Goal: Task Accomplishment & Management: Manage account settings

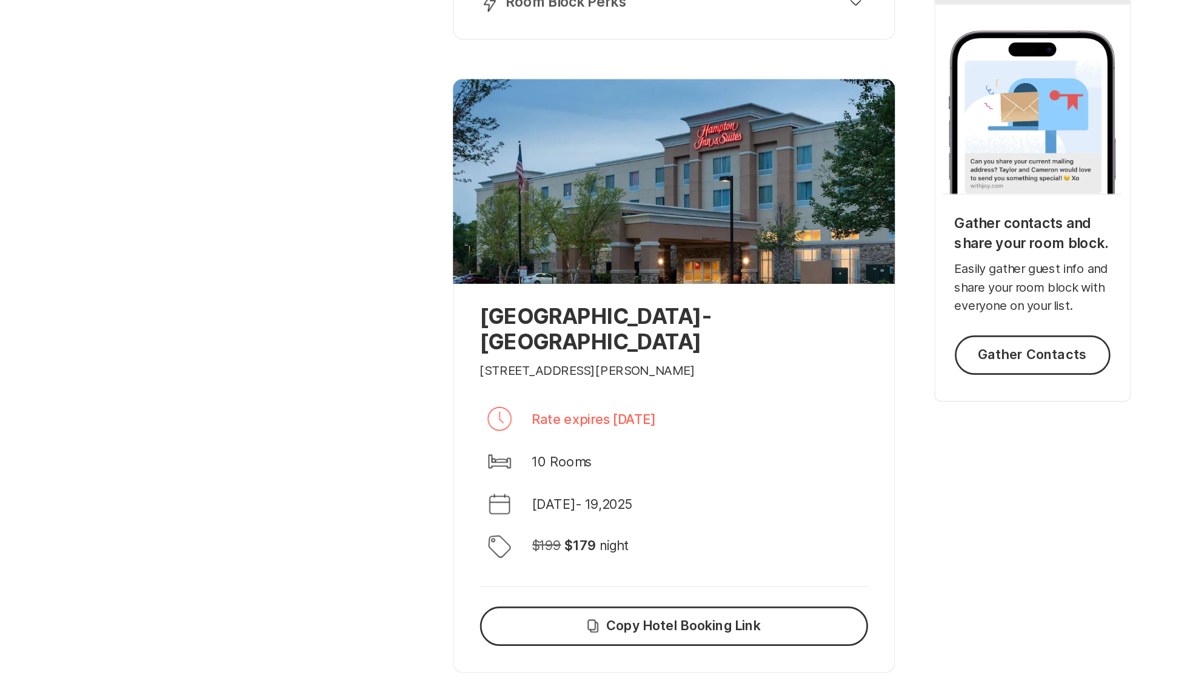
scroll to position [94, 0]
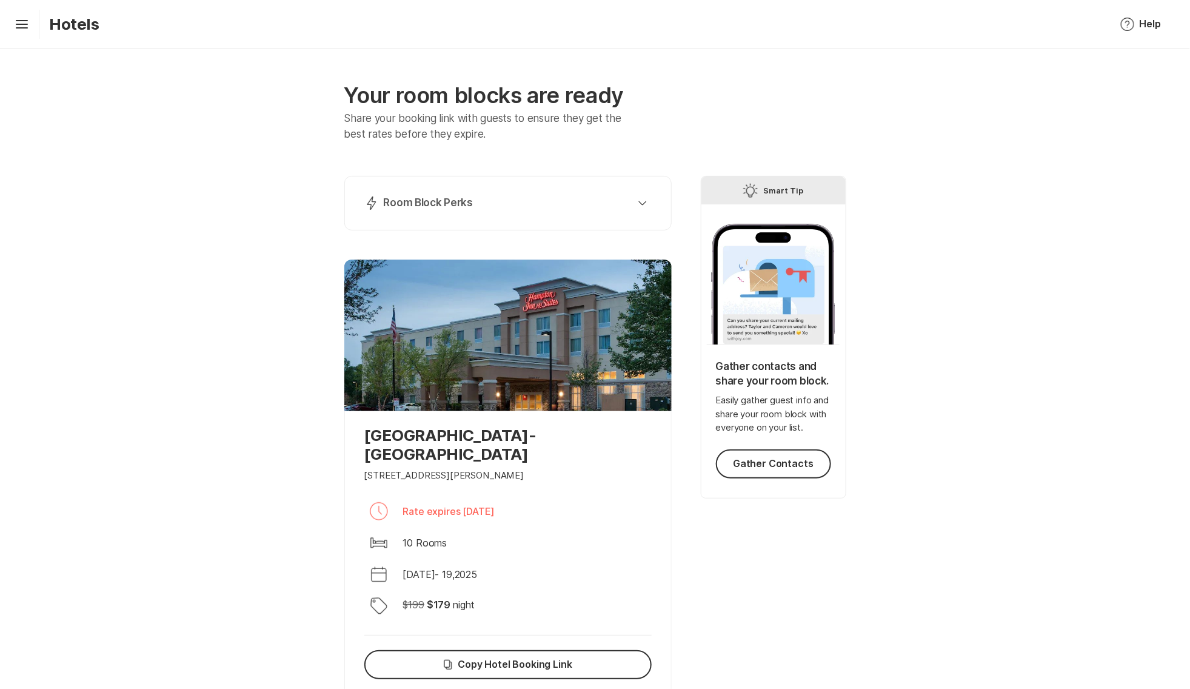
scroll to position [2, 0]
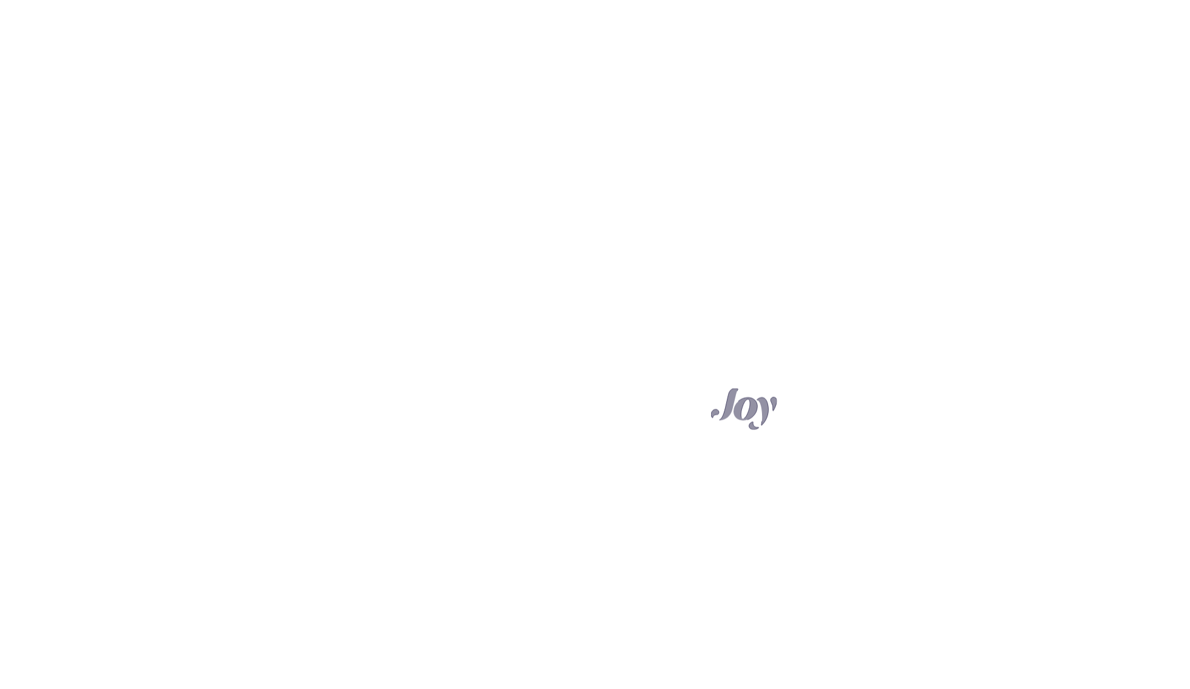
scroll to position [1437, 0]
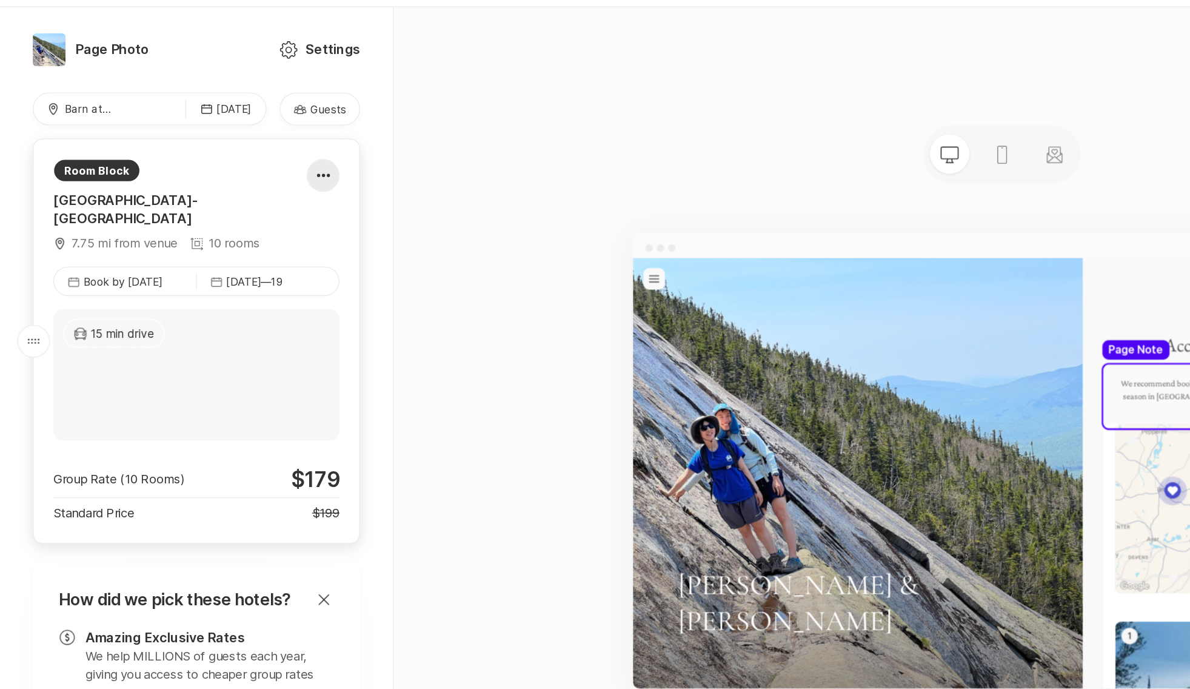
click at [238, 161] on div at bounding box center [238, 173] width 23 height 24
click at [236, 181] on link "Eye Explore" at bounding box center [226, 195] width 101 height 29
click at [189, 159] on icon "Pencil" at bounding box center [188, 166] width 15 height 15
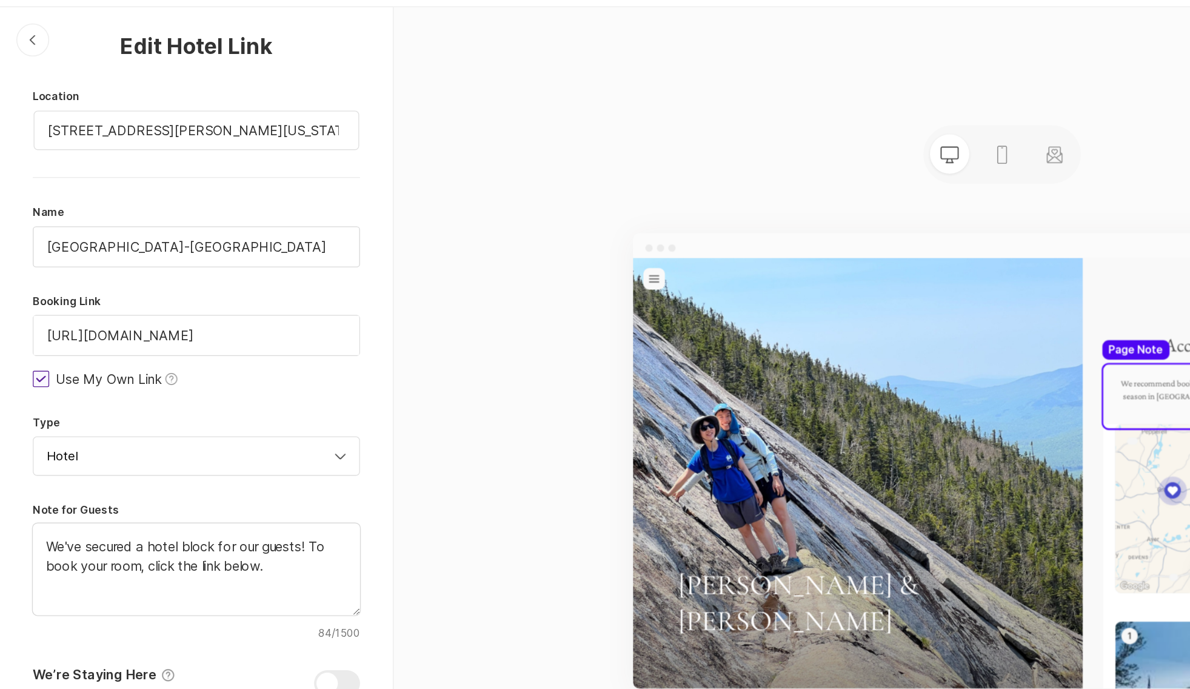
scroll to position [0, 0]
click at [28, 61] on div "Chevron Left Square" at bounding box center [24, 73] width 24 height 24
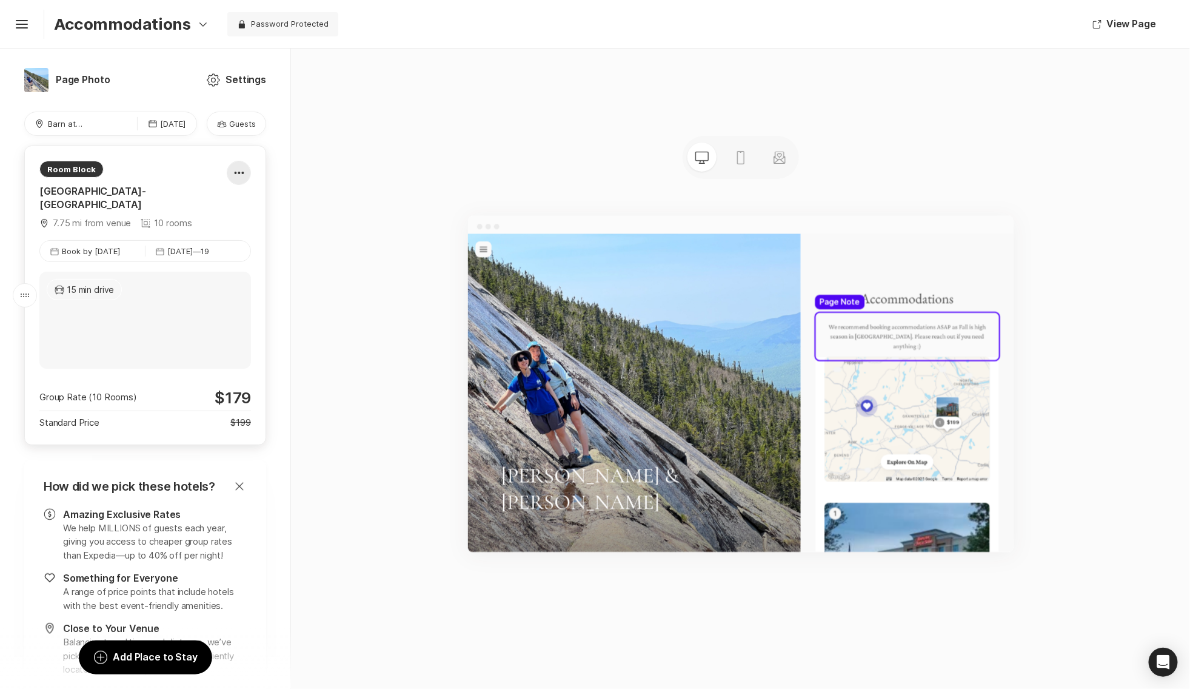
click at [236, 172] on icon at bounding box center [239, 173] width 10 height 2
click at [255, 267] on div "Close Cancel Room Block" at bounding box center [227, 267] width 92 height 15
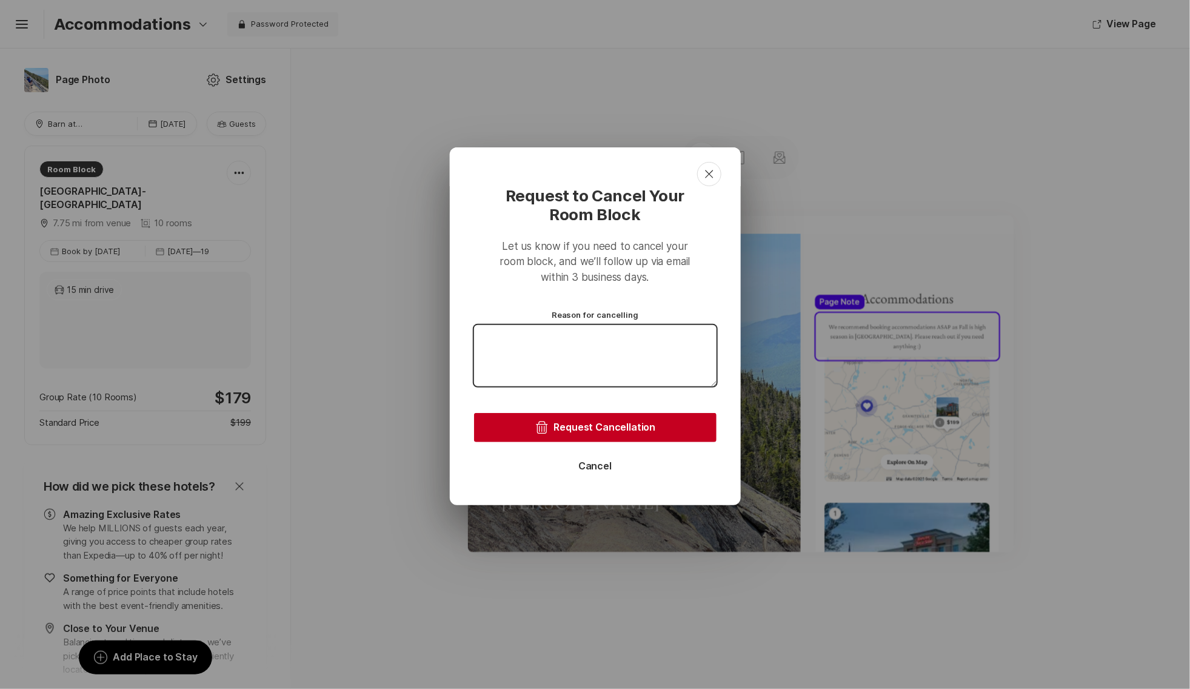
click at [612, 356] on textarea at bounding box center [595, 355] width 242 height 61
click at [601, 466] on button "Cancel" at bounding box center [595, 466] width 242 height 29
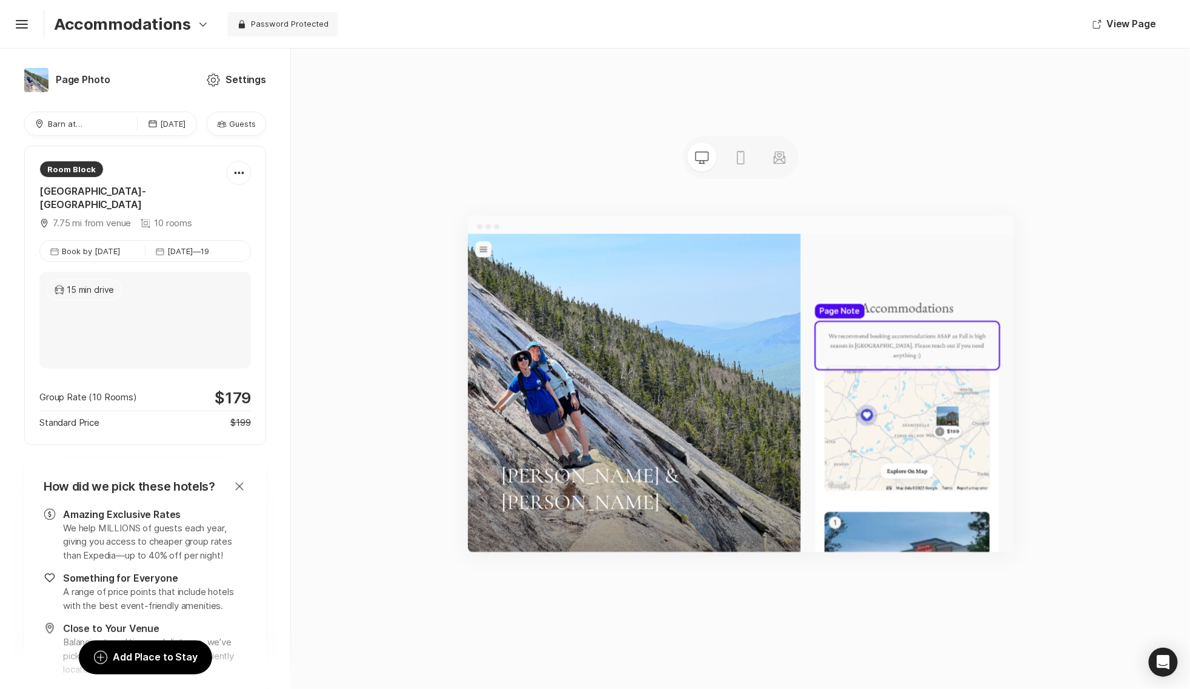
scroll to position [1365, 0]
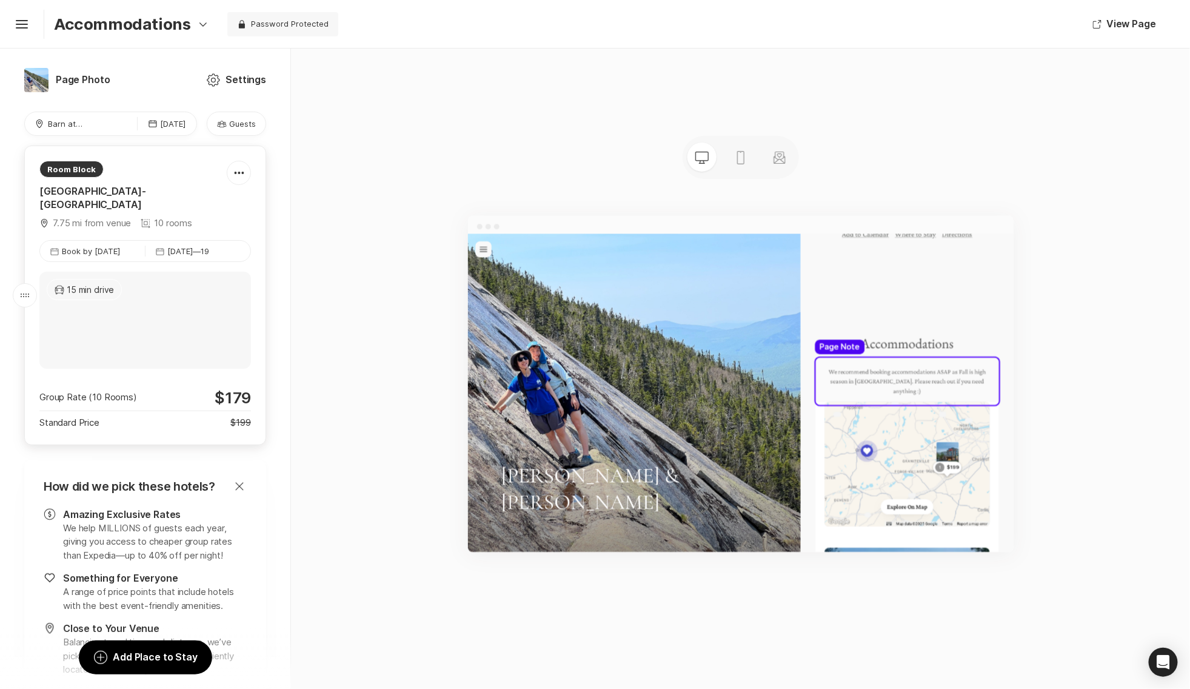
click at [245, 155] on div "Room [GEOGRAPHIC_DATA]-[GEOGRAPHIC_DATA] Map Marker 7.75 mi from venue 10 rooms…" at bounding box center [145, 294] width 242 height 299
type textarea "x"
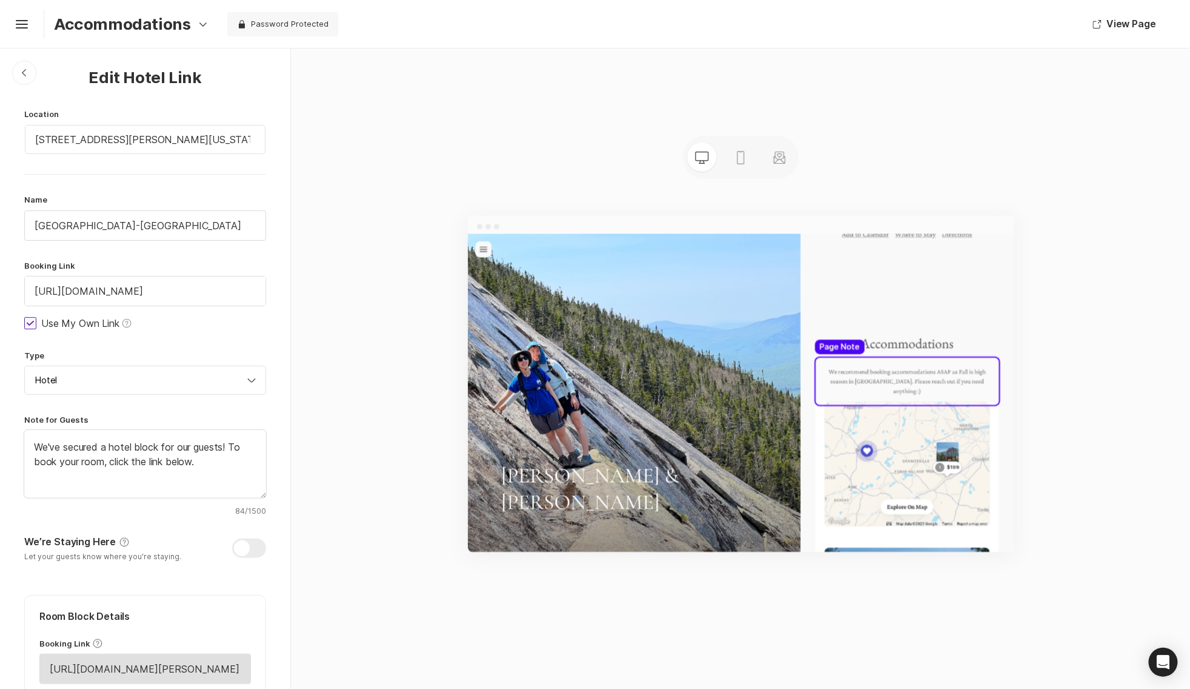
click at [244, 179] on div "Location [STREET_ADDRESS][PERSON_NAME][US_STATE] Of America Name [GEOGRAPHIC_DA…" at bounding box center [145, 609] width 242 height 1000
click at [144, 295] on input "[URL][DOMAIN_NAME]" at bounding box center [145, 290] width 241 height 29
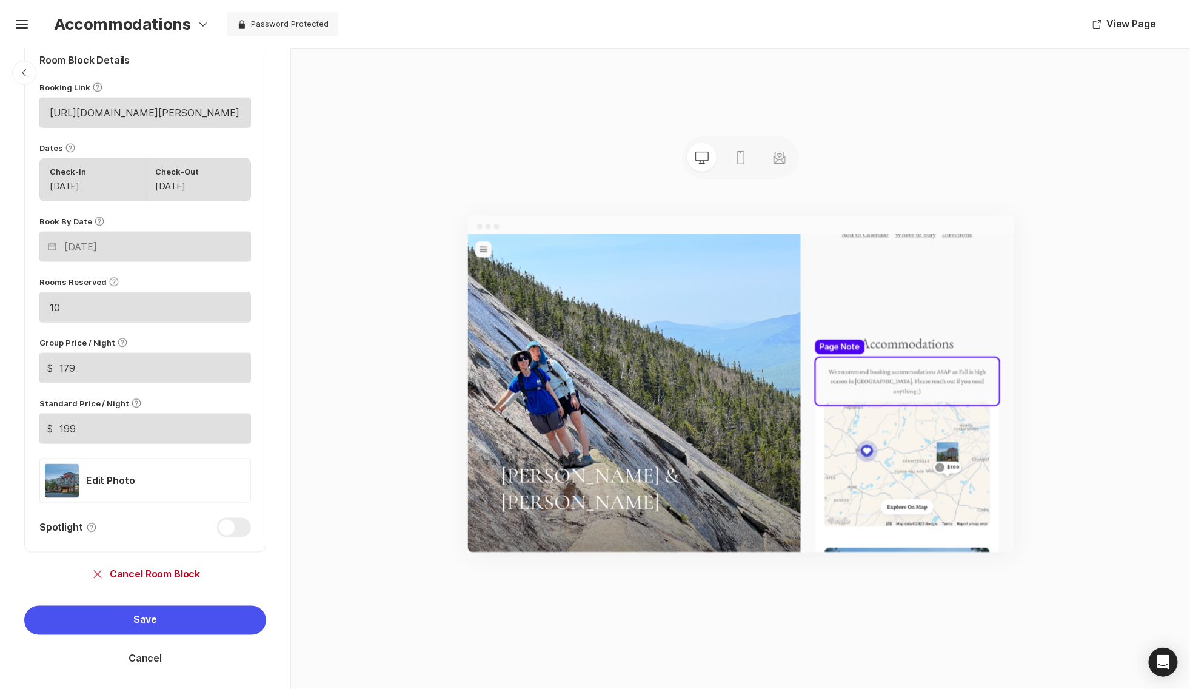
scroll to position [555, 0]
click at [221, 523] on div at bounding box center [234, 527] width 34 height 19
click at [40, 519] on input "Spotlight Help" at bounding box center [39, 518] width 1 height 1
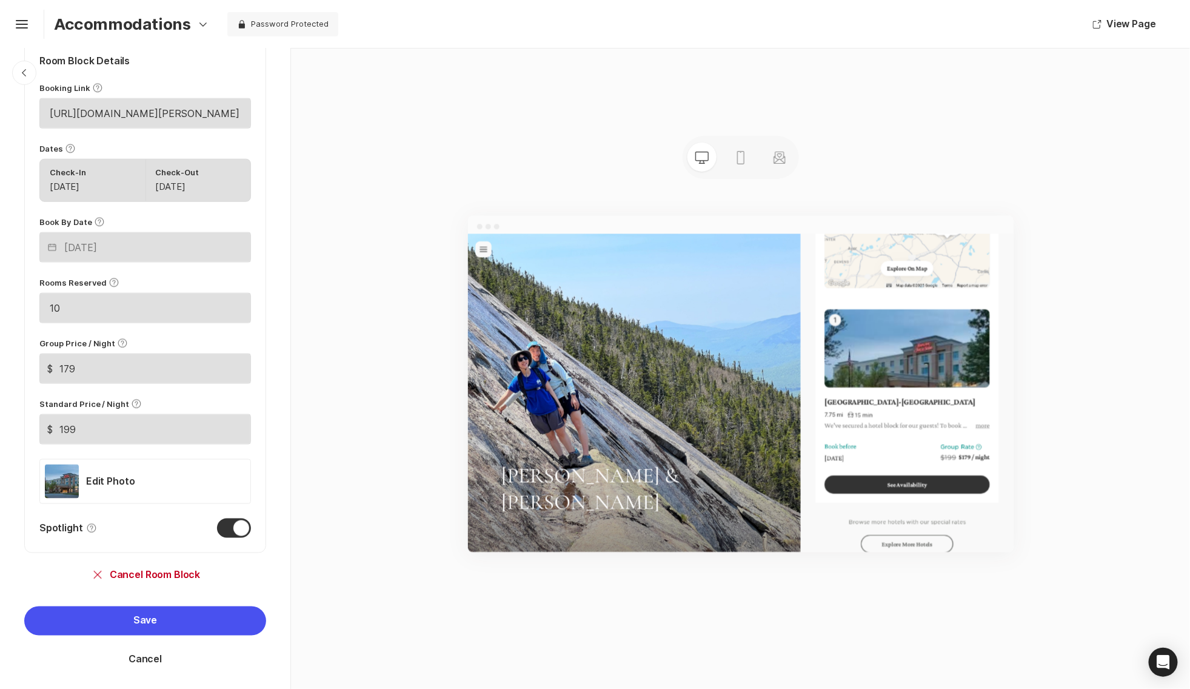
scroll to position [1774, 0]
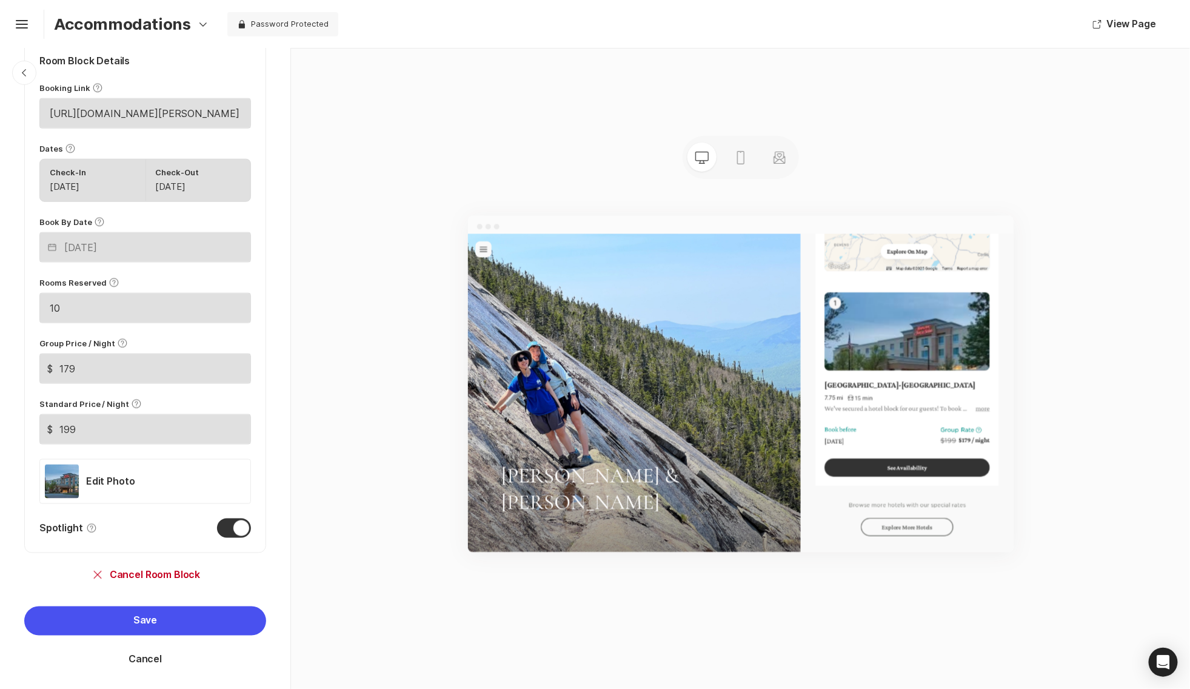
click at [235, 523] on div at bounding box center [234, 527] width 34 height 19
click at [40, 519] on input "Spotlight Help" at bounding box center [39, 518] width 1 height 1
checkbox input "false"
click at [181, 572] on p "Cancel Room Block" at bounding box center [155, 574] width 90 height 13
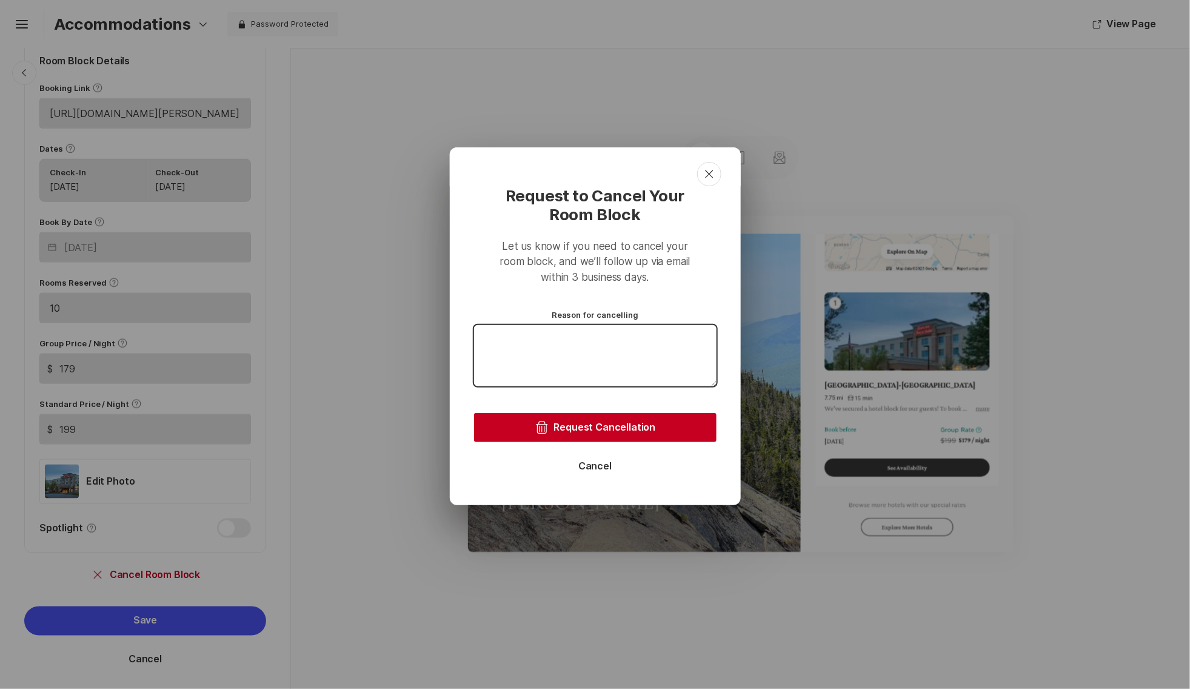
click at [619, 344] on textarea at bounding box center [595, 355] width 242 height 61
type textarea "x"
type textarea "N"
type textarea "x"
type textarea "No"
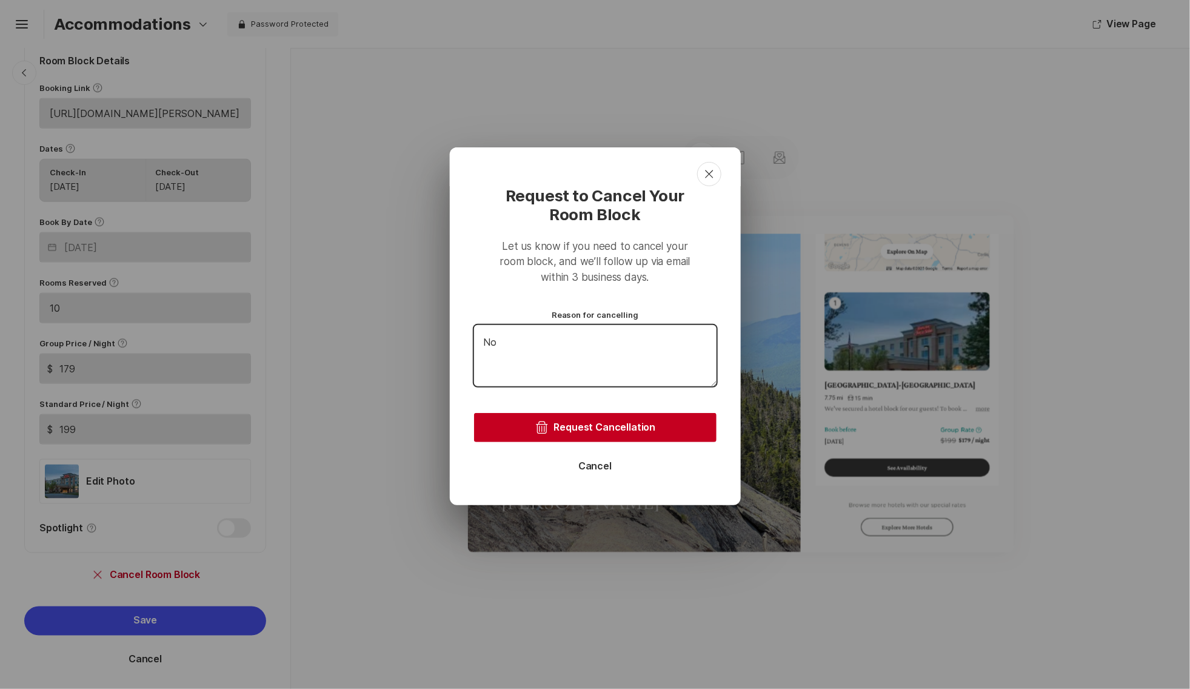
type textarea "x"
type textarea "Not"
type textarea "x"
type textarea "Not"
type textarea "x"
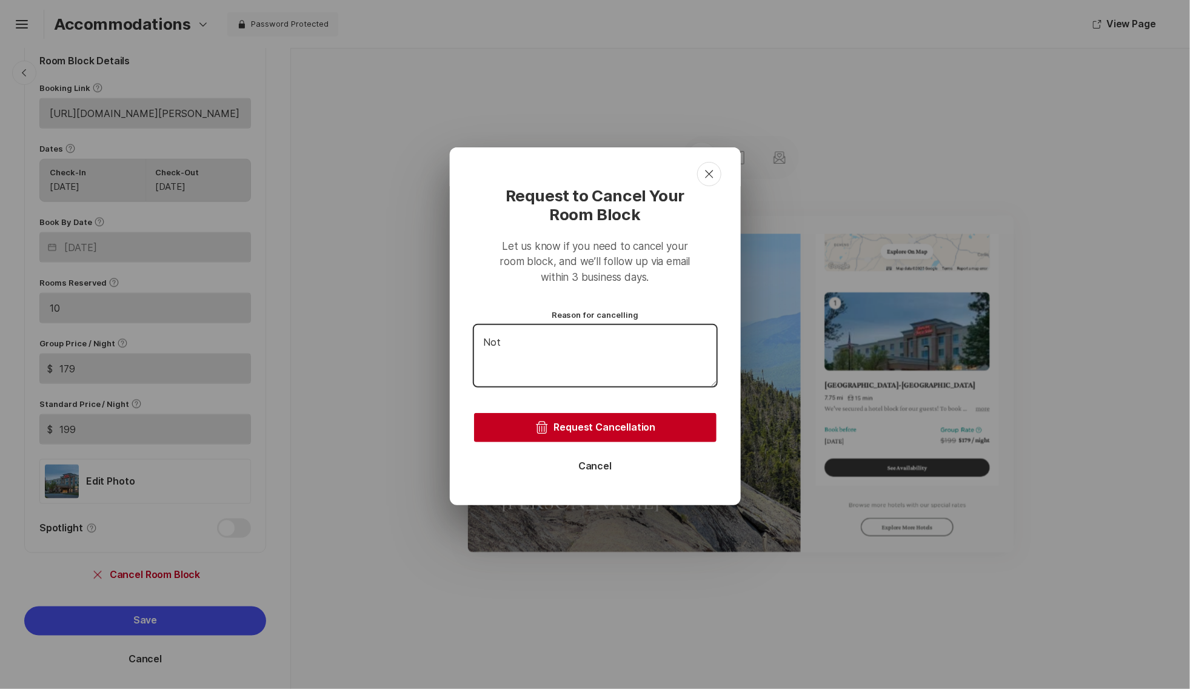
type textarea "Not c"
type textarea "x"
type textarea "Not ca"
type textarea "x"
type textarea "Not can"
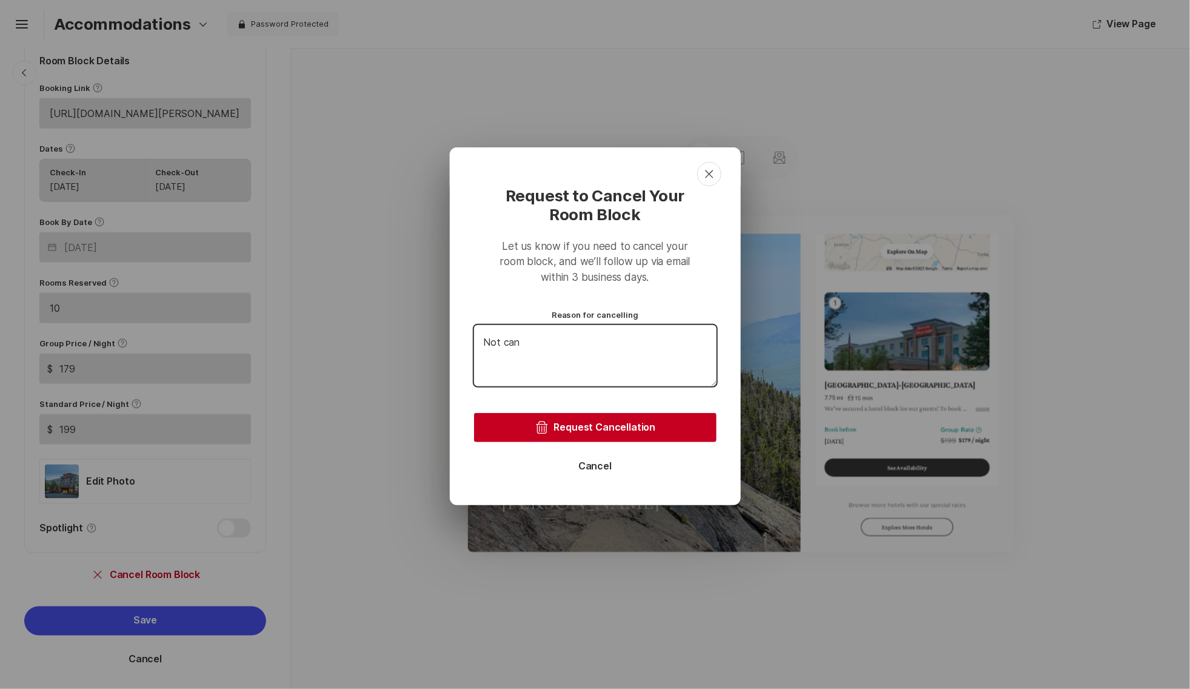
type textarea "x"
type textarea "D"
type textarea "x"
type textarea "DO"
type textarea "x"
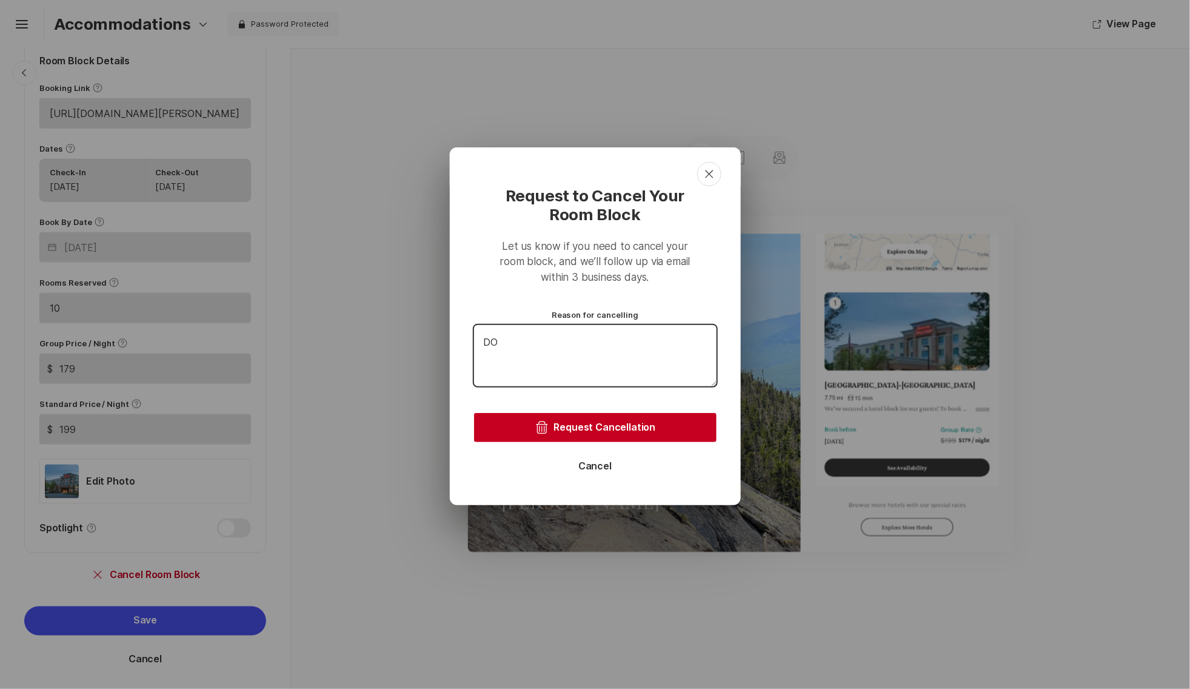
type textarea "DO"
type textarea "x"
type textarea "DO N"
type textarea "x"
type textarea "DO NO"
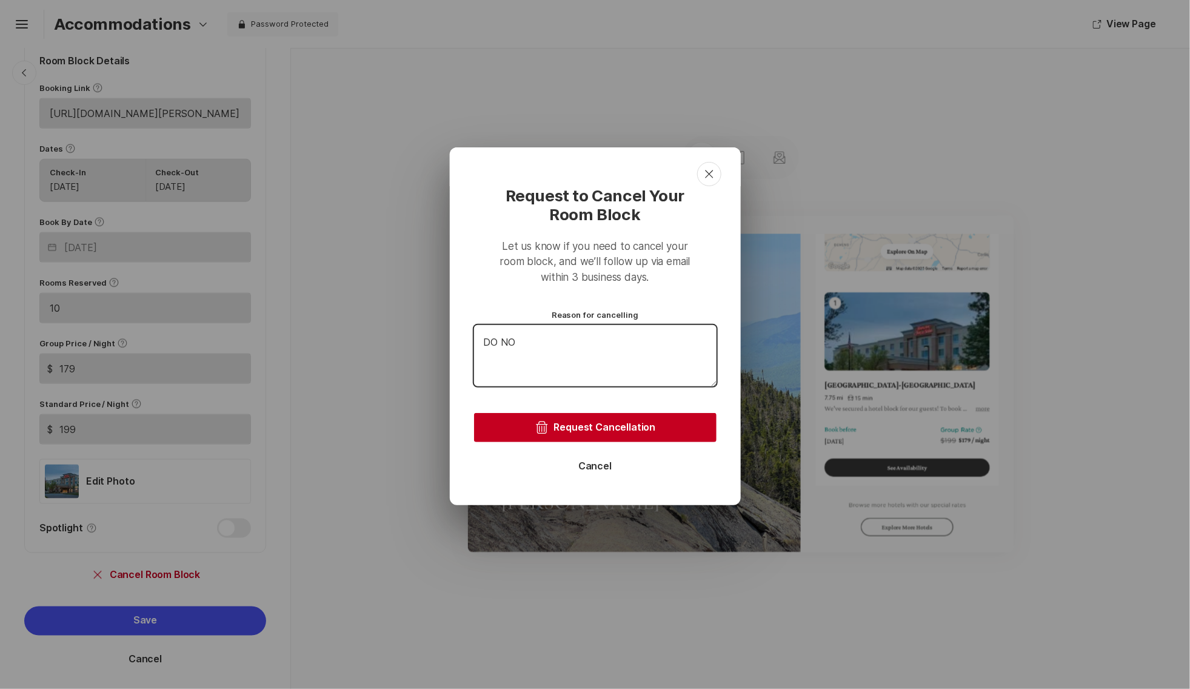
type textarea "x"
type textarea "DO NOT"
type textarea "x"
type textarea "DO NOT"
type textarea "x"
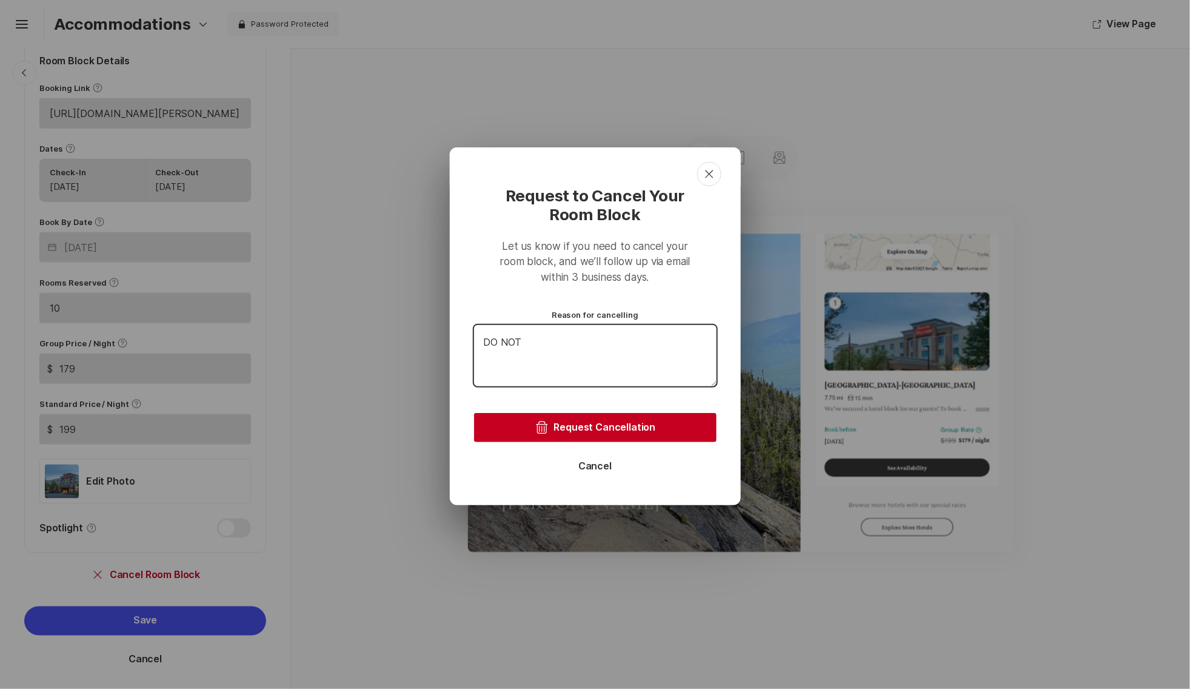
type textarea "DO NOT C"
type textarea "x"
type textarea "DO NOT CA"
type textarea "x"
type textarea "DO NOT CAN"
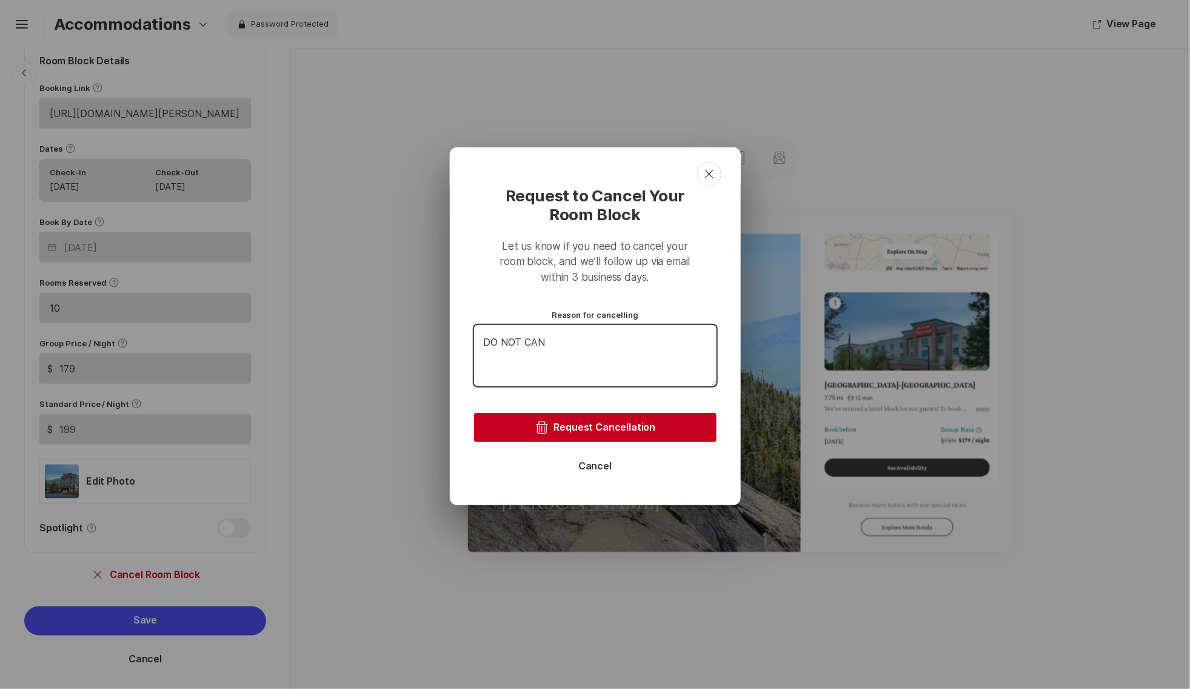
type textarea "x"
type textarea "DO NOT CANC"
type textarea "x"
type textarea "DO NOT CANCE"
type textarea "x"
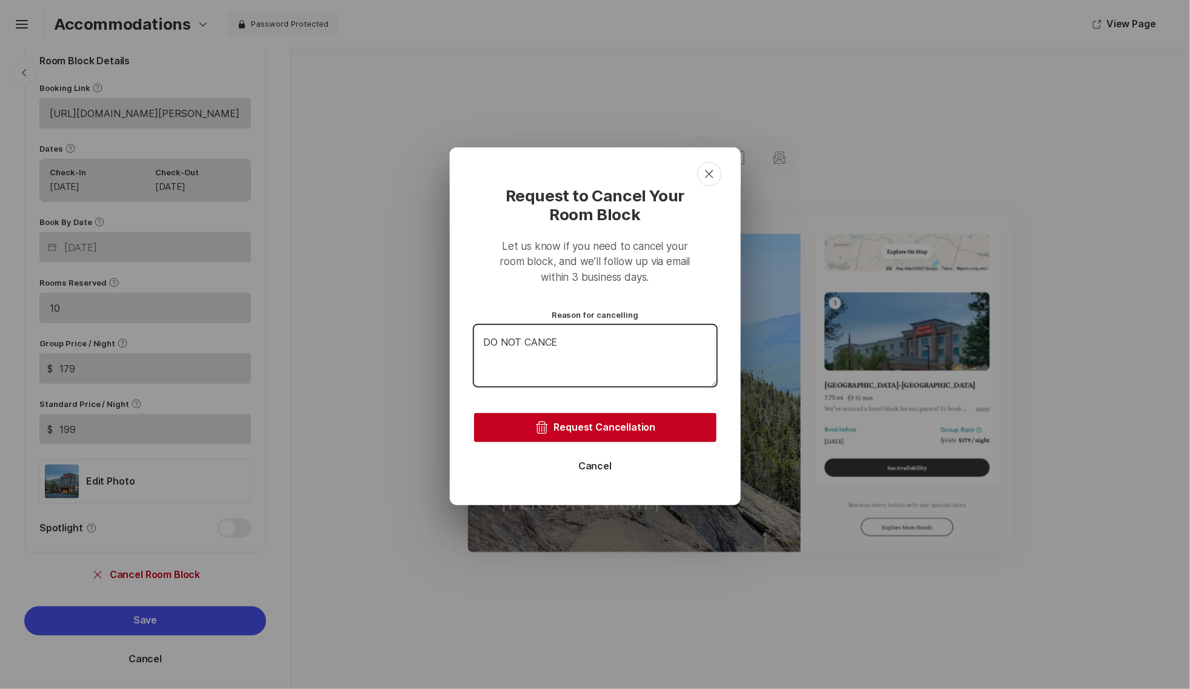
type textarea "DO NOT CANCEL"
type textarea "x"
type textarea "DO NOT CANCEL."
type textarea "x"
type textarea "DO NOT CANCEL."
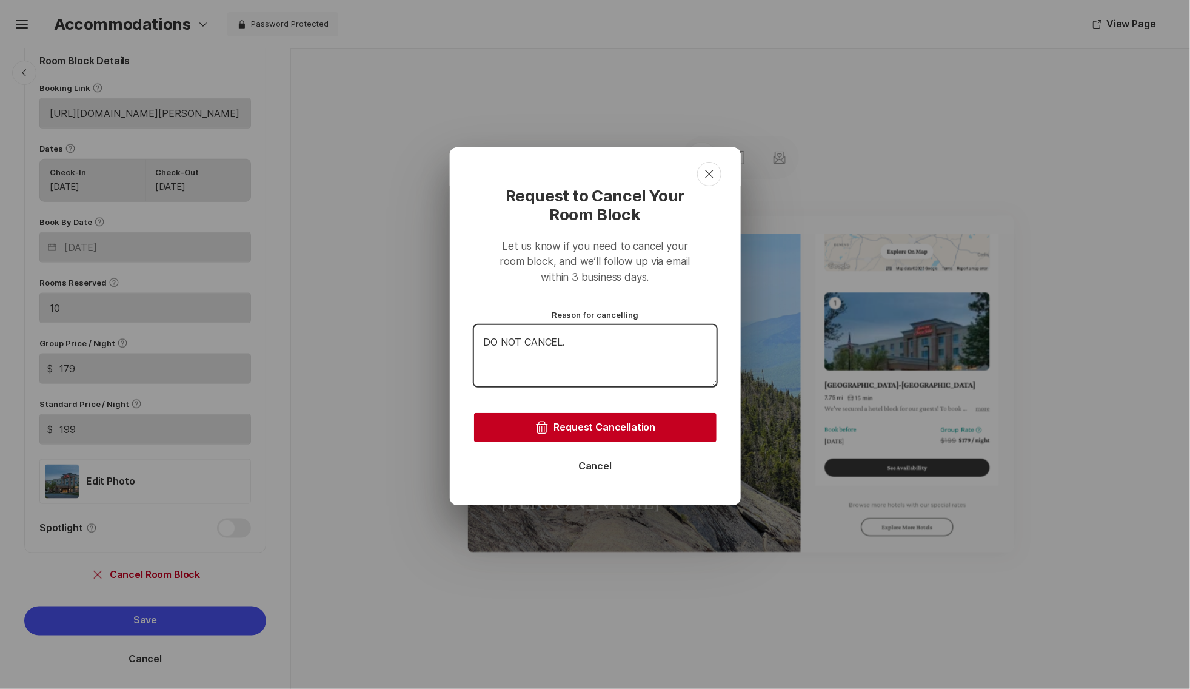
type textarea "x"
type textarea "DO NOT CANCEL. T"
type textarea "x"
type textarea "DO NOT CANCEL. Th"
type textarea "x"
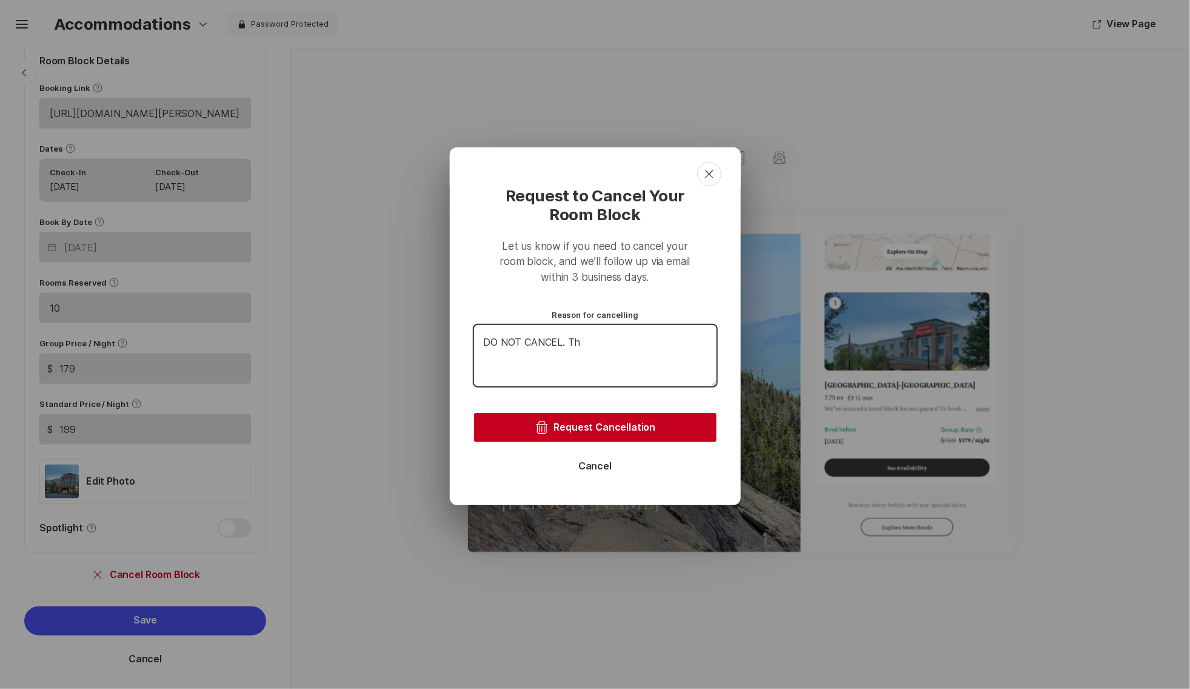
type textarea "DO NOT CANCEL. The"
type textarea "x"
type textarea "DO NOT CANCEL. The"
type textarea "x"
type textarea "DO NOT CANCEL. The d"
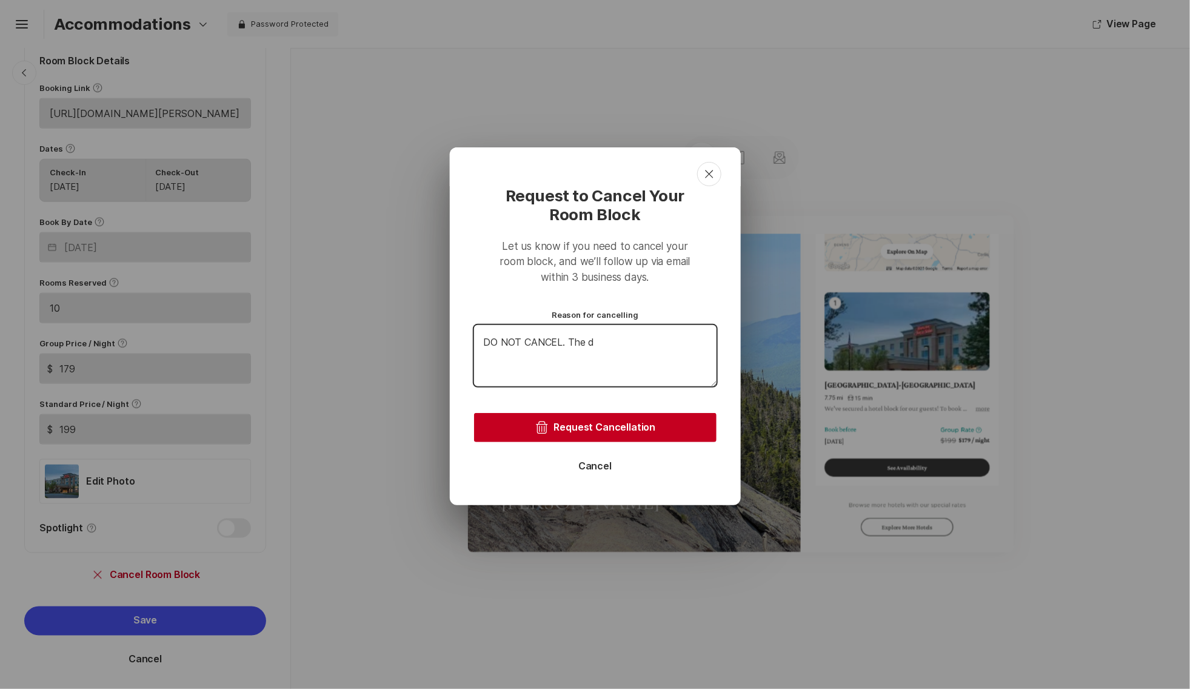
type textarea "x"
type textarea "DO NOT CANCEL. The de"
type textarea "x"
type textarea "DO NOT CANCEL. The dead"
type textarea "x"
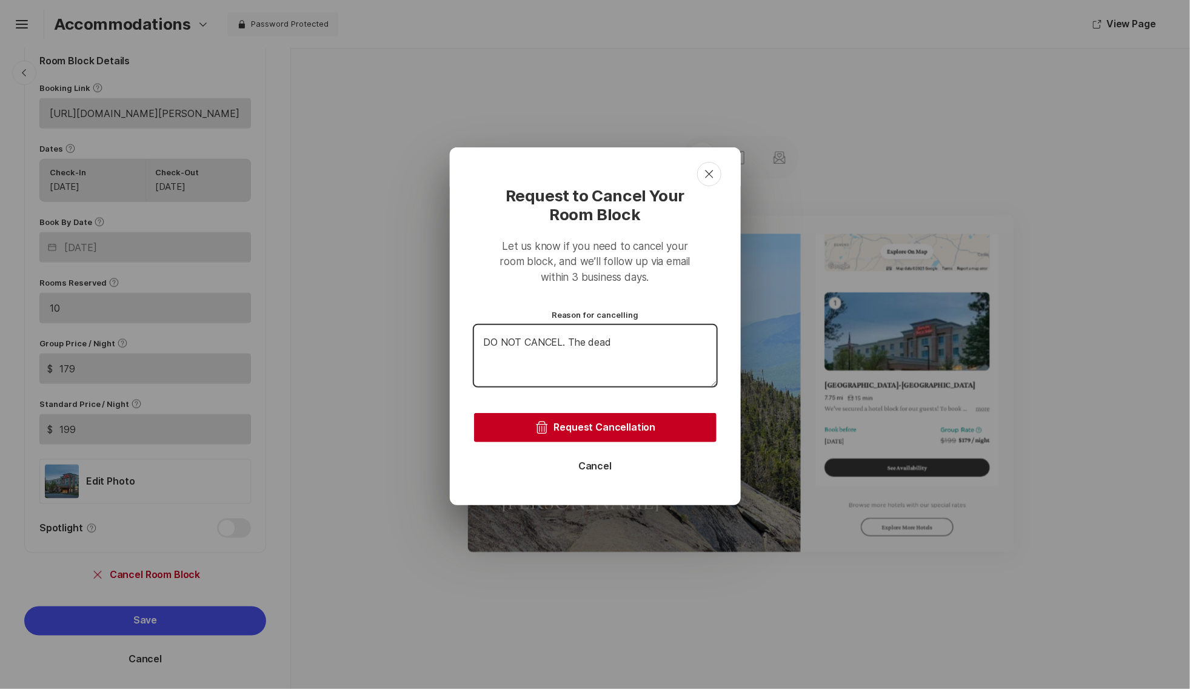
type textarea "DO NOT CANCEL. The deadl"
type textarea "x"
type textarea "DO NOT CANCEL. The deadli"
type textarea "x"
type textarea "DO NOT CANCEL. The deadlin"
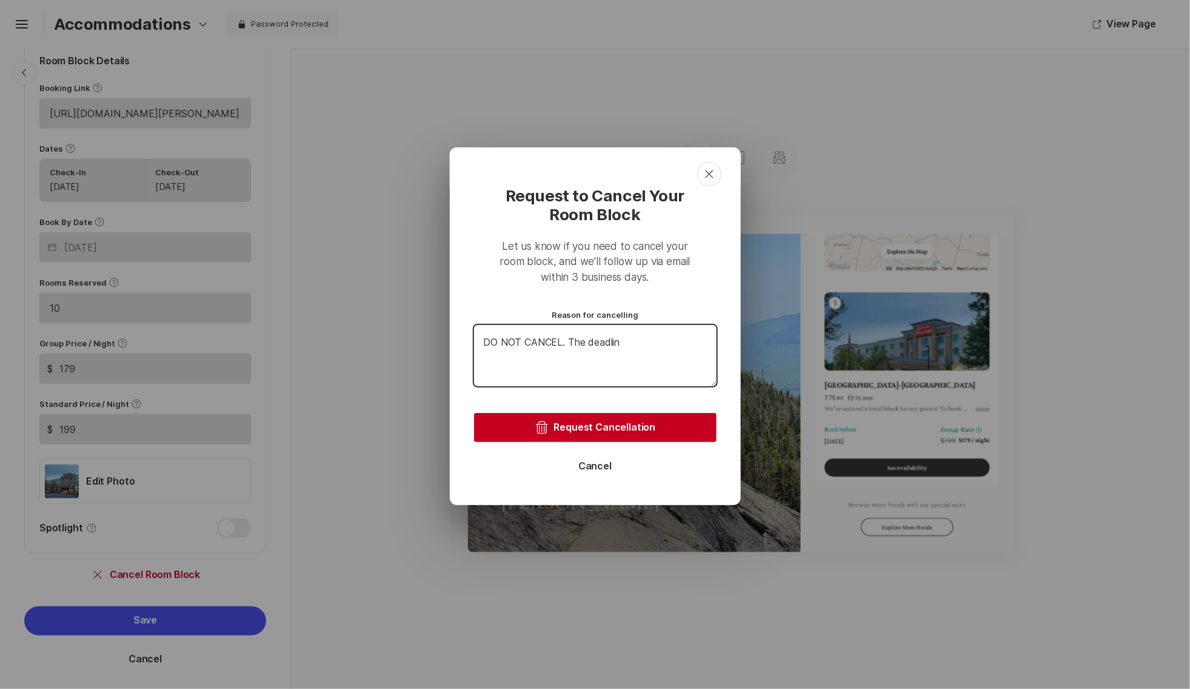
type textarea "x"
type textarea "DO NOT CANCEL. The deadline"
type textarea "x"
type textarea "DO NOT CANCEL. The deadline"
type textarea "x"
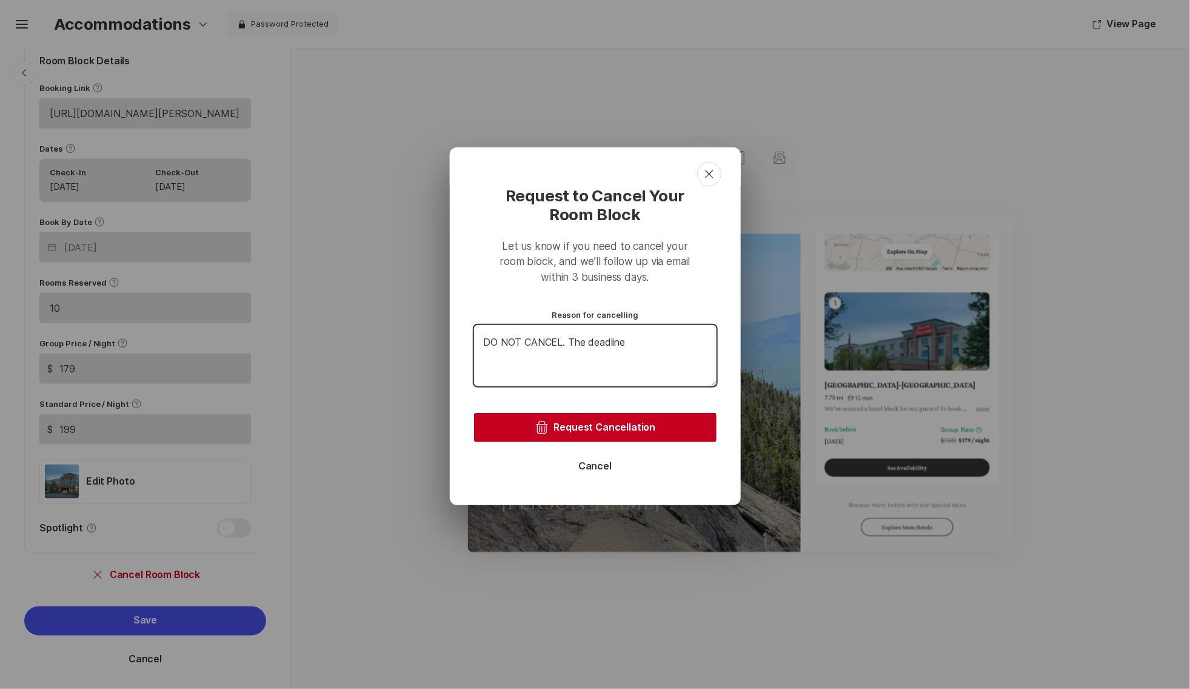
type textarea "DO NOT CANCEL. The deadline i"
type textarea "x"
type textarea "DO NOT CANCEL. The deadline is"
type textarea "x"
type textarea "DO NOT CANCEL. The deadline is"
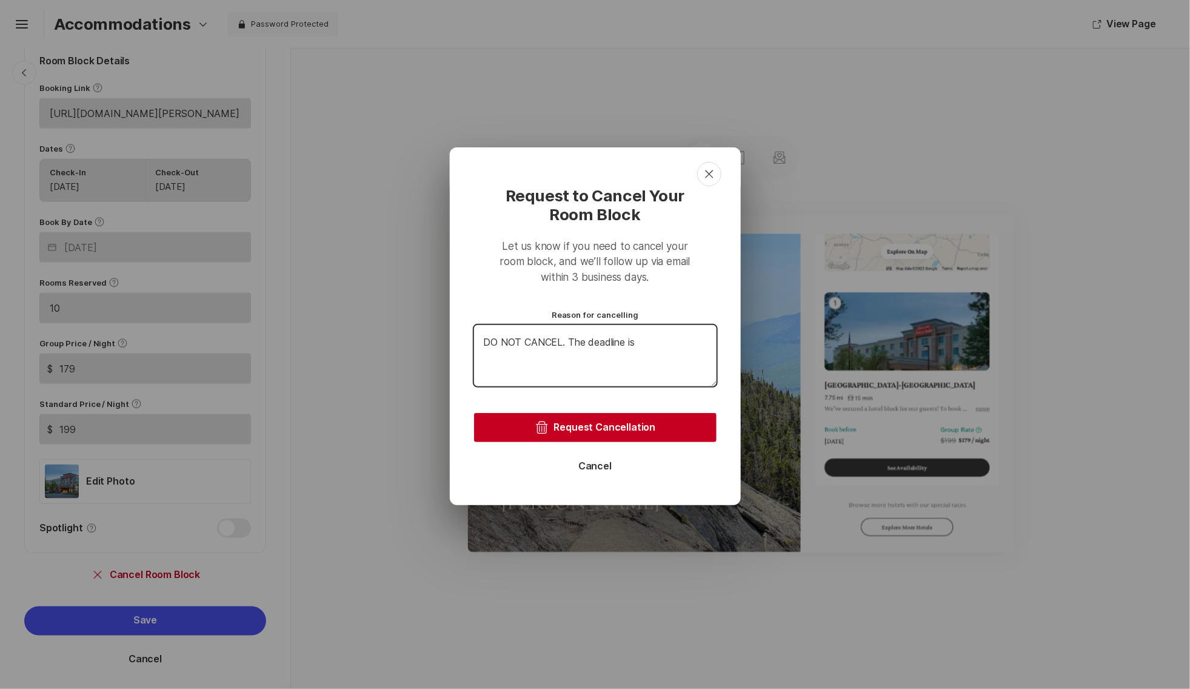
type textarea "x"
type textarea "DO NOT CANCEL. The deadline is"
type textarea "x"
type textarea "DO NOT CANCEL. The deadline i"
type textarea "x"
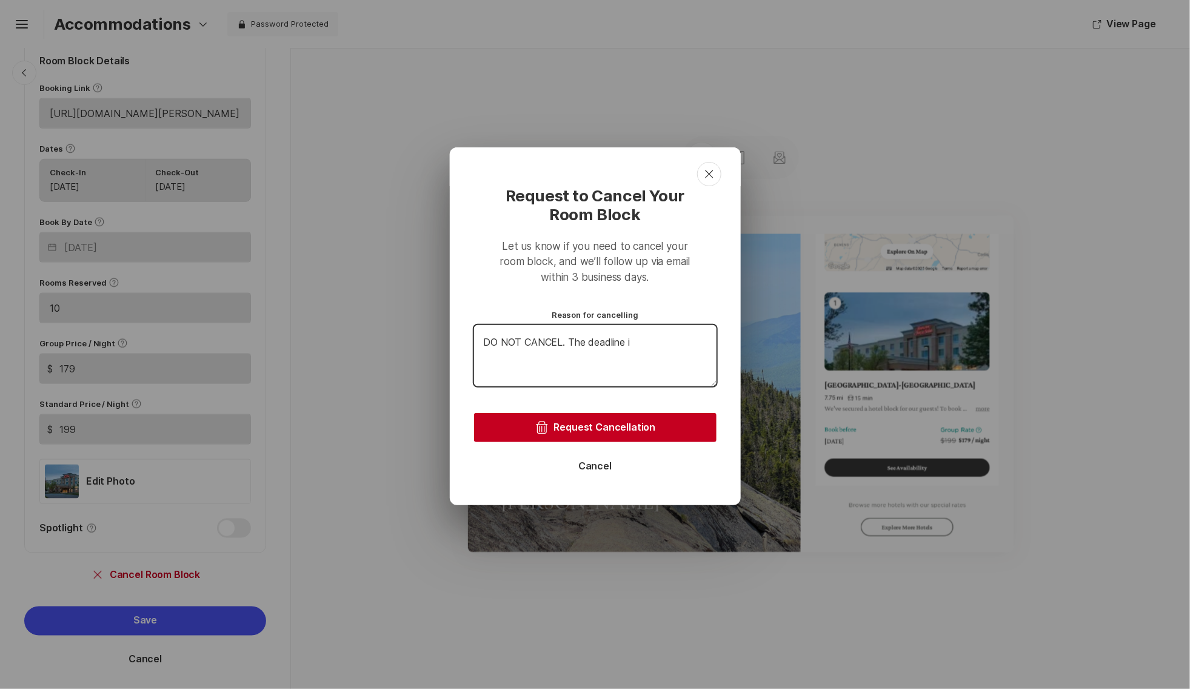
type textarea "DO NOT CANCEL. The deadline"
type textarea "x"
type textarea "DO NOT CANCEL. The deadline"
type textarea "x"
type textarea "DO NOT CANCEL. The deadlin"
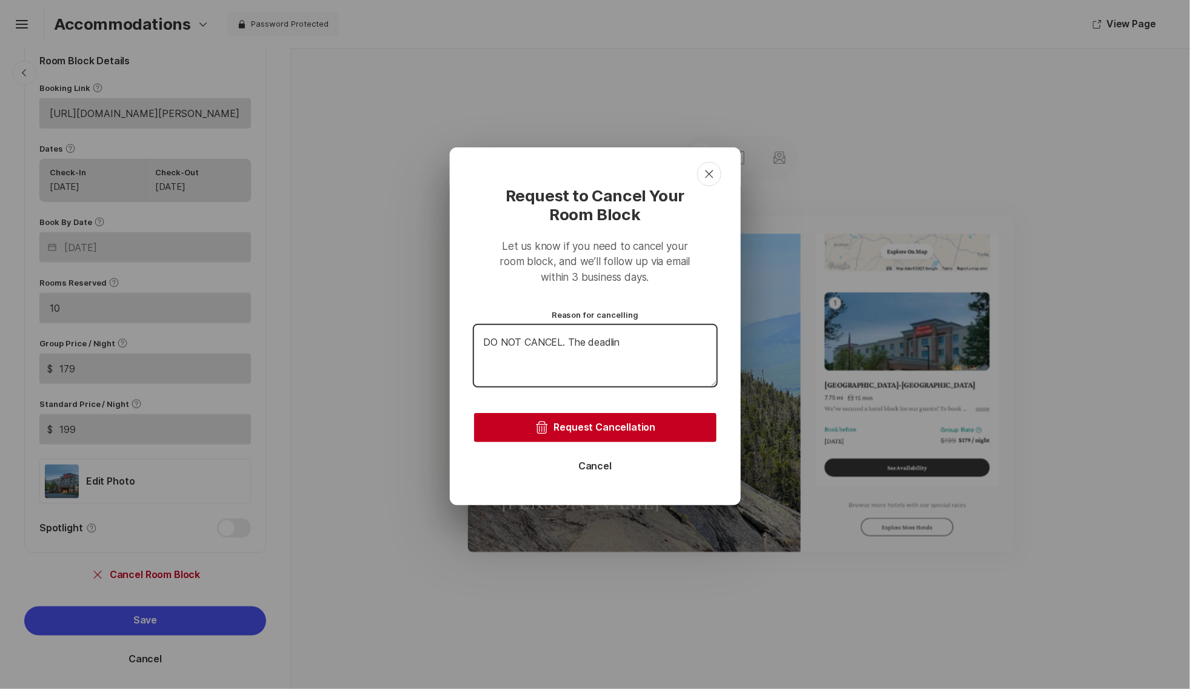
type textarea "x"
type textarea "DO NOT CANCEL. The deadli"
type textarea "x"
type textarea "DO NOT CANCEL. The deadl"
type textarea "x"
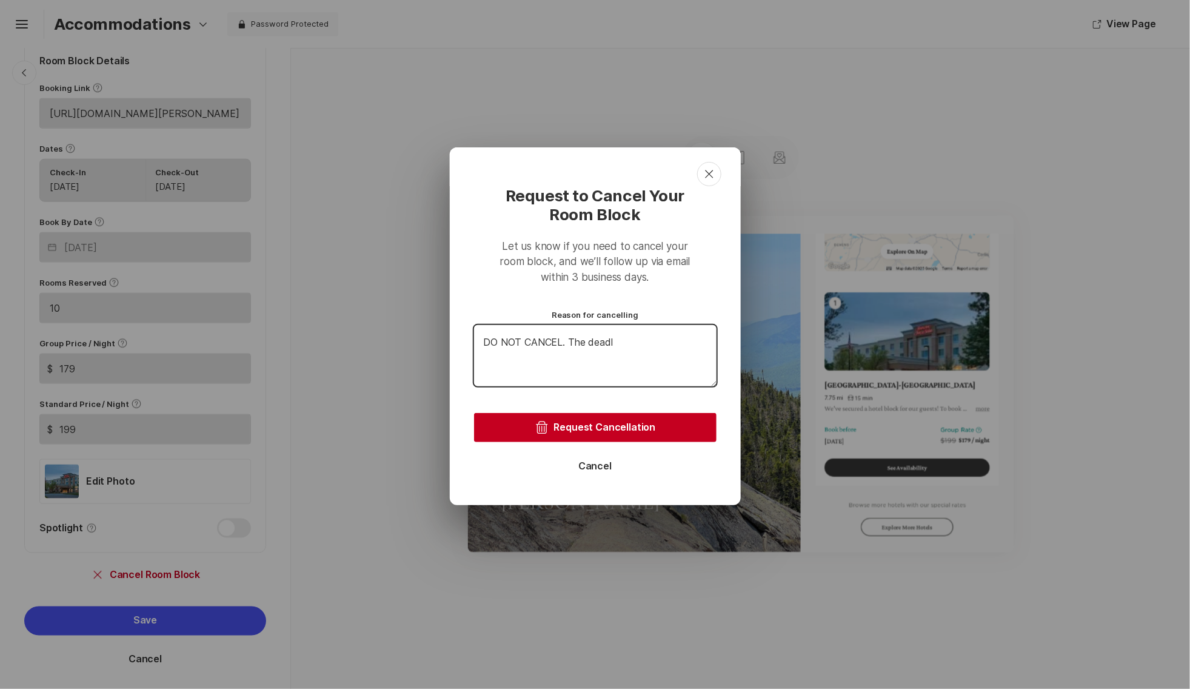
type textarea "DO NOT CANCEL. The dead"
type textarea "x"
type textarea "DO NOT CANCEL. The dea"
type textarea "x"
type textarea "DO NOT CANCEL. The de"
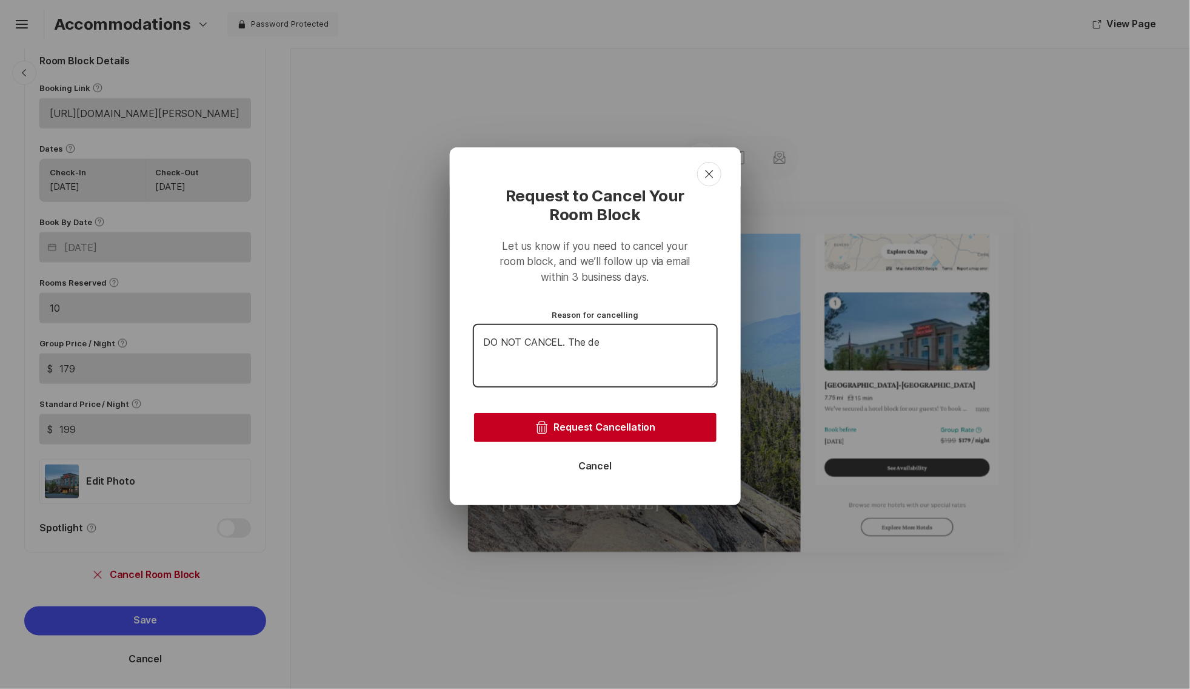
type textarea "x"
type textarea "DO NOT CANCEL. The d"
type textarea "x"
type textarea "DO NOT CANCEL. The"
type textarea "x"
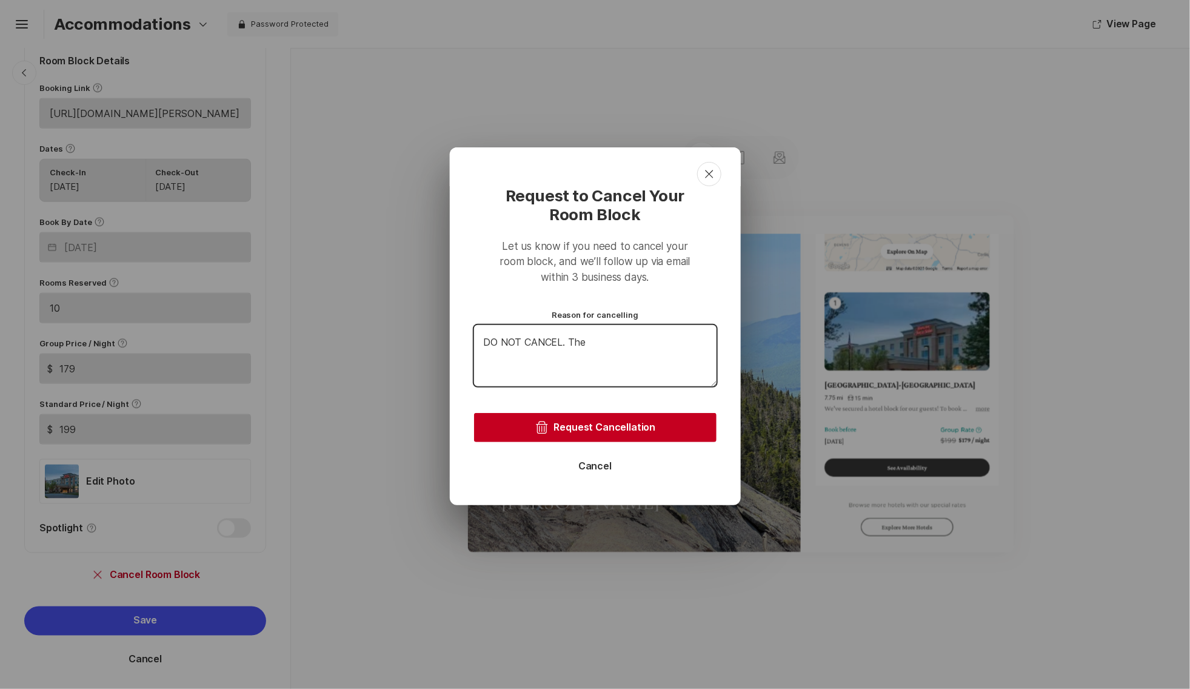
type textarea "DO NOT CANCEL. The"
type textarea "x"
type textarea "DO NOT CANCEL. Th"
type textarea "x"
type textarea "DO NOT CANCEL. T"
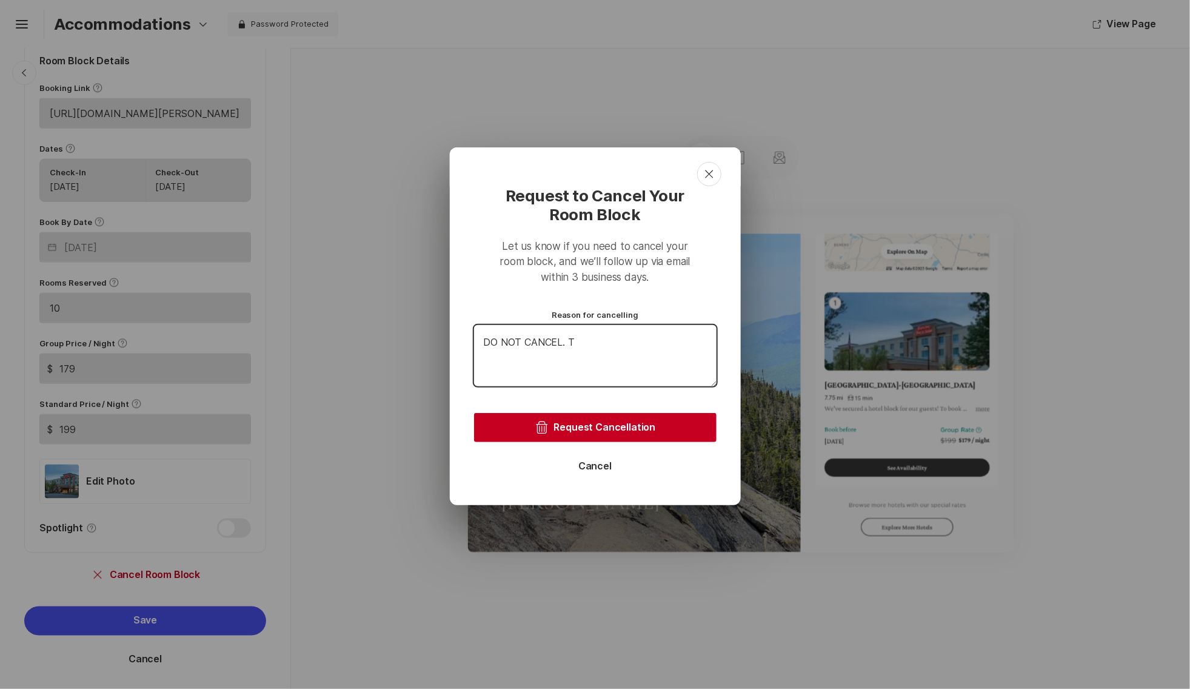
type textarea "x"
type textarea "DO NOT CANCEL."
type textarea "x"
type textarea "DO NOT CANCEL."
type textarea "x"
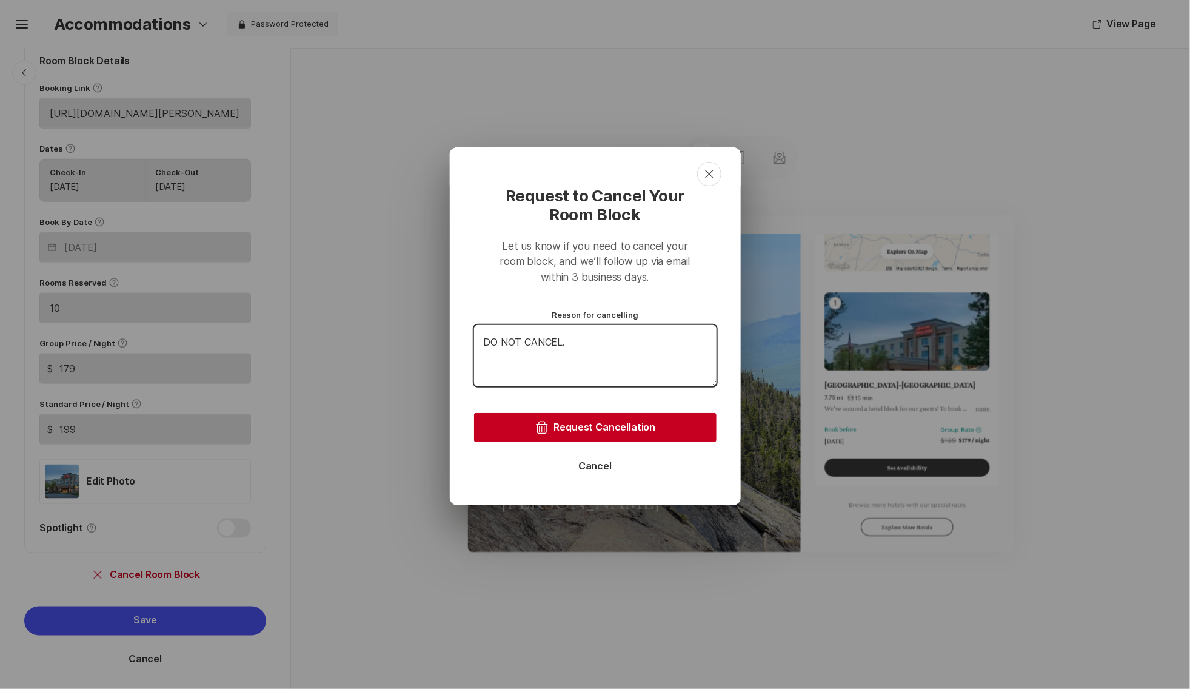
type textarea "DO NOT CANCEL."
type textarea "x"
type textarea "DO NOT CANCEL. J"
type textarea "x"
type textarea "DO NOT CANCEL. Ju"
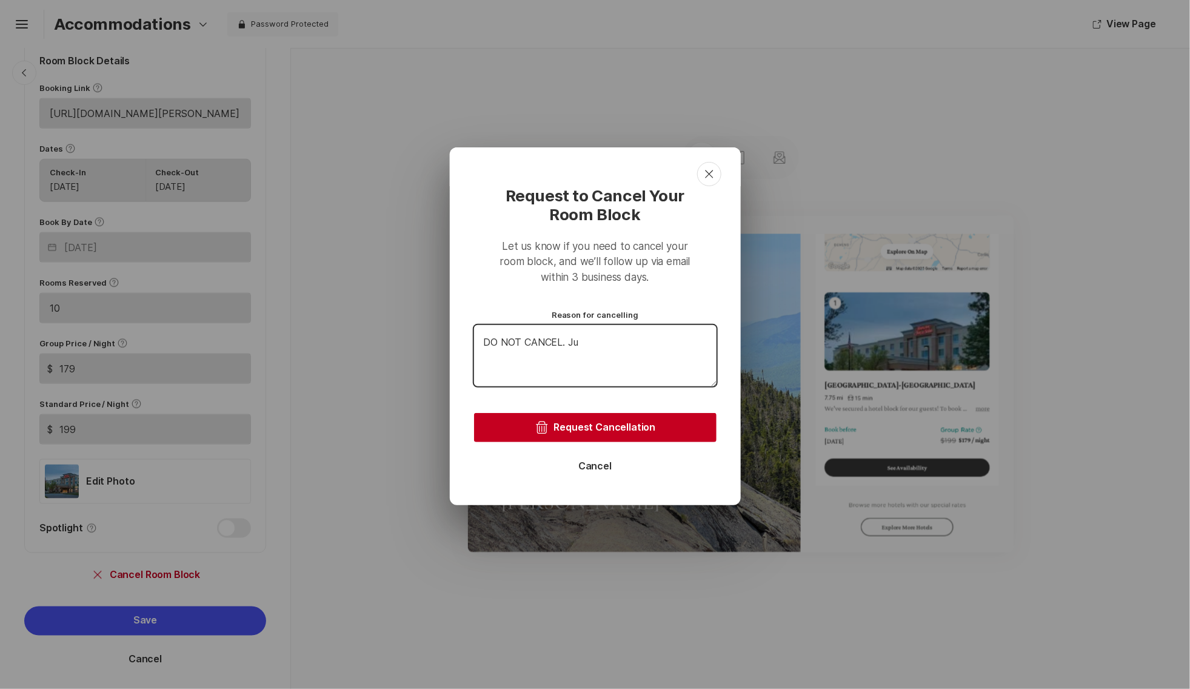
type textarea "x"
type textarea "DO NOT CANCEL. Jus"
type textarea "x"
type textarea "DO NOT CANCEL. Just"
type textarea "x"
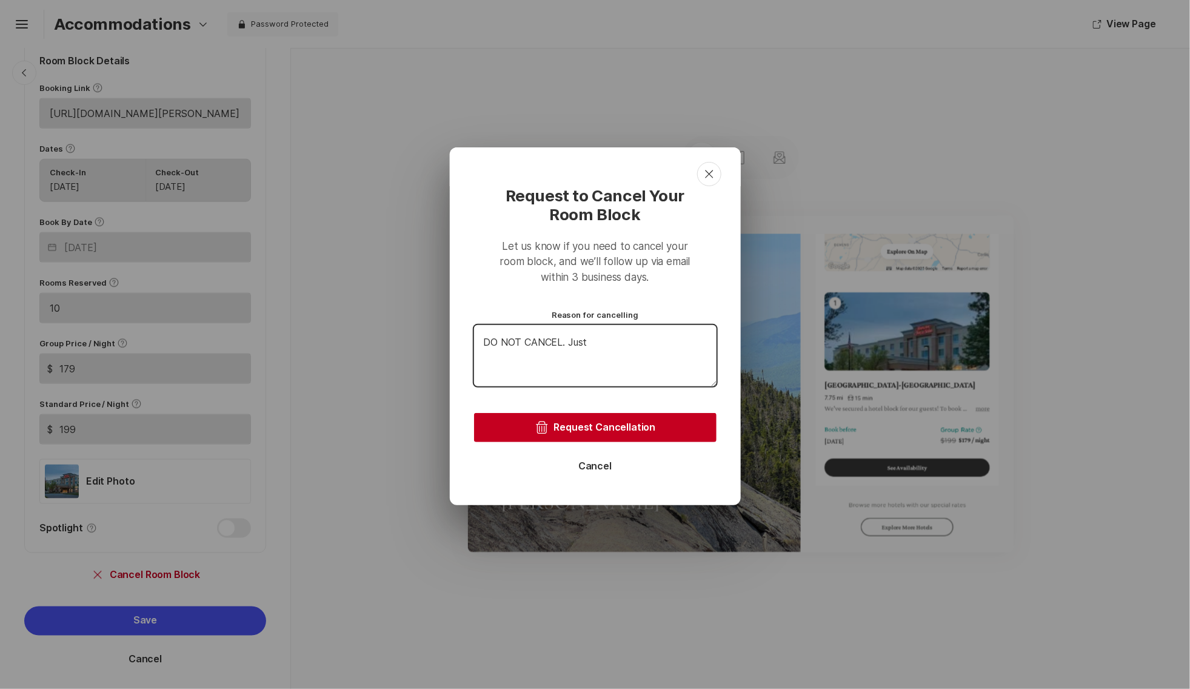
type textarea "DO NOT CANCEL. Just"
type textarea "x"
type textarea "DO NOT CANCEL. Just w"
type textarea "x"
type textarea "DO NOT CANCEL. Just wa"
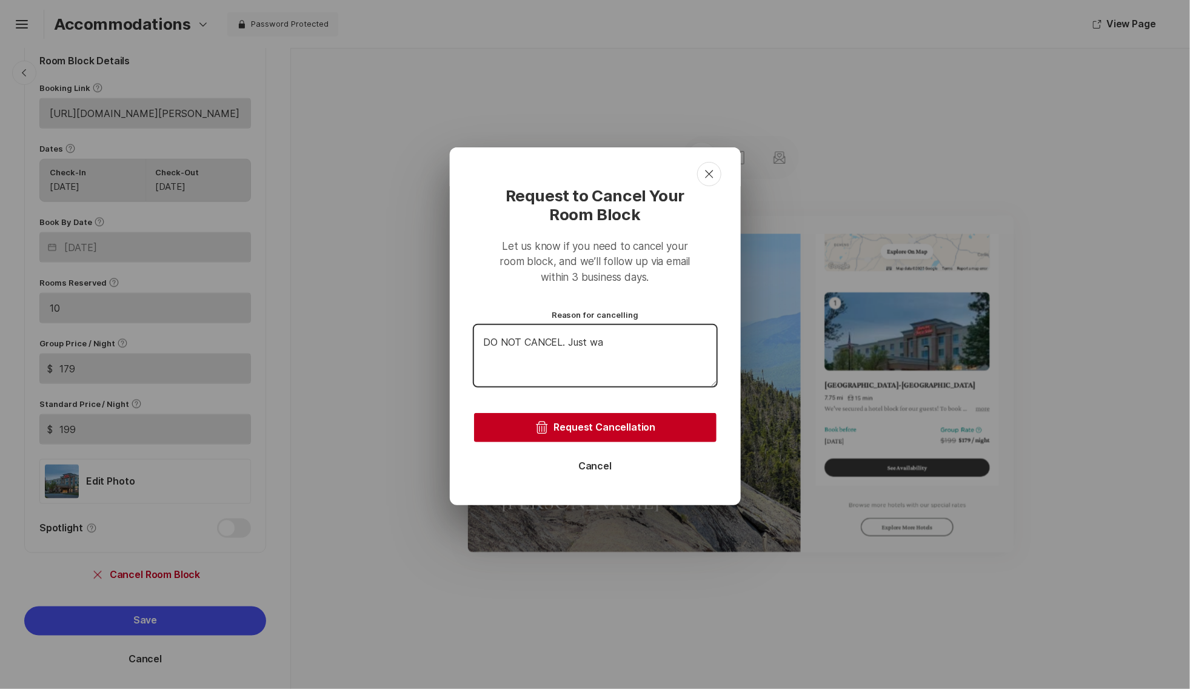
type textarea "x"
type textarea "DO NOT CANCEL. Just wan"
type textarea "x"
type textarea "DO NOT CANCEL. Just want"
type textarea "x"
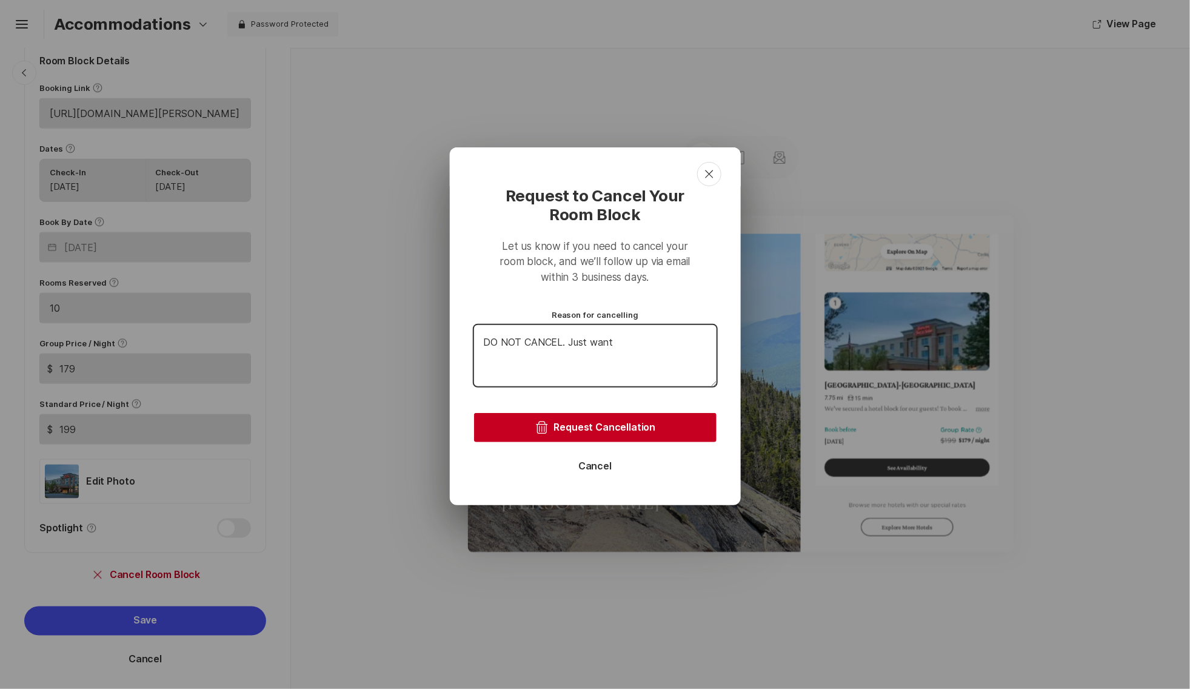
type textarea "DO NOT CANCEL. Just want"
type textarea "x"
type textarea "DO NOT CANCEL. Just want t"
type textarea "x"
type textarea "DO NOT CANCEL. Just want to"
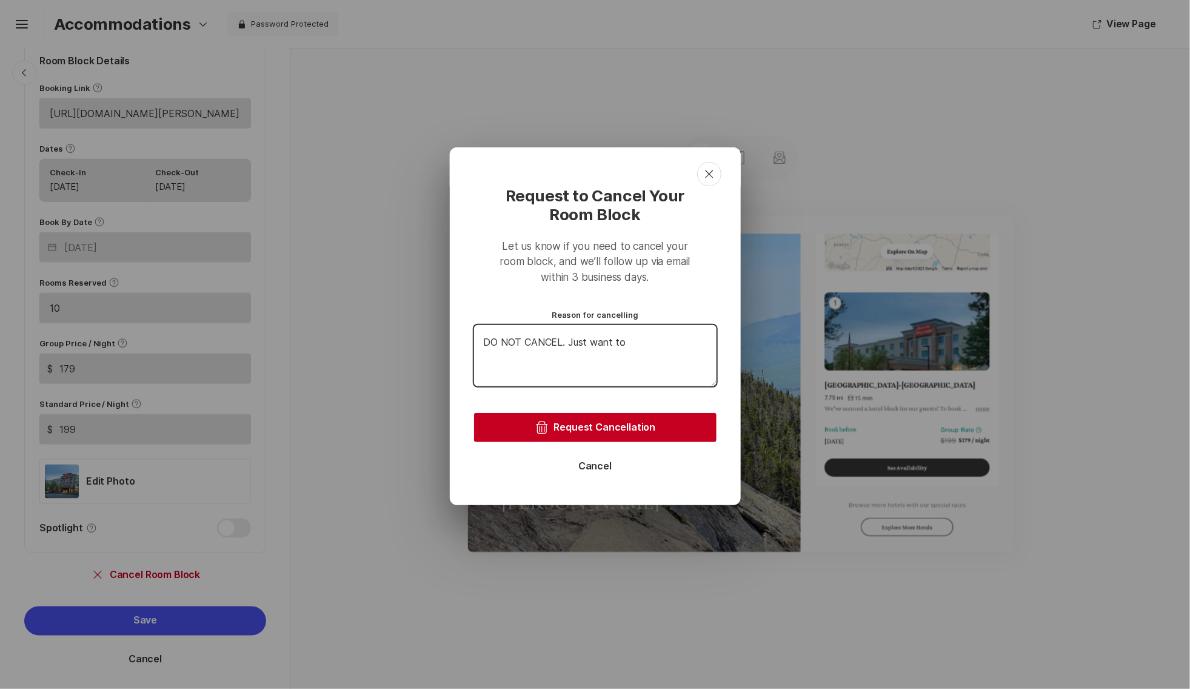
type textarea "x"
type textarea "DO NOT CANCEL. Just want to"
type textarea "x"
type textarea "DO NOT CANCEL. Just want to r"
type textarea "x"
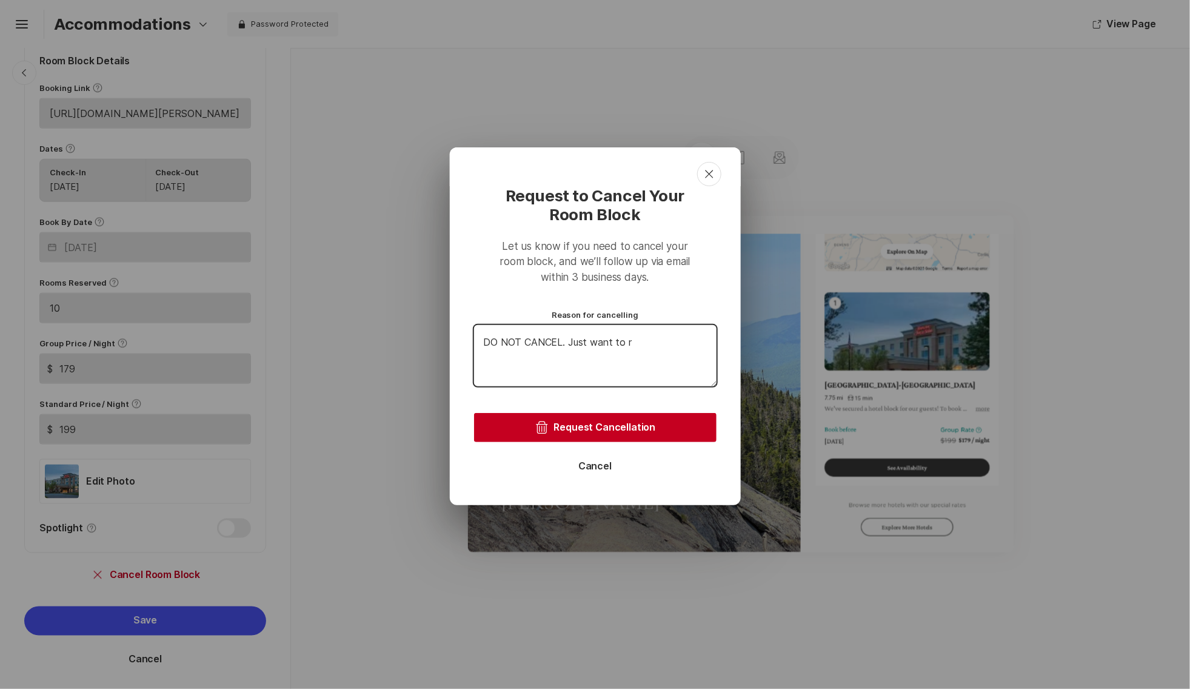
type textarea "DO NOT CANCEL. Just want to re"
type textarea "x"
type textarea "DO NOT CANCEL. Just want to rem"
type textarea "x"
type textarea "DO NOT CANCEL. Just want to remo"
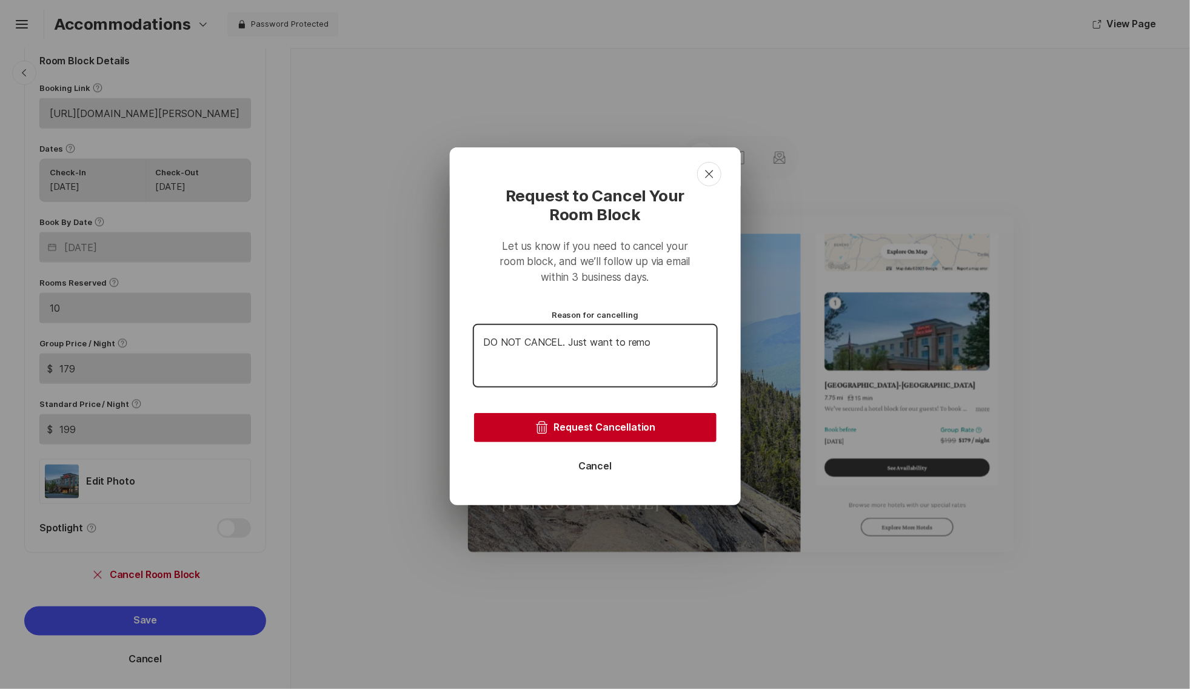
type textarea "x"
type textarea "DO NOT CANCEL. Just want to remoe"
type textarea "x"
type textarea "DO NOT CANCEL. Just want to remove"
type textarea "x"
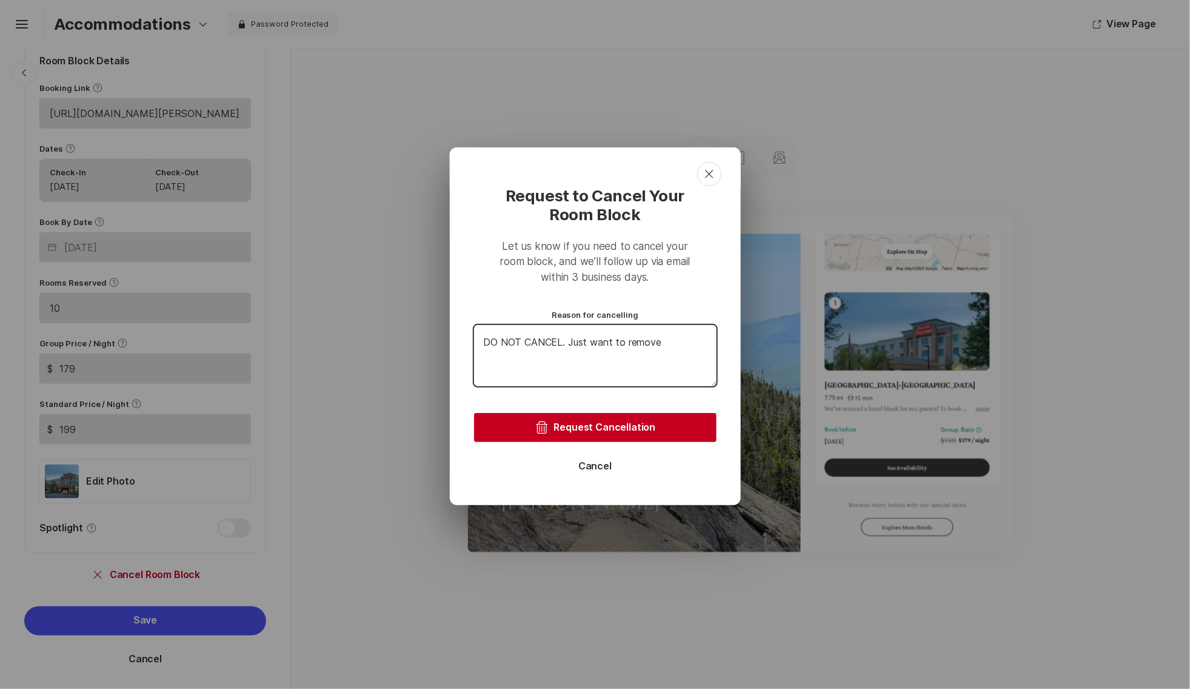
type textarea "DO NOT CANCEL. Just want to remove"
type textarea "x"
type textarea "DO NOT CANCEL. Just want to remove"
type textarea "x"
type textarea "DO NOT CANCEL. Just want to remove t"
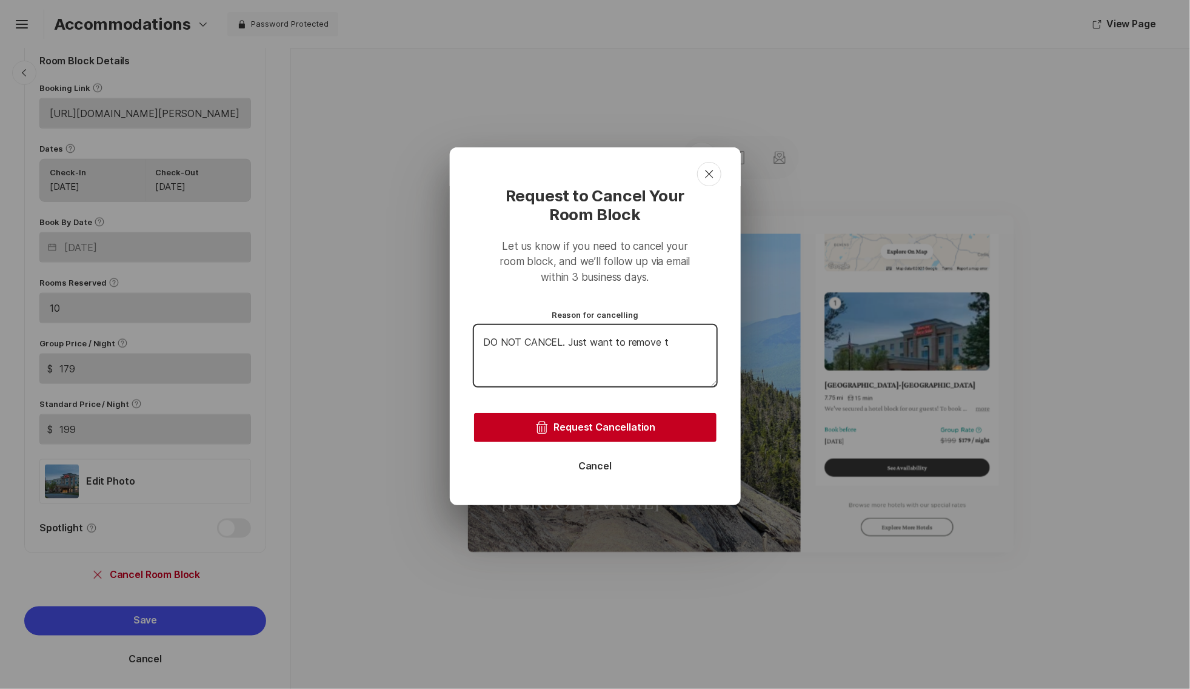
type textarea "x"
type textarea "DO NOT CANCEL. Just want to remove th"
type textarea "x"
type textarea "DO NOT CANCEL. Just want to remove the"
type textarea "x"
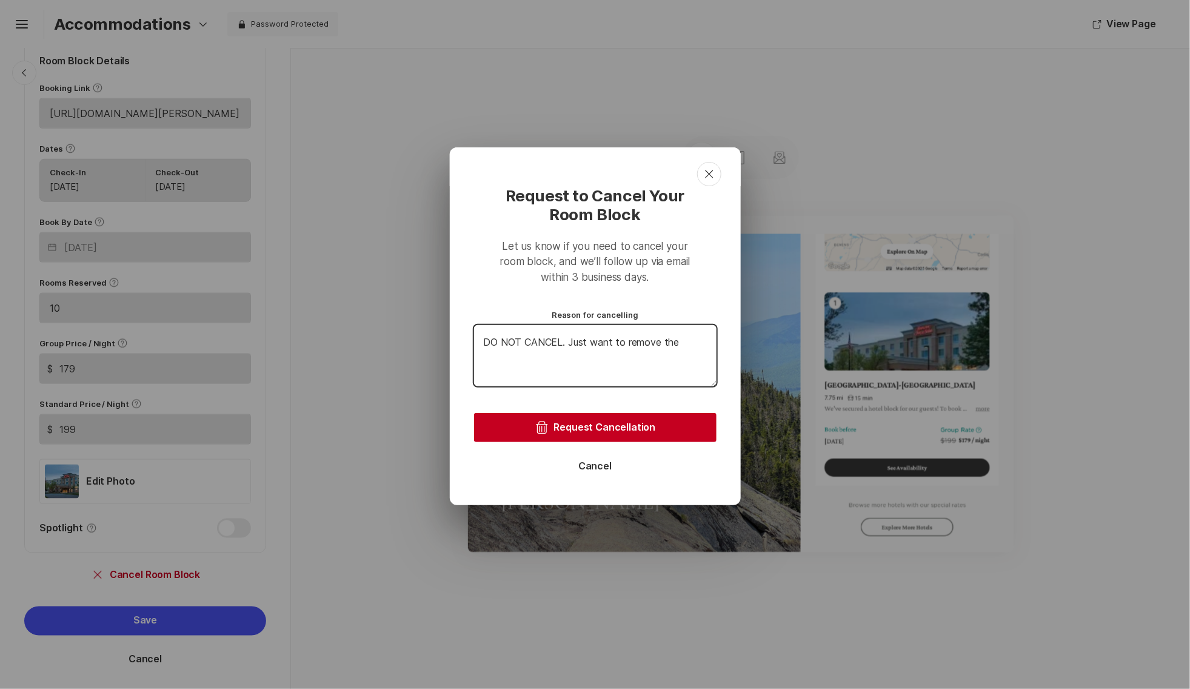
type textarea "DO NOT CANCEL. Just want to remove the"
type textarea "x"
type textarea "DO NOT CANCEL. Just want to remove the l"
type textarea "x"
type textarea "DO NOT CANCEL. Just want to remove the li"
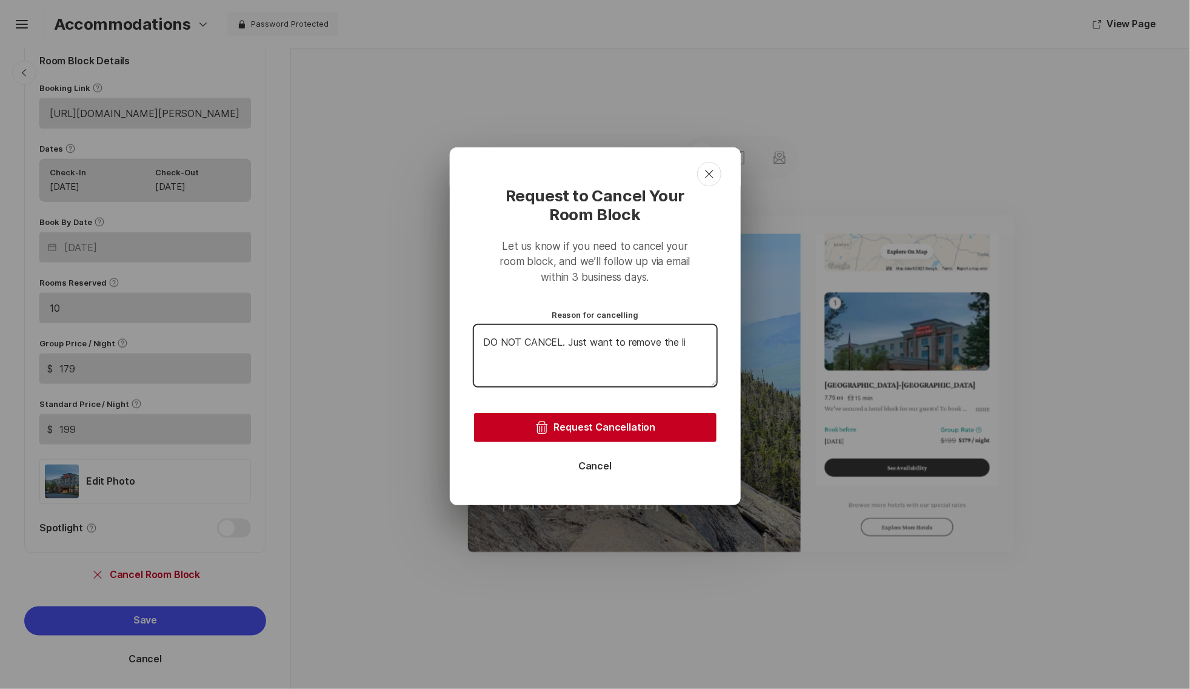
type textarea "x"
type textarea "DO NOT CANCEL. Just want to remove the lin"
type textarea "x"
type textarea "DO NOT CANCEL. Just want to remove the link"
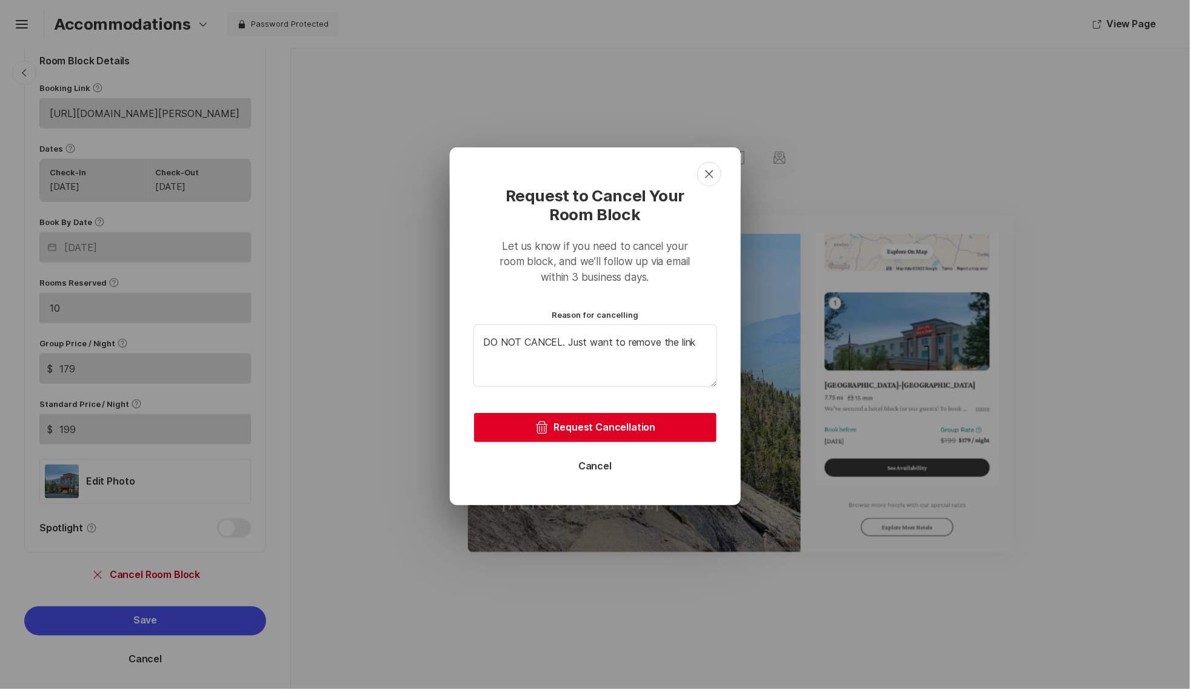
type textarea "x"
click at [636, 427] on button "Trash Request Cancellation" at bounding box center [595, 427] width 242 height 29
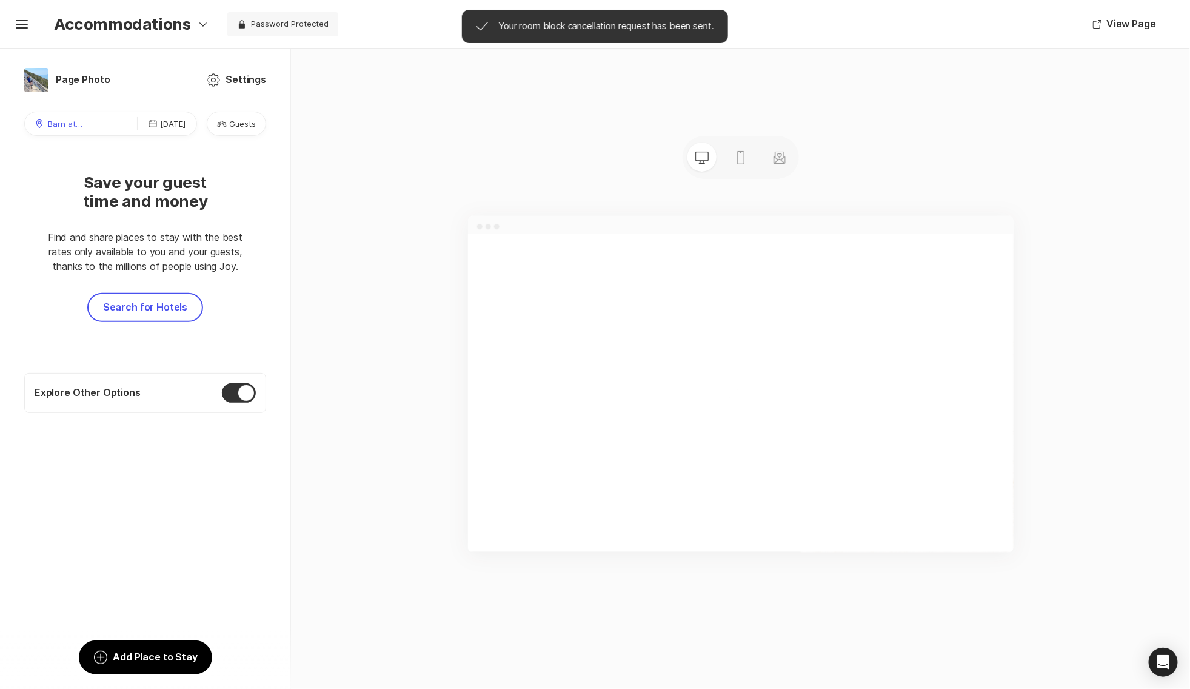
scroll to position [1437, 0]
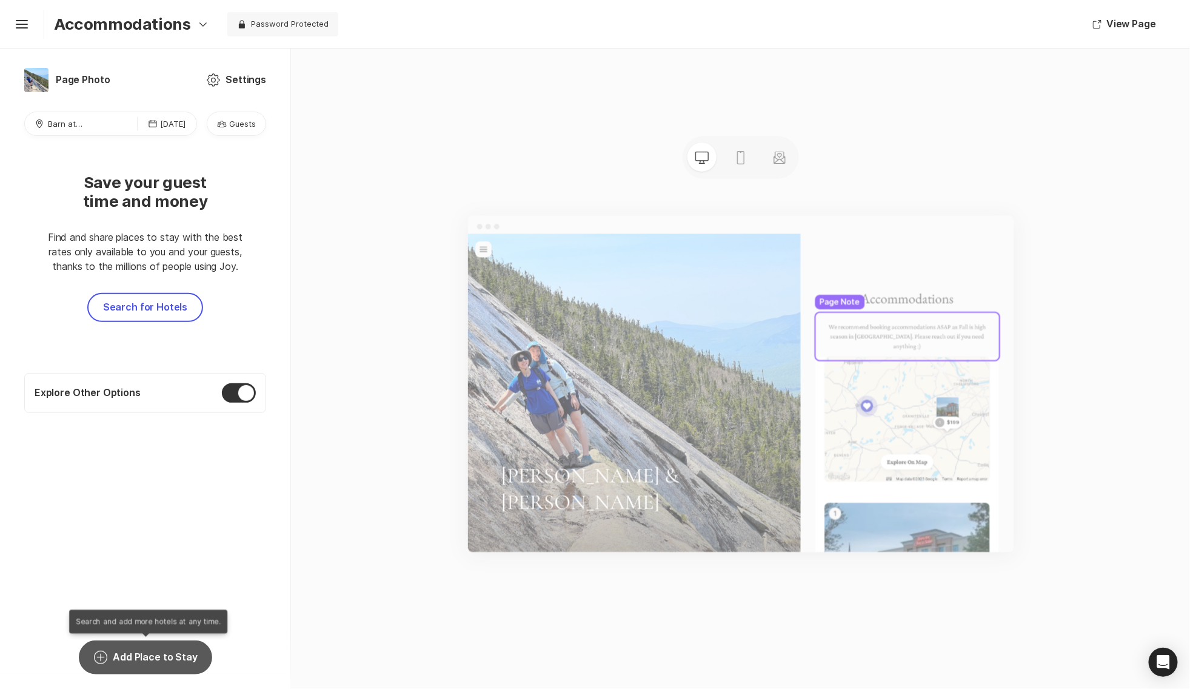
click at [160, 666] on button "Add Circle Add Place to Stay" at bounding box center [145, 657] width 133 height 34
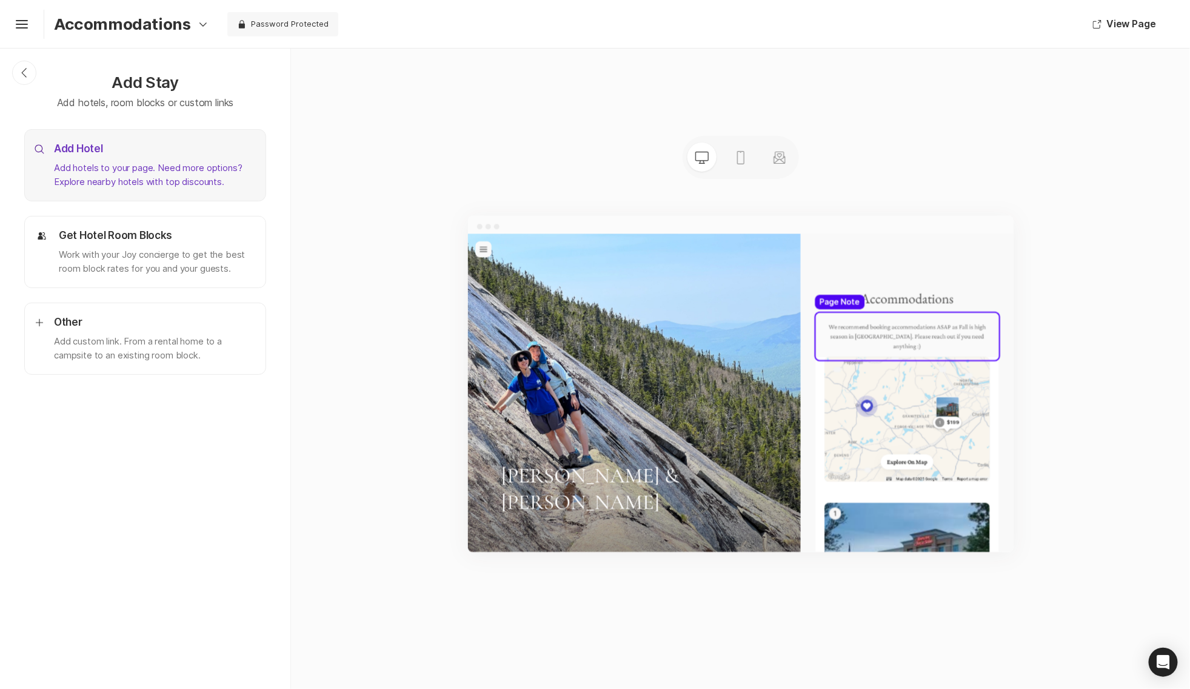
click at [187, 179] on p "Add hotels to your page. Need more options? Explore nearby hotels with top disc…" at bounding box center [155, 174] width 202 height 27
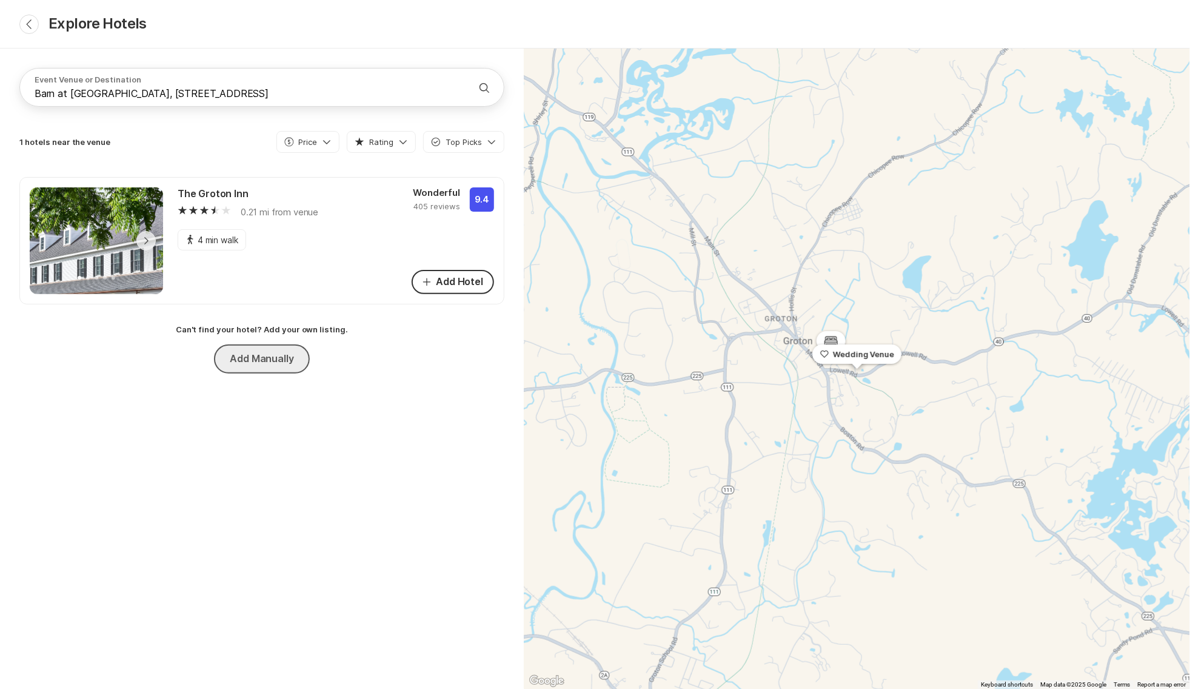
click at [266, 352] on button "Add Manually" at bounding box center [261, 358] width 95 height 29
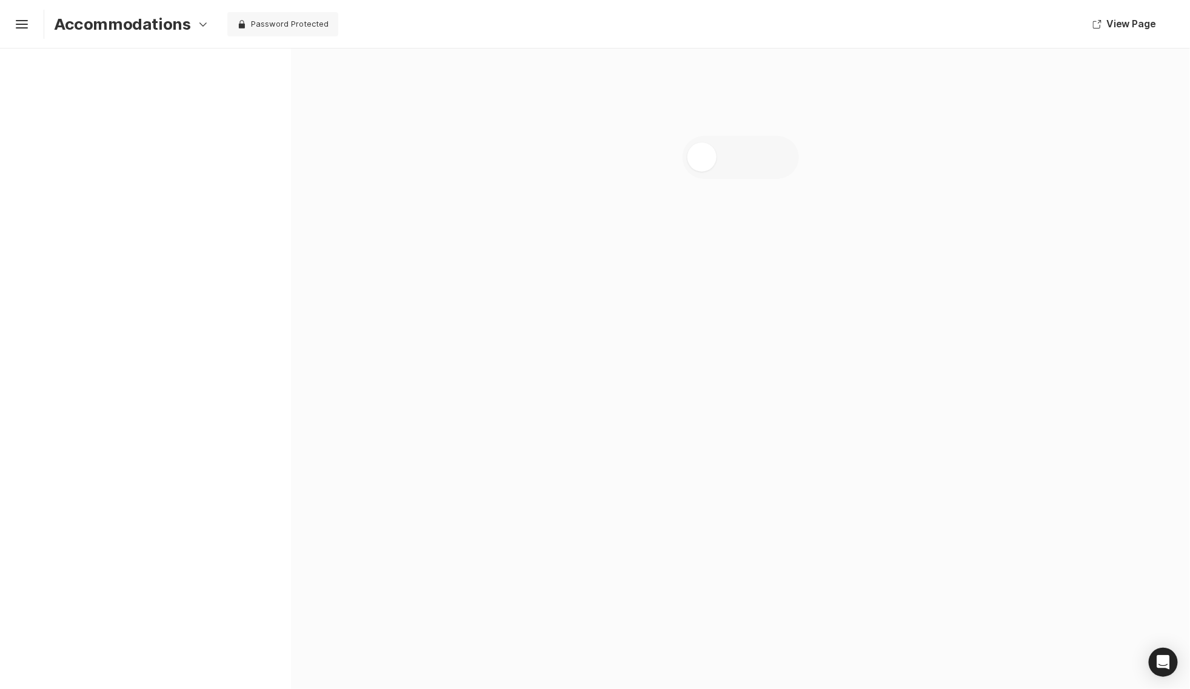
type textarea "x"
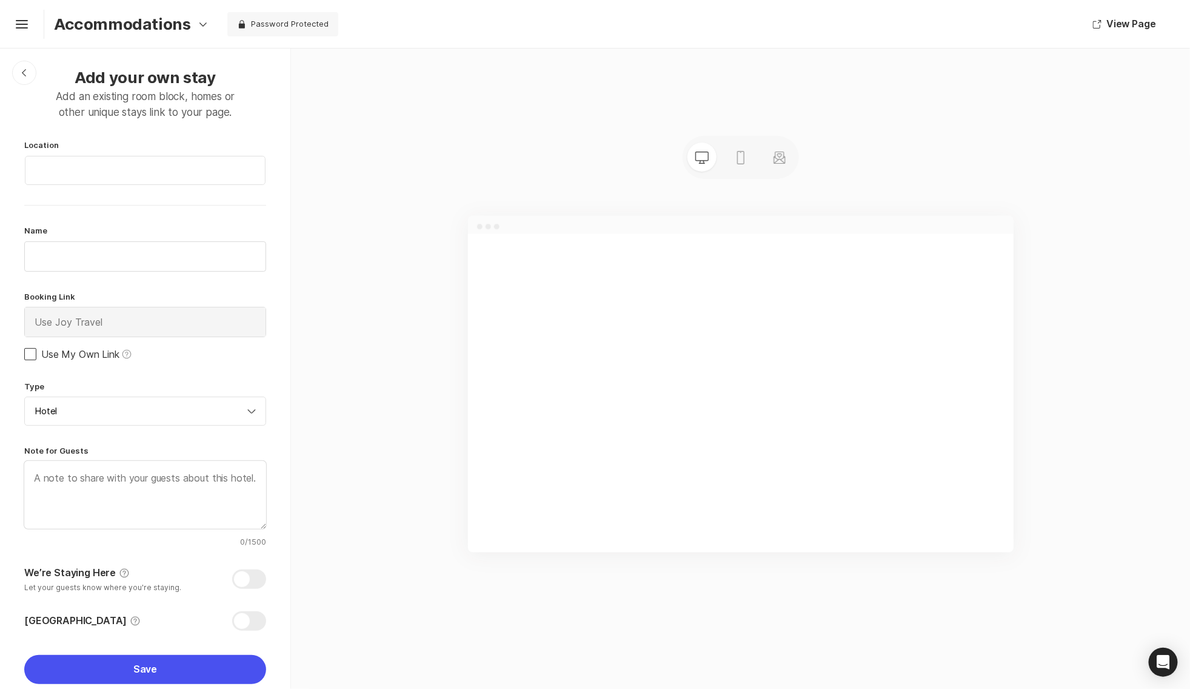
click at [107, 358] on div "Use My Own Link Help" at bounding box center [86, 354] width 90 height 15
click at [24, 354] on input "Use My Own Link Help" at bounding box center [24, 353] width 1 height 1
checkbox input "true"
click at [138, 332] on input "text" at bounding box center [145, 321] width 241 height 29
paste input "[URL][DOMAIN_NAME]"
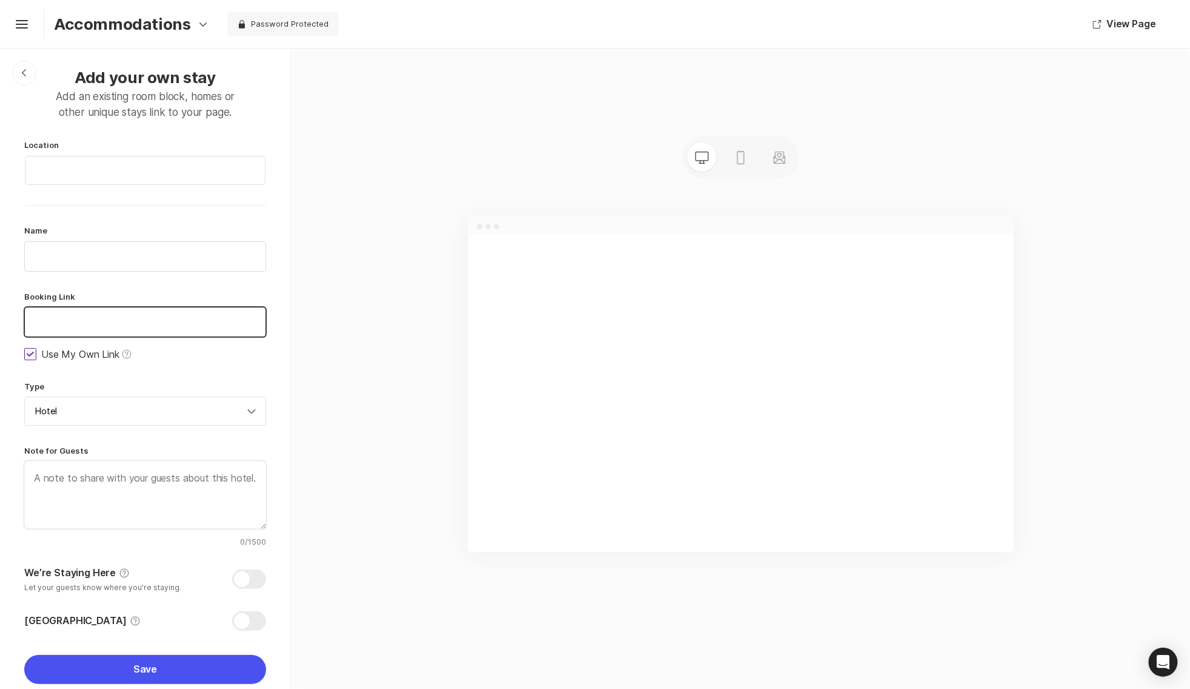
type input "[URL][DOMAIN_NAME]"
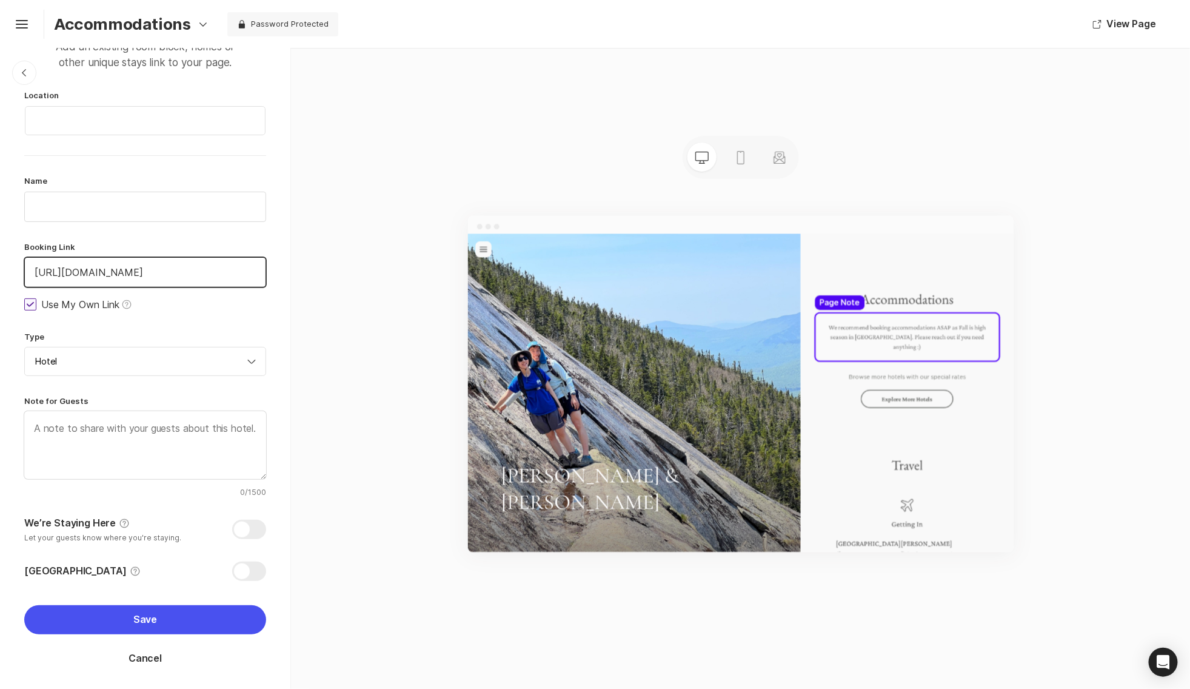
paste input "book/reservation/rooms/?ctyhocn=BOSWFHX&arrivalDate=[DATE]&departureDate=[DATE]…"
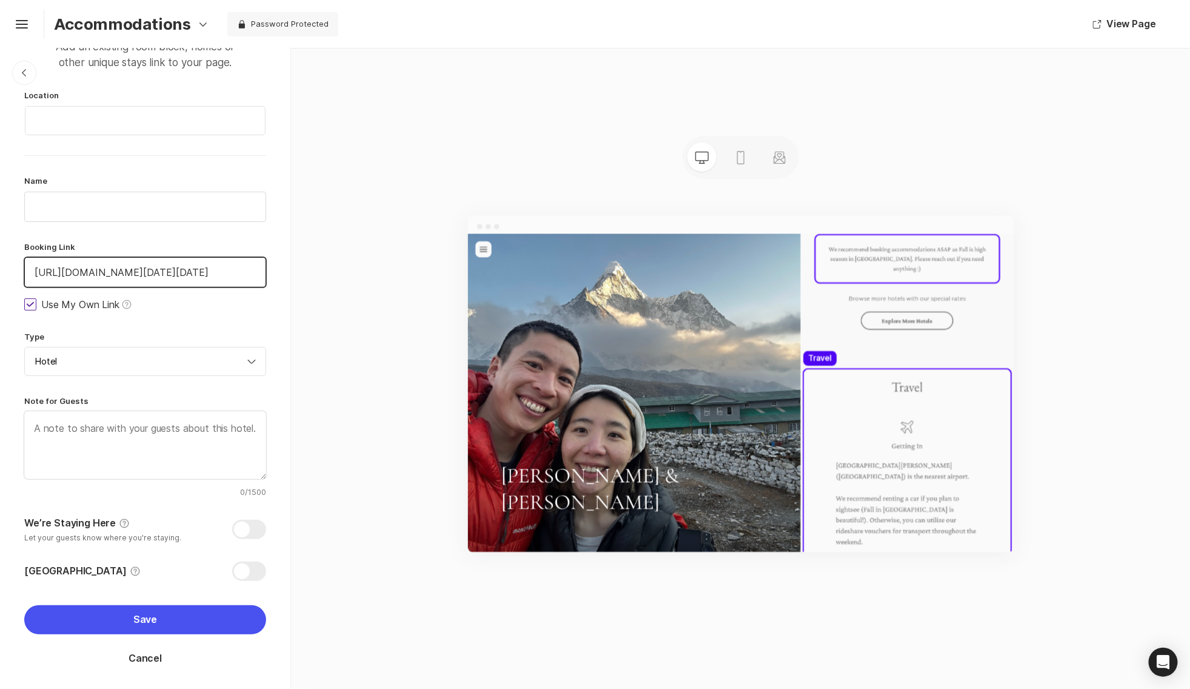
scroll to position [1280, 0]
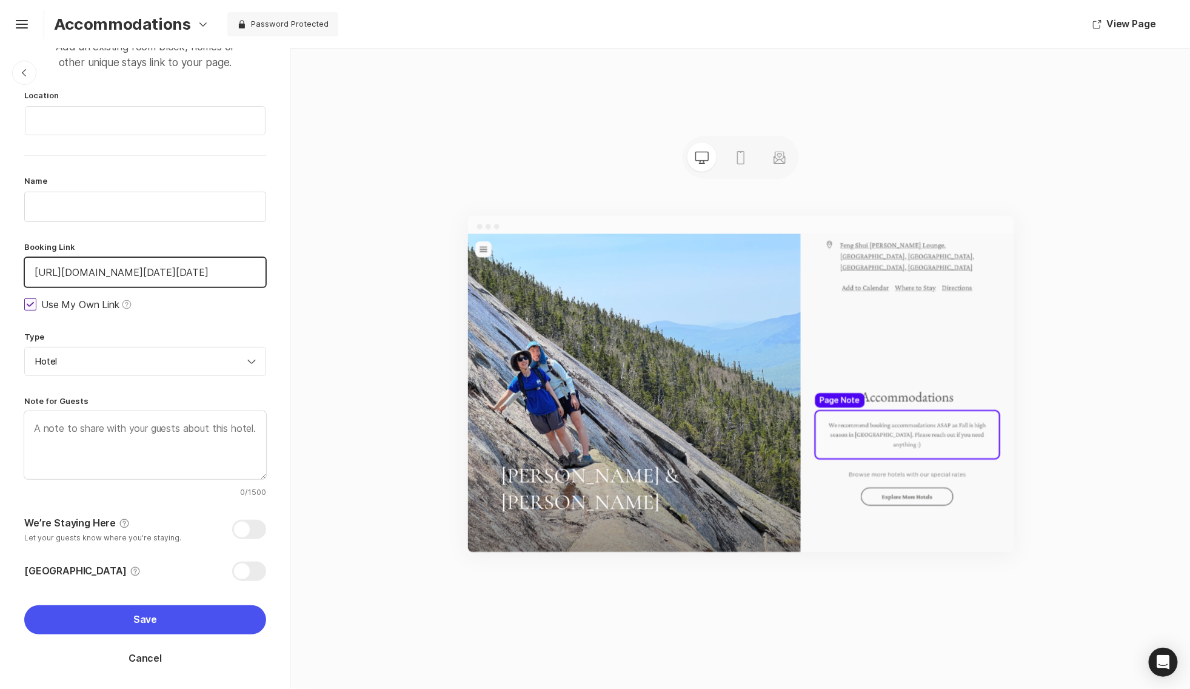
click at [148, 271] on input "[URL][DOMAIN_NAME][DATE][DATE]" at bounding box center [145, 272] width 241 height 29
type input "[URL][DOMAIN_NAME][DATE][DATE]"
click at [118, 99] on div "Location" at bounding box center [145, 113] width 242 height 46
click at [119, 115] on input at bounding box center [145, 120] width 241 height 29
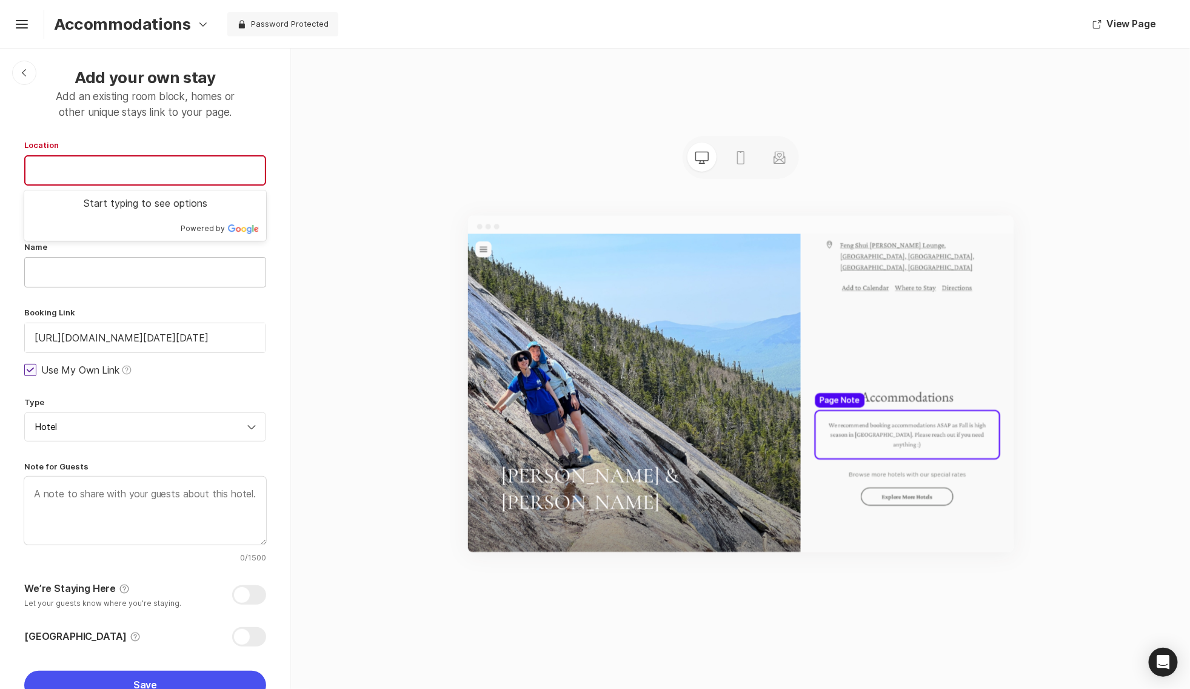
scroll to position [0, 0]
click at [128, 259] on input "text" at bounding box center [145, 272] width 241 height 29
paste input "[GEOGRAPHIC_DATA]-[GEOGRAPHIC_DATA]"
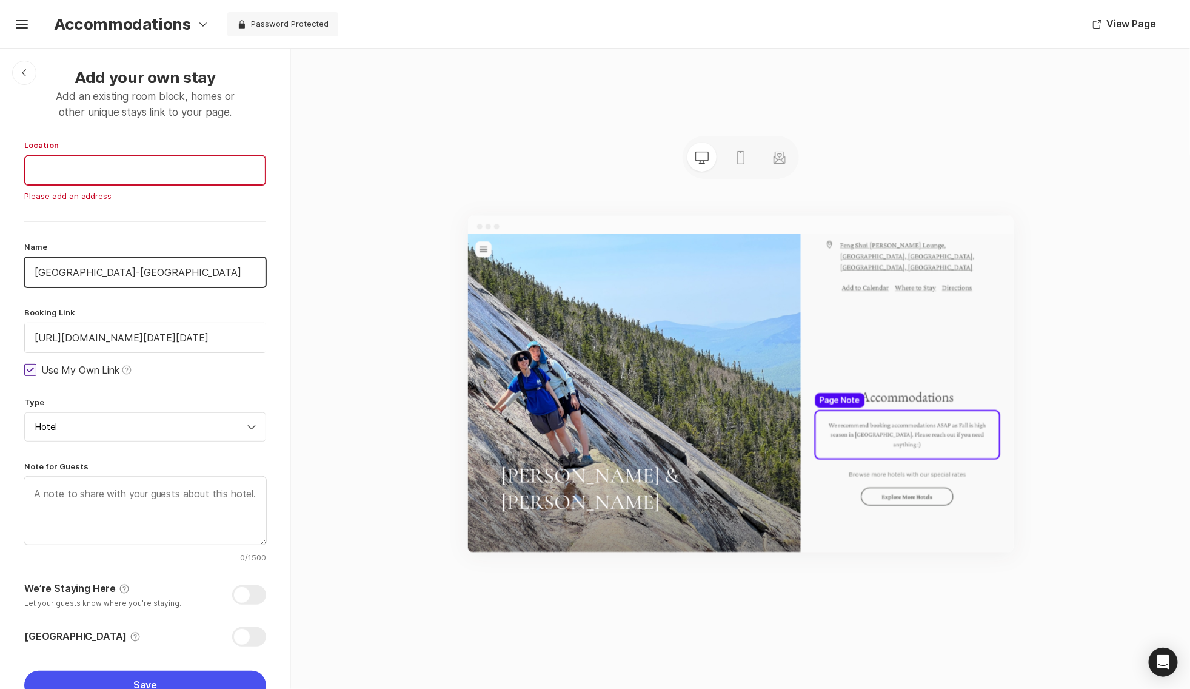
type input "[GEOGRAPHIC_DATA]-[GEOGRAPHIC_DATA]"
click at [152, 167] on input at bounding box center [145, 170] width 241 height 29
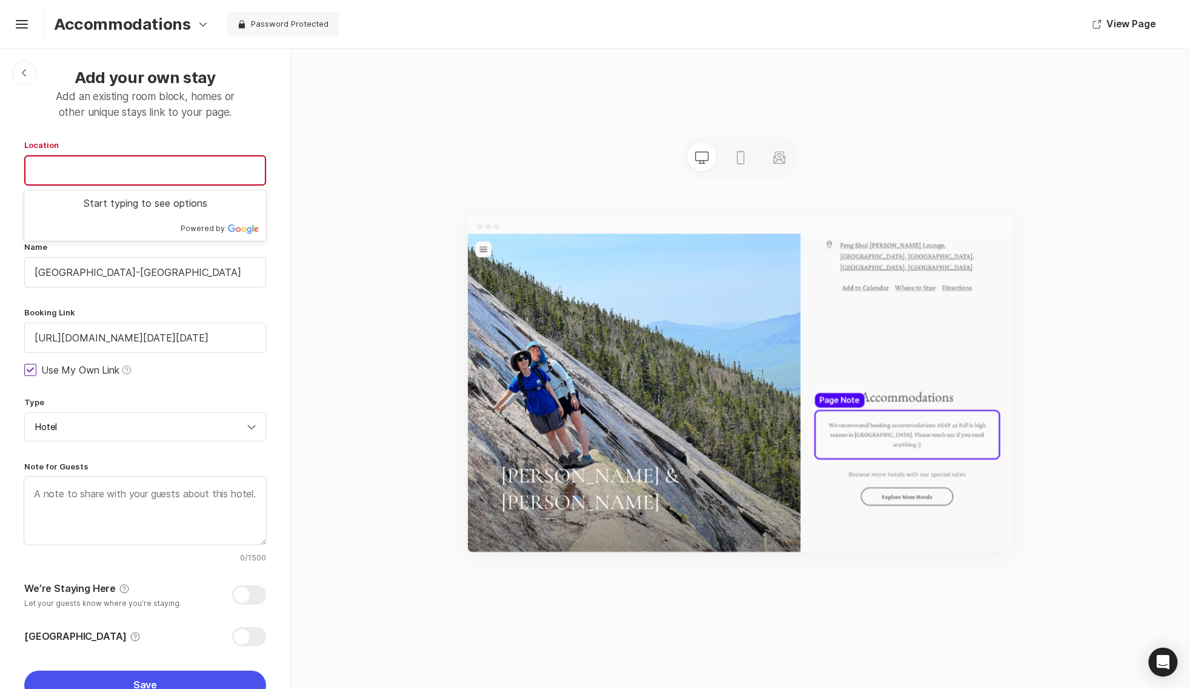
paste input "[GEOGRAPHIC_DATA]-[GEOGRAPHIC_DATA]"
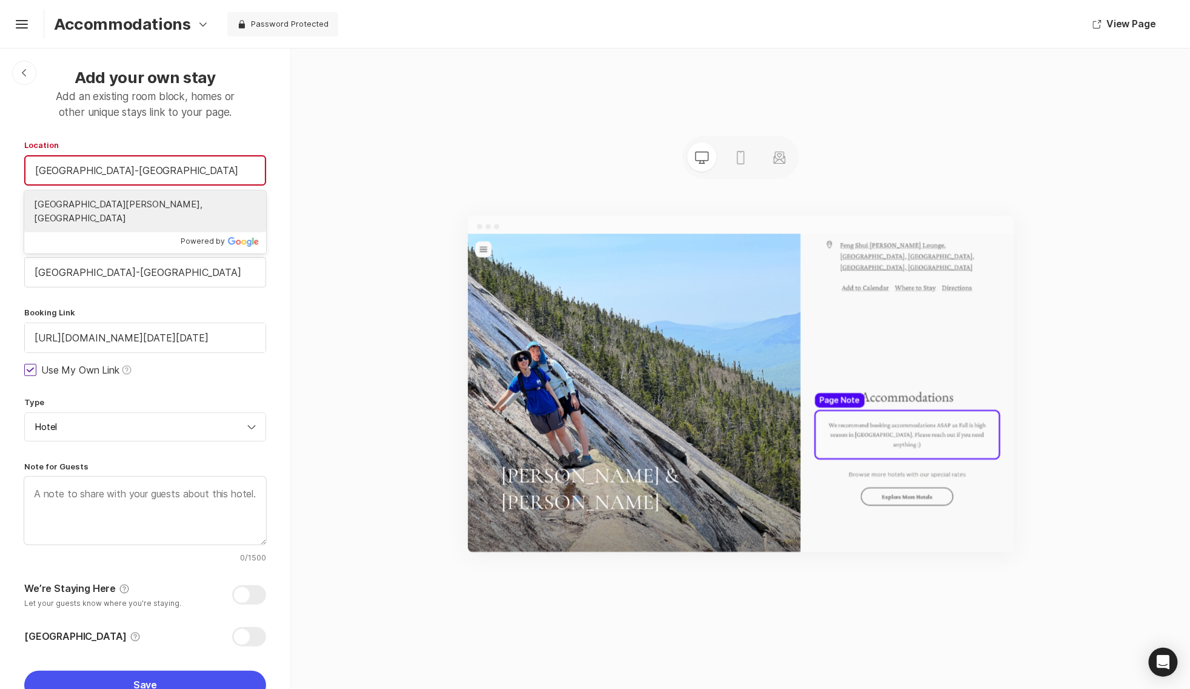
click at [187, 212] on span "[GEOGRAPHIC_DATA][PERSON_NAME], [GEOGRAPHIC_DATA]" at bounding box center [145, 211] width 222 height 27
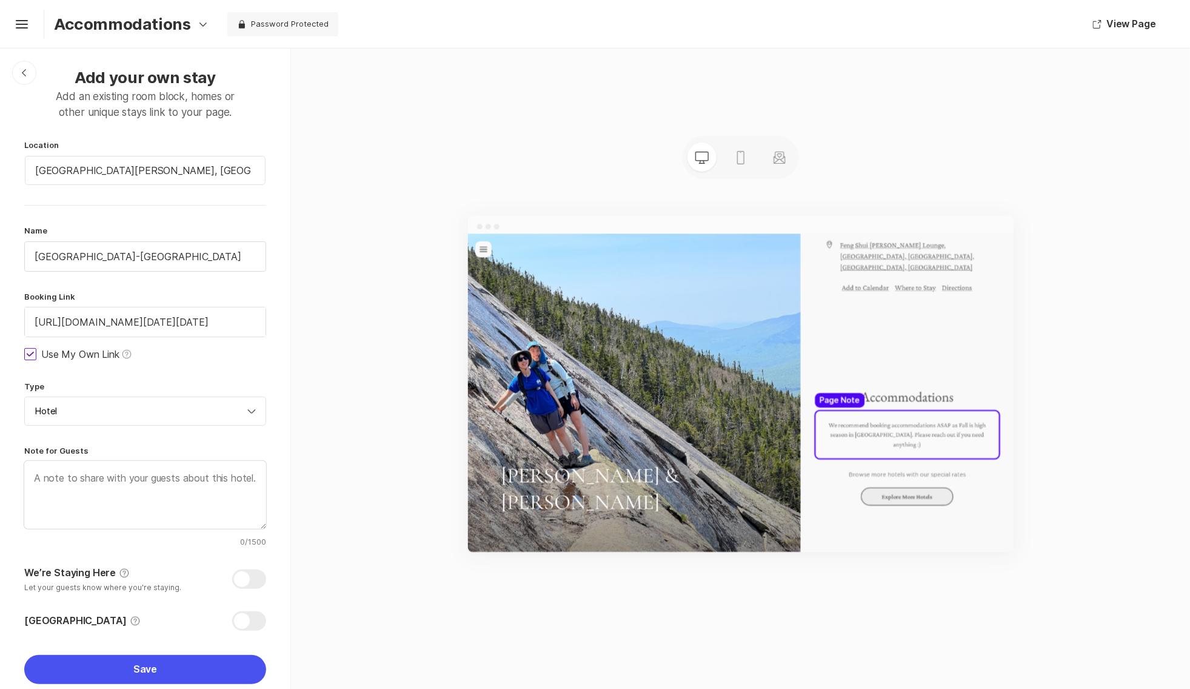
type input "[GEOGRAPHIC_DATA][PERSON_NAME], [GEOGRAPHIC_DATA]"
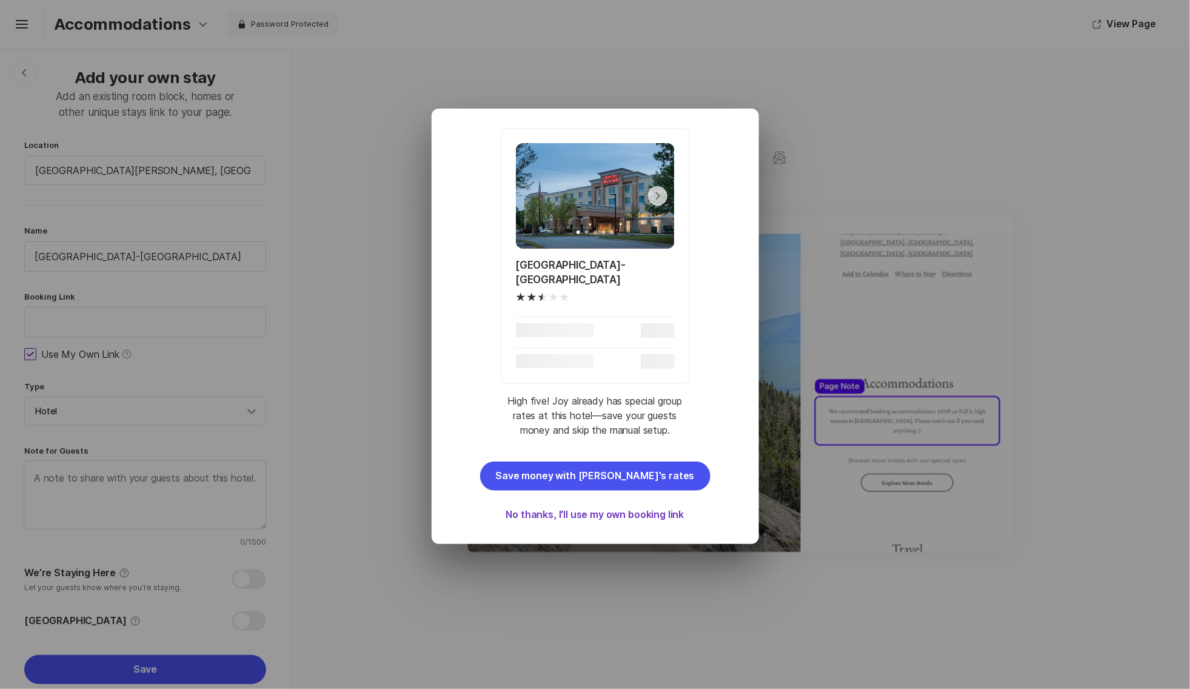
click at [669, 520] on button "No thanks, I'll use my own booking link" at bounding box center [595, 514] width 230 height 29
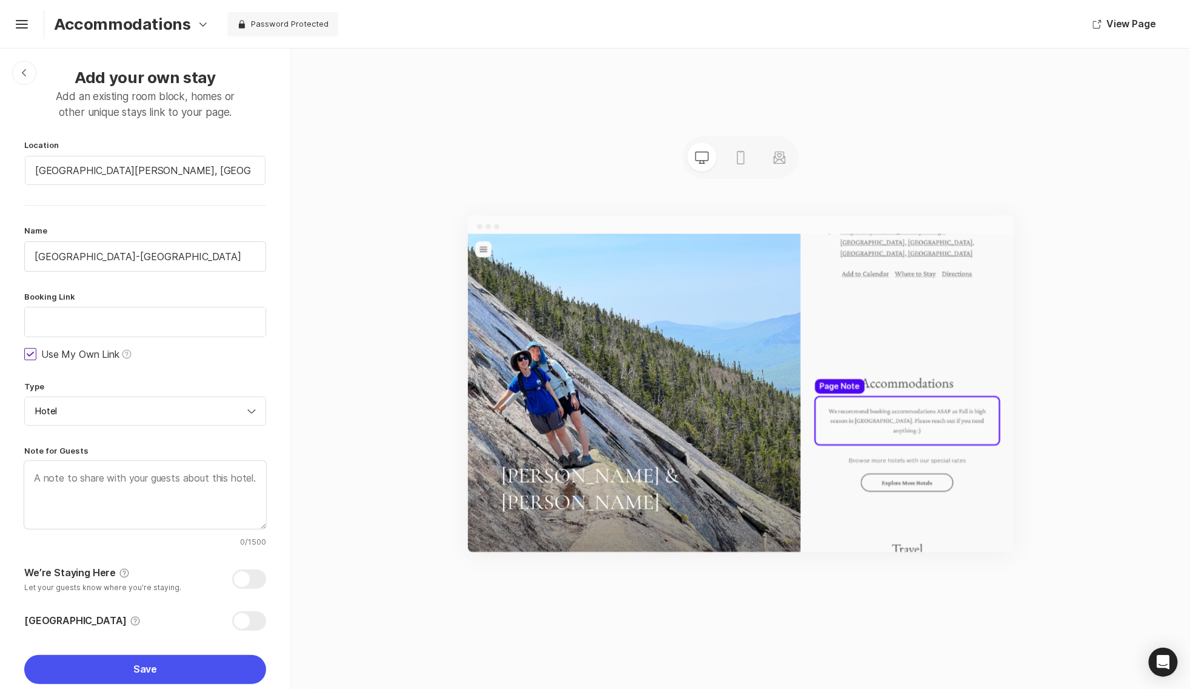
scroll to position [1321, 0]
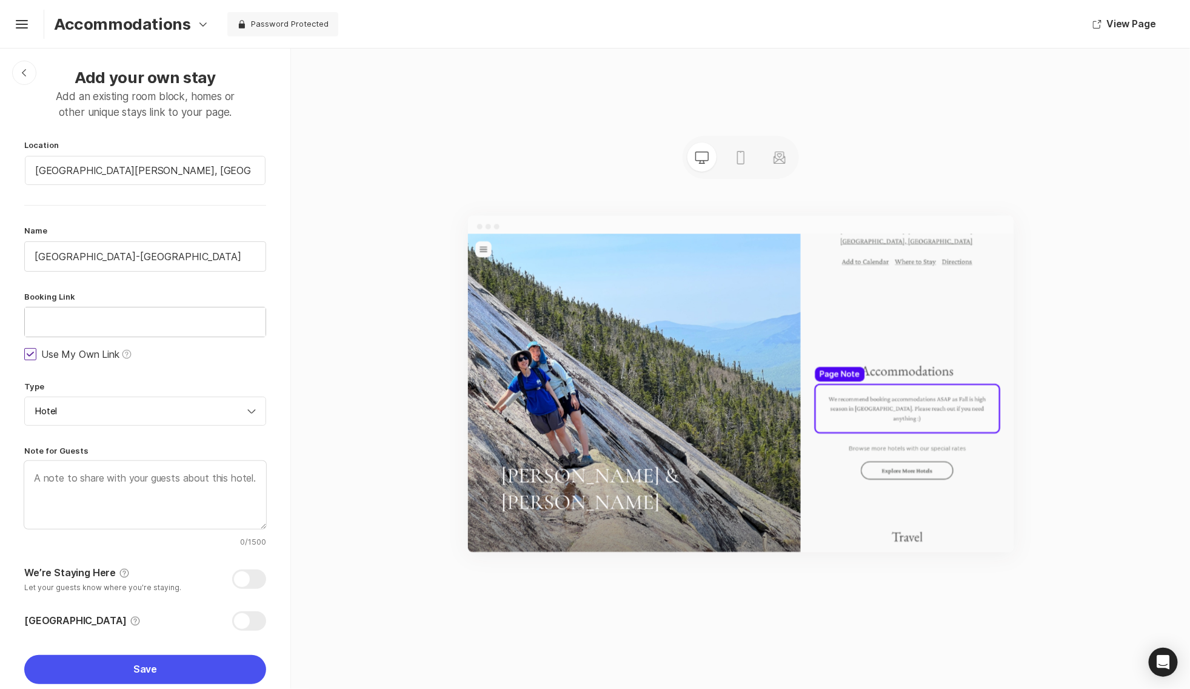
click at [192, 329] on input "text" at bounding box center [145, 321] width 241 height 29
paste input "CHHLLW"
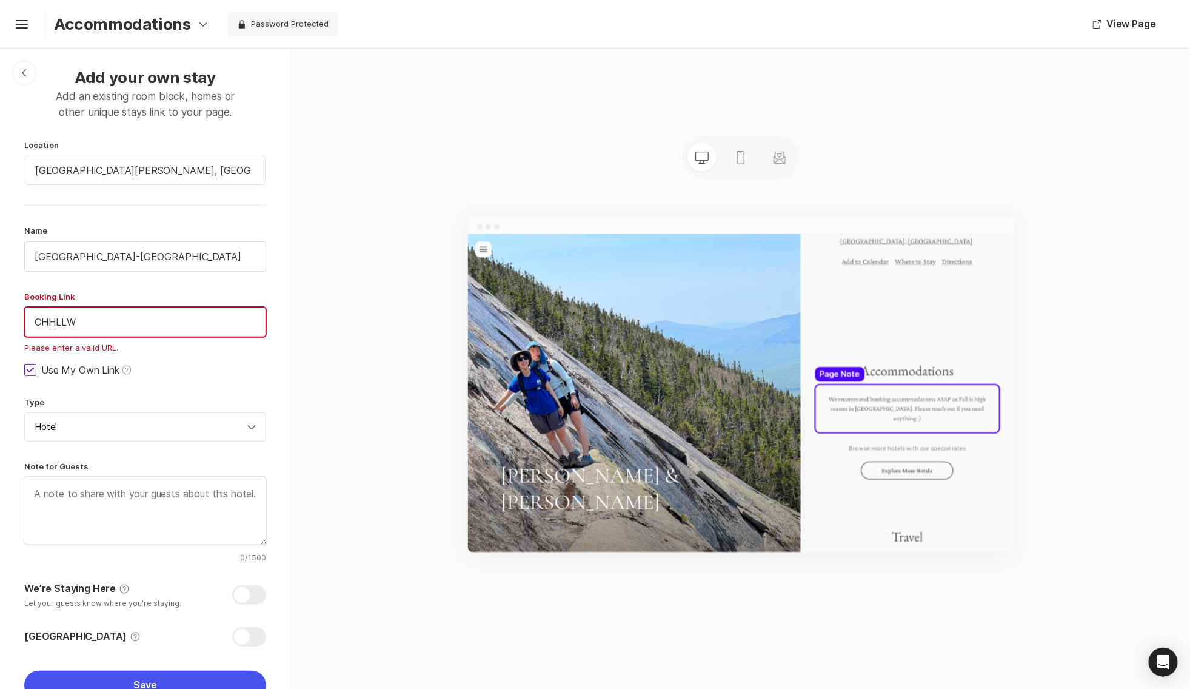
paste input "[URL][DOMAIN_NAME][DATE][DATE]"
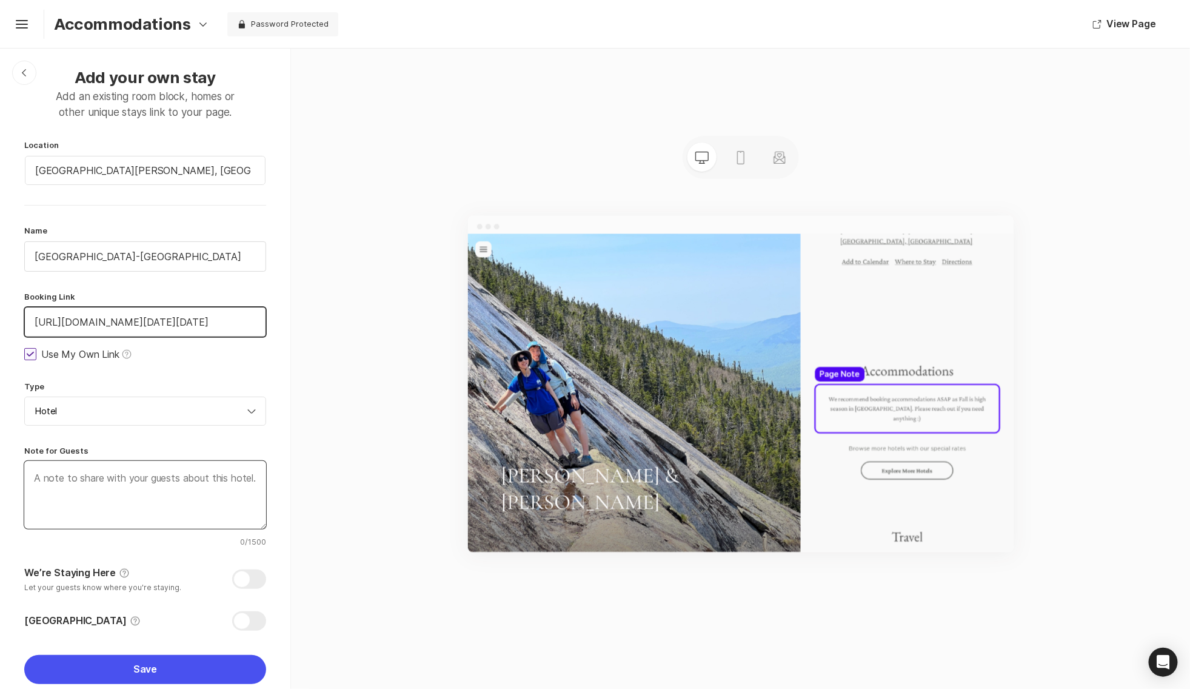
type input "[URL][DOMAIN_NAME][DATE][DATE]"
click at [219, 501] on textarea at bounding box center [145, 495] width 242 height 68
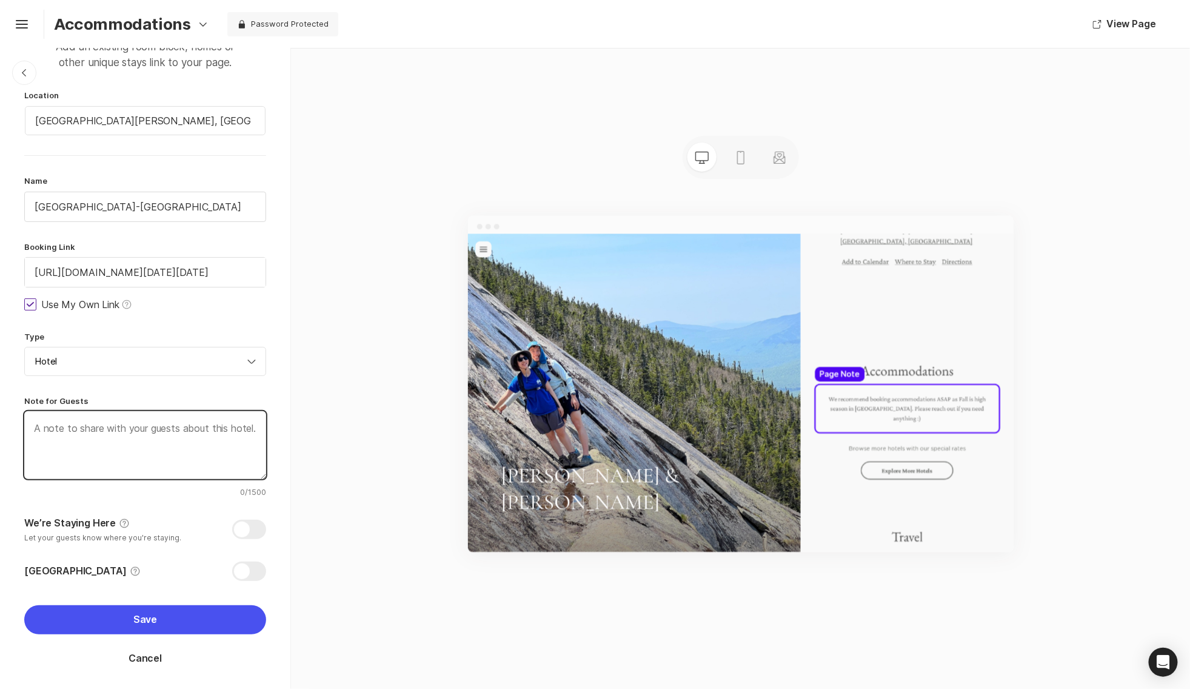
scroll to position [48, 0]
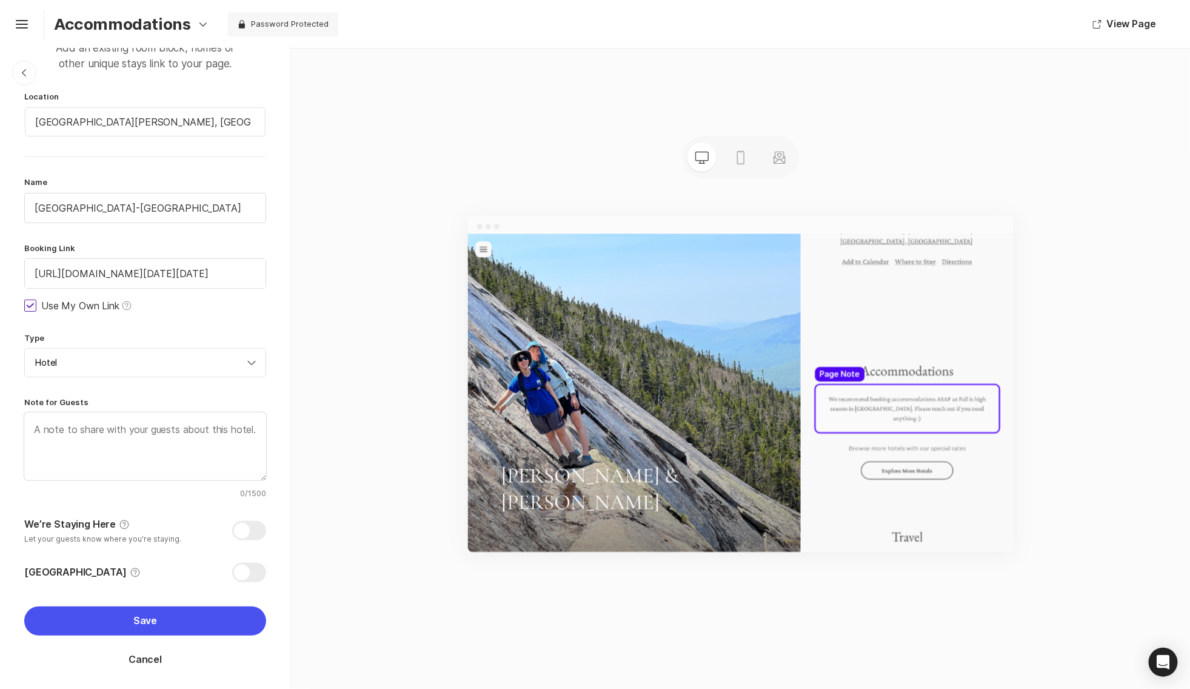
type textarea "x"
click at [130, 570] on icon "Help" at bounding box center [135, 572] width 10 height 10
click at [25, 563] on input "Hotel Room Block Help" at bounding box center [24, 563] width 1 height 1
checkbox input "true"
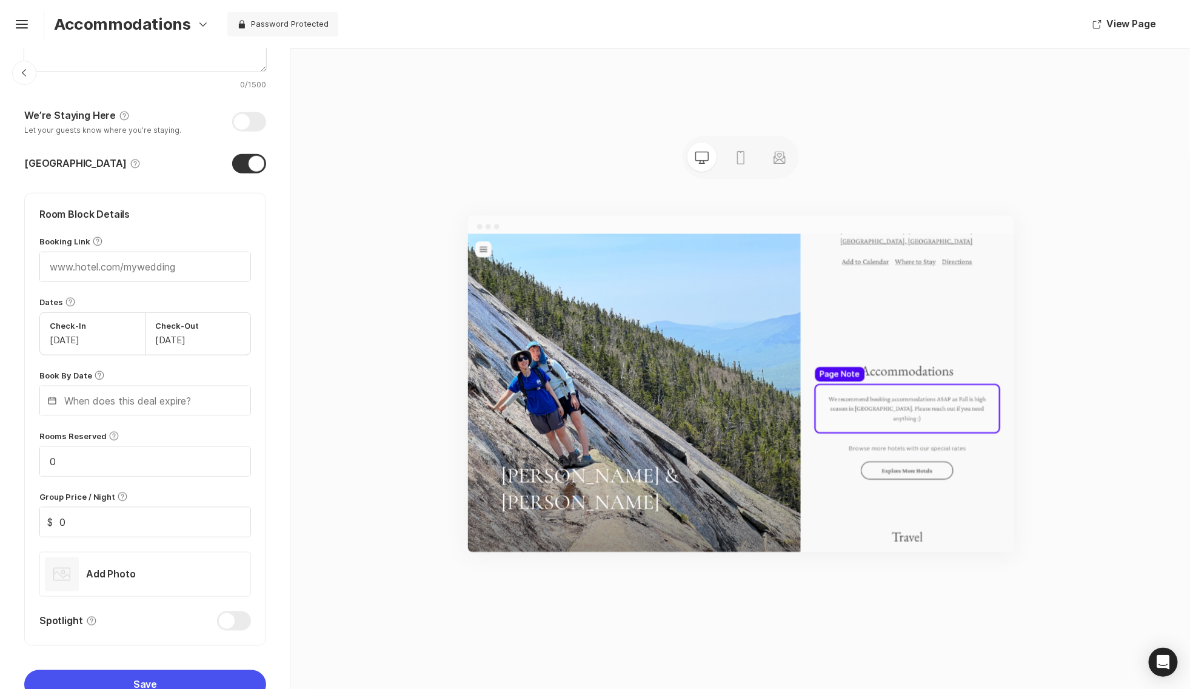
scroll to position [476, 0]
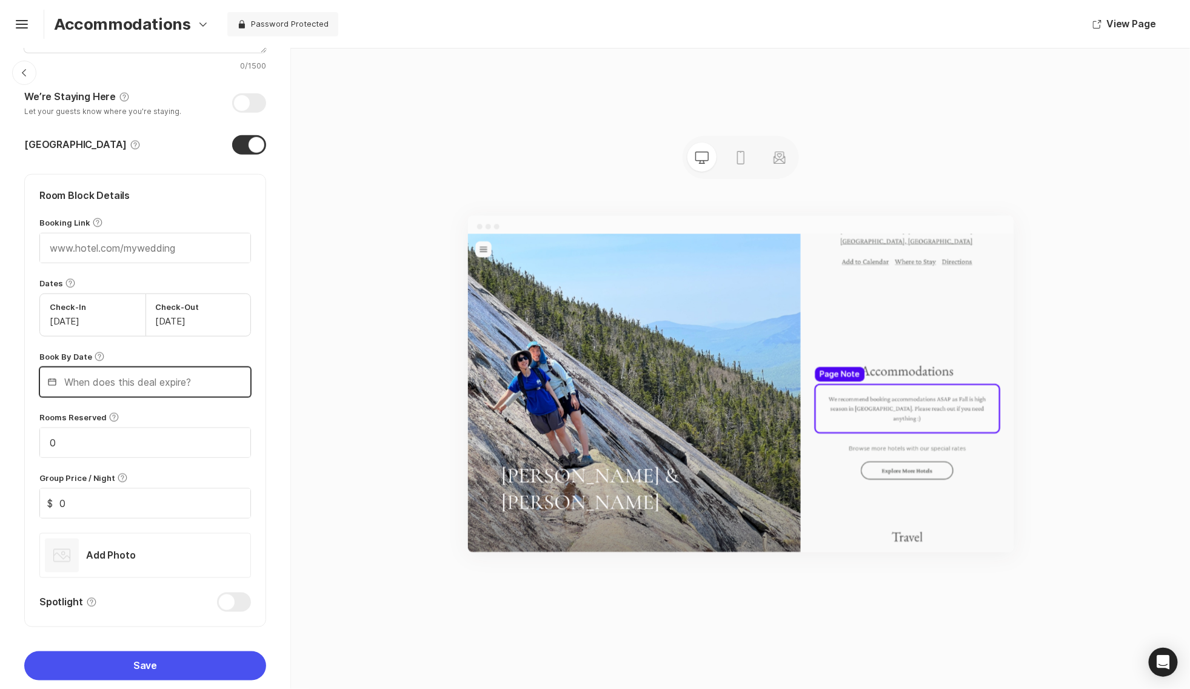
click at [192, 386] on input "text" at bounding box center [145, 381] width 210 height 29
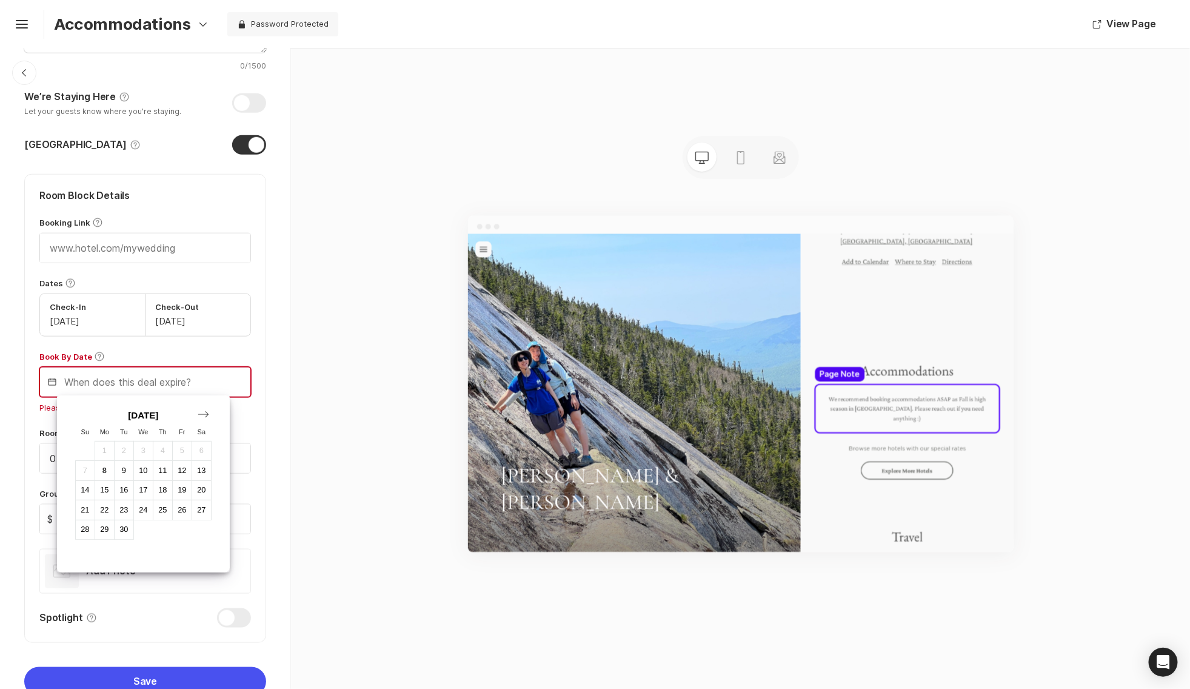
click at [244, 367] on input "text" at bounding box center [145, 381] width 210 height 29
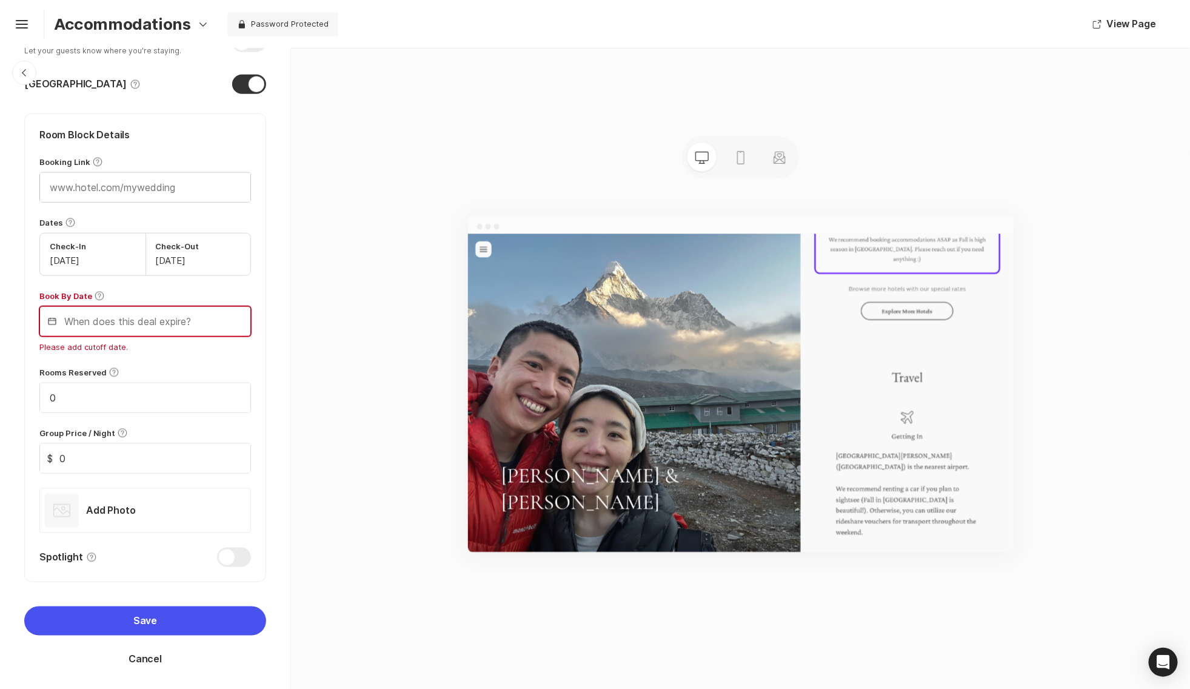
scroll to position [535, 0]
click at [159, 175] on input "text" at bounding box center [145, 188] width 210 height 29
paste input "[URL][DOMAIN_NAME][DATE][DATE]"
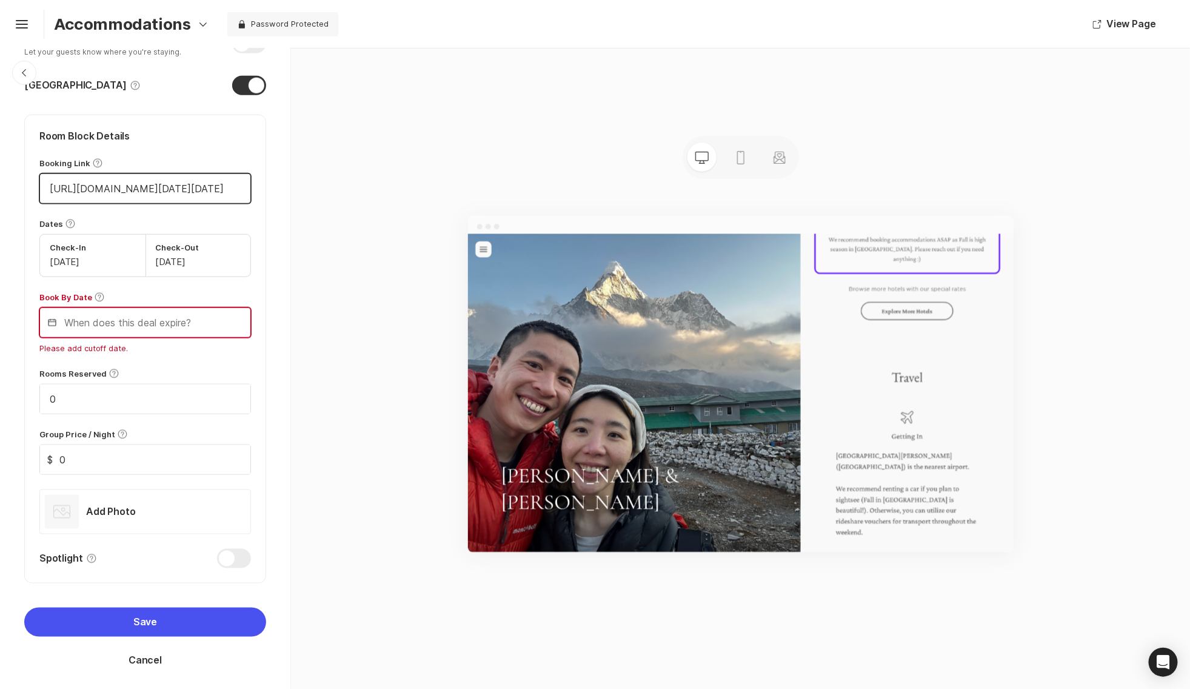
type input "[URL][DOMAIN_NAME][DATE][DATE]"
click at [199, 360] on div "Room Block Details Booking Link Help [URL][DOMAIN_NAME][DATE][DATE] Dates Help …" at bounding box center [145, 349] width 242 height 469
click at [182, 326] on input "text" at bounding box center [145, 322] width 210 height 29
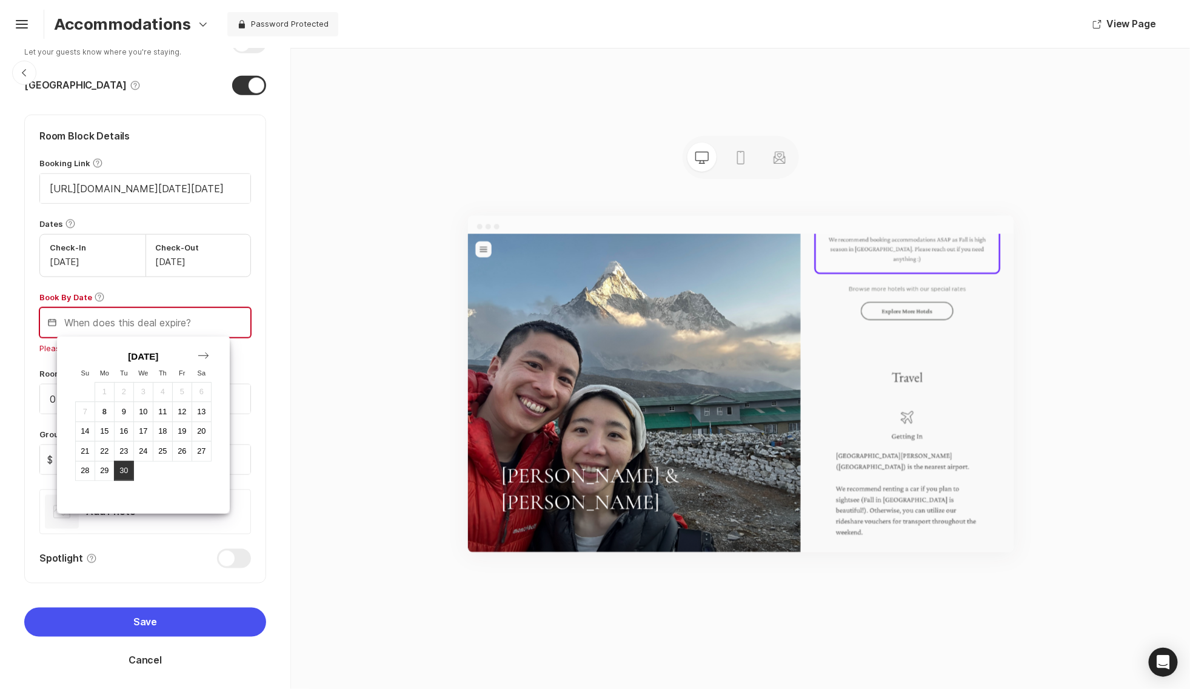
click at [126, 473] on div "30" at bounding box center [123, 470] width 19 height 19
type input "[DATE]"
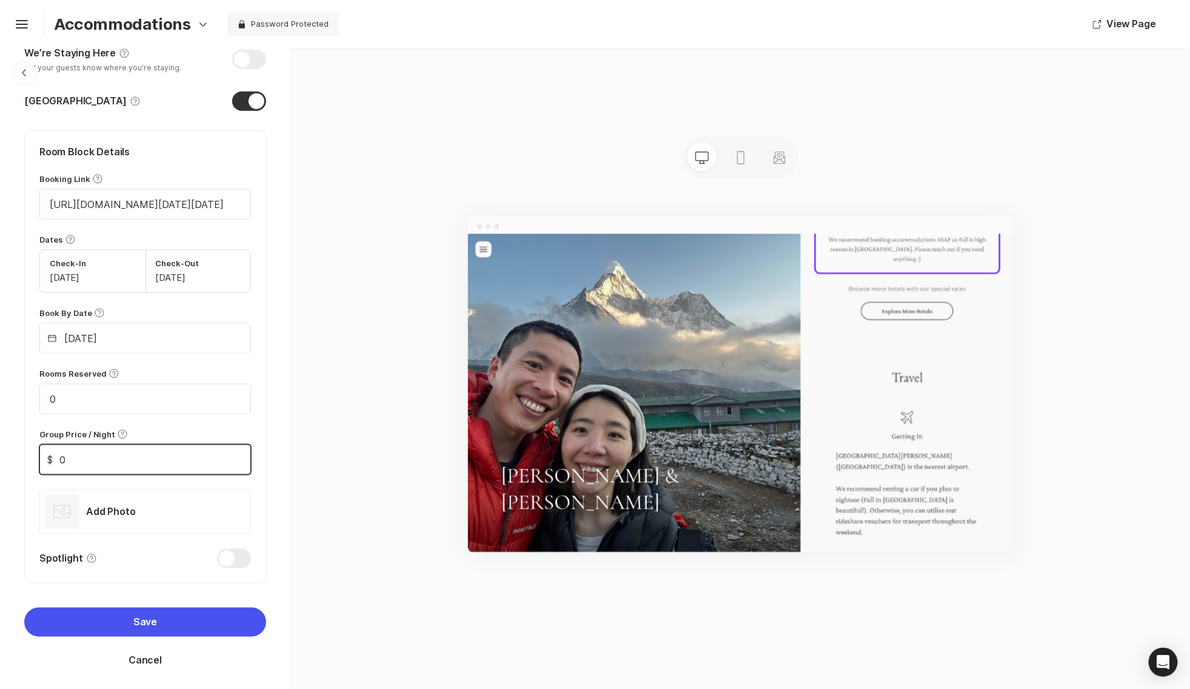
click at [132, 450] on input "0" at bounding box center [145, 459] width 210 height 29
type input "179"
click at [182, 619] on button "Save" at bounding box center [145, 621] width 242 height 29
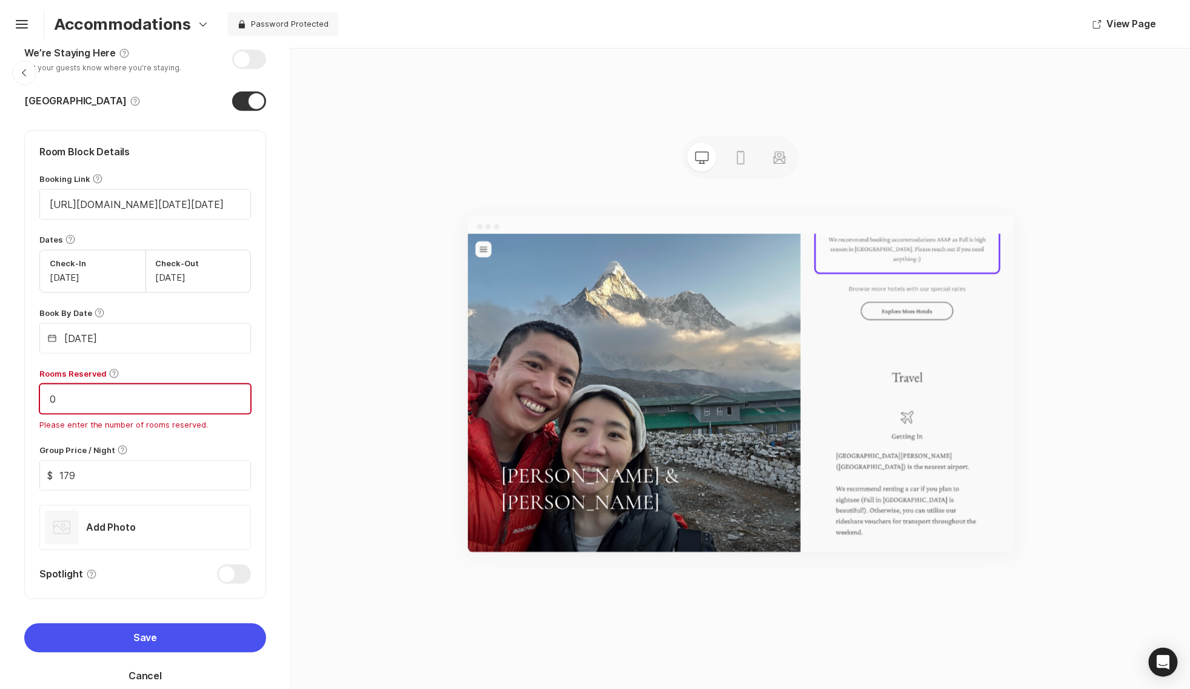
click at [127, 397] on input "0" at bounding box center [145, 398] width 210 height 29
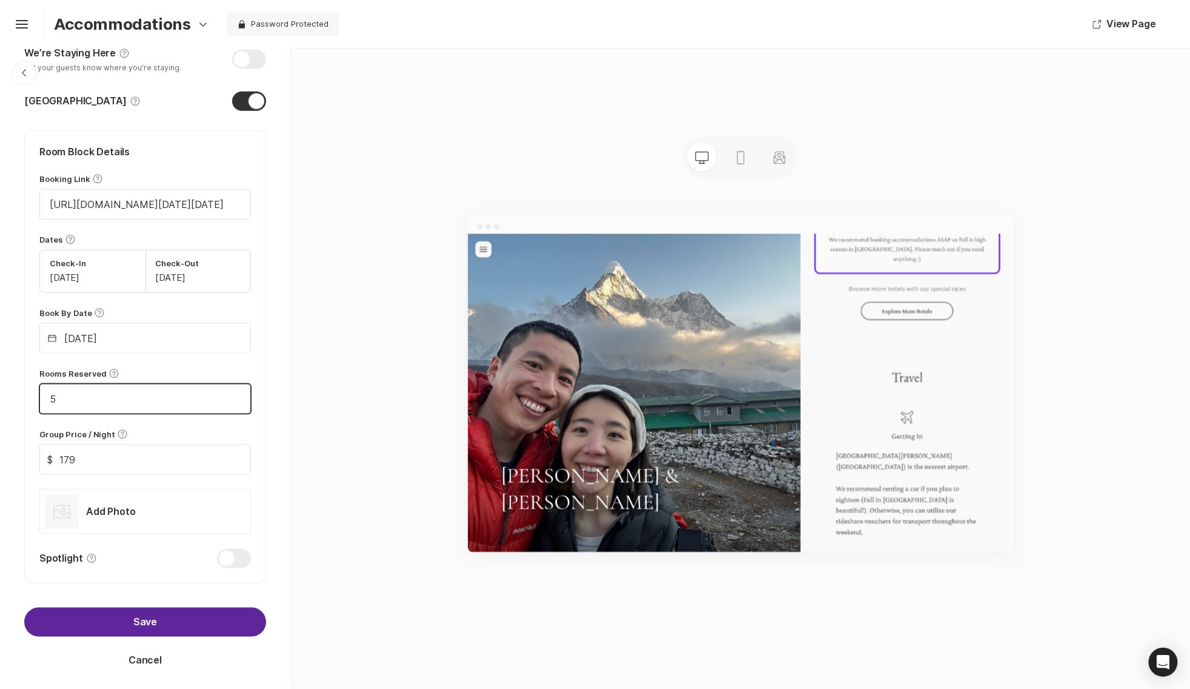
type input "5"
click at [172, 624] on button "Save" at bounding box center [145, 621] width 242 height 29
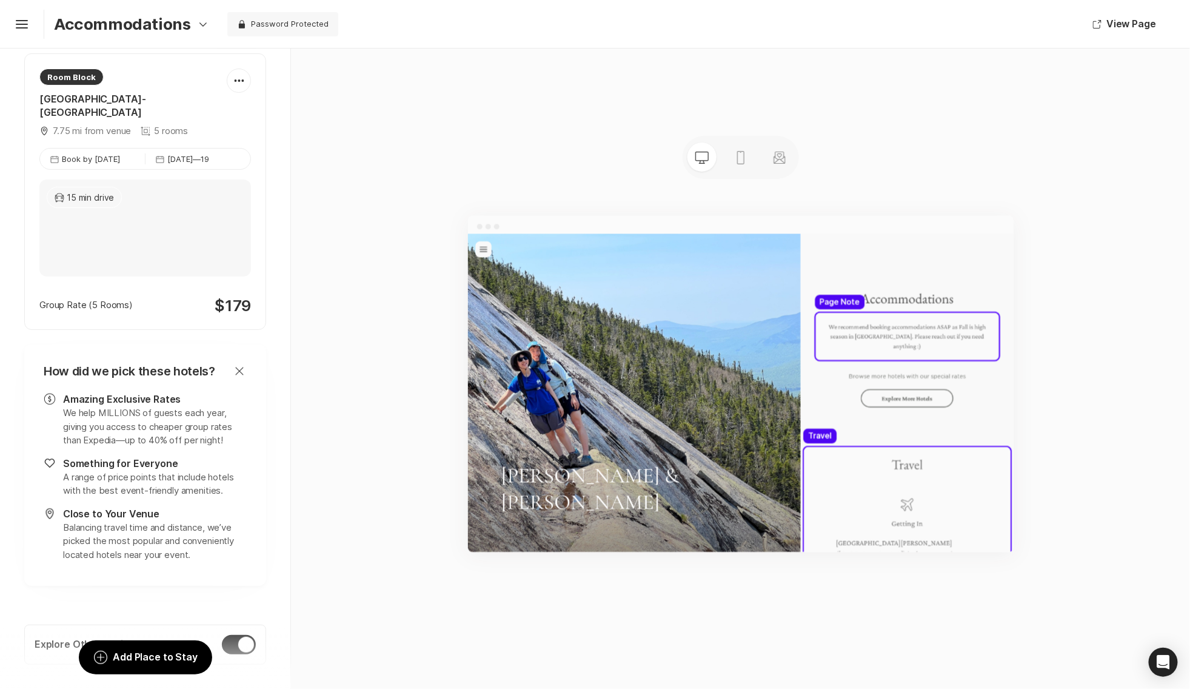
scroll to position [1445, 0]
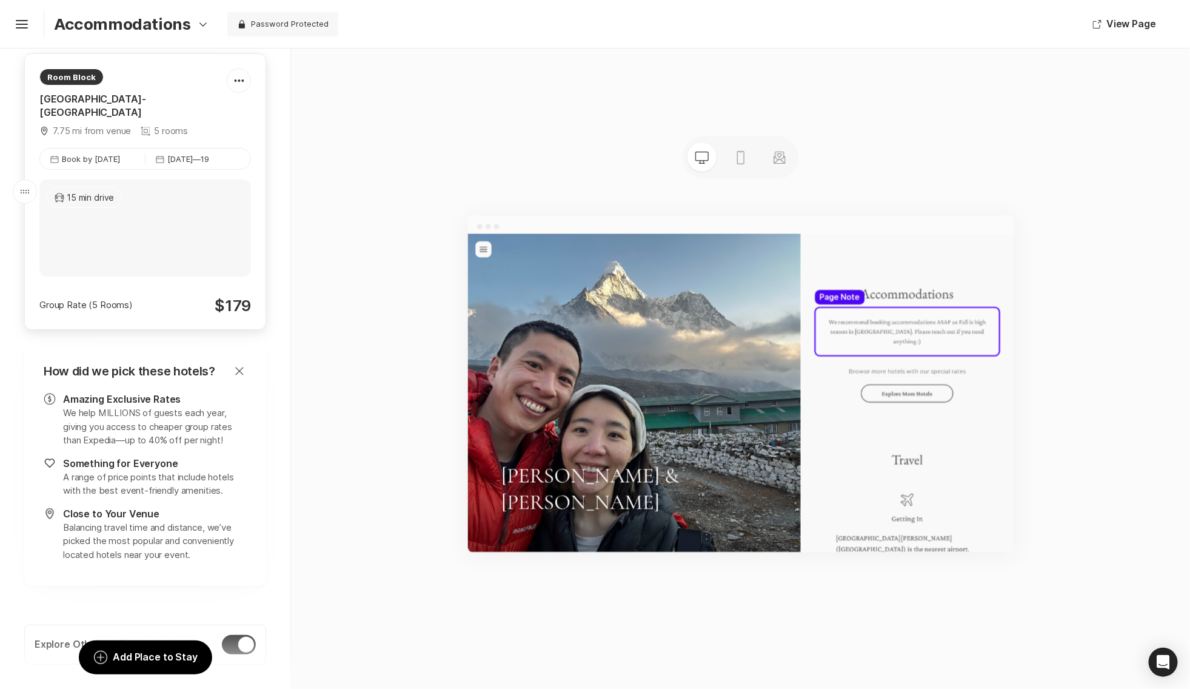
click at [127, 264] on div at bounding box center [145, 227] width 212 height 97
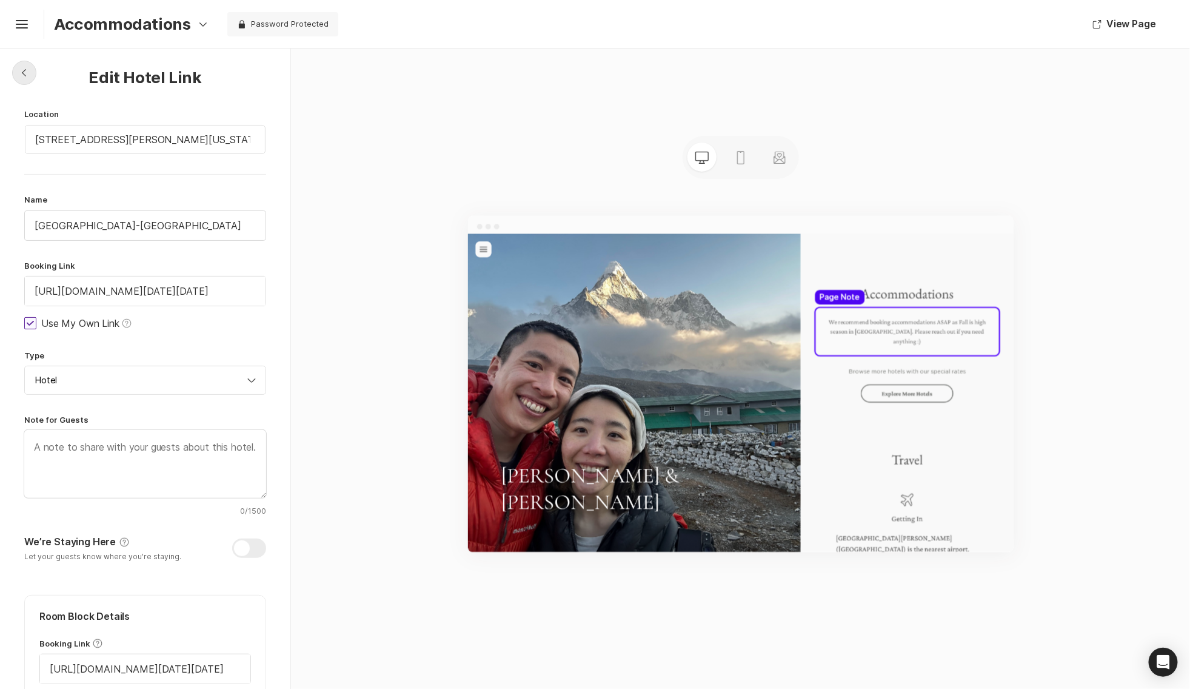
click at [26, 61] on div "Chevron Left Square" at bounding box center [24, 73] width 24 height 24
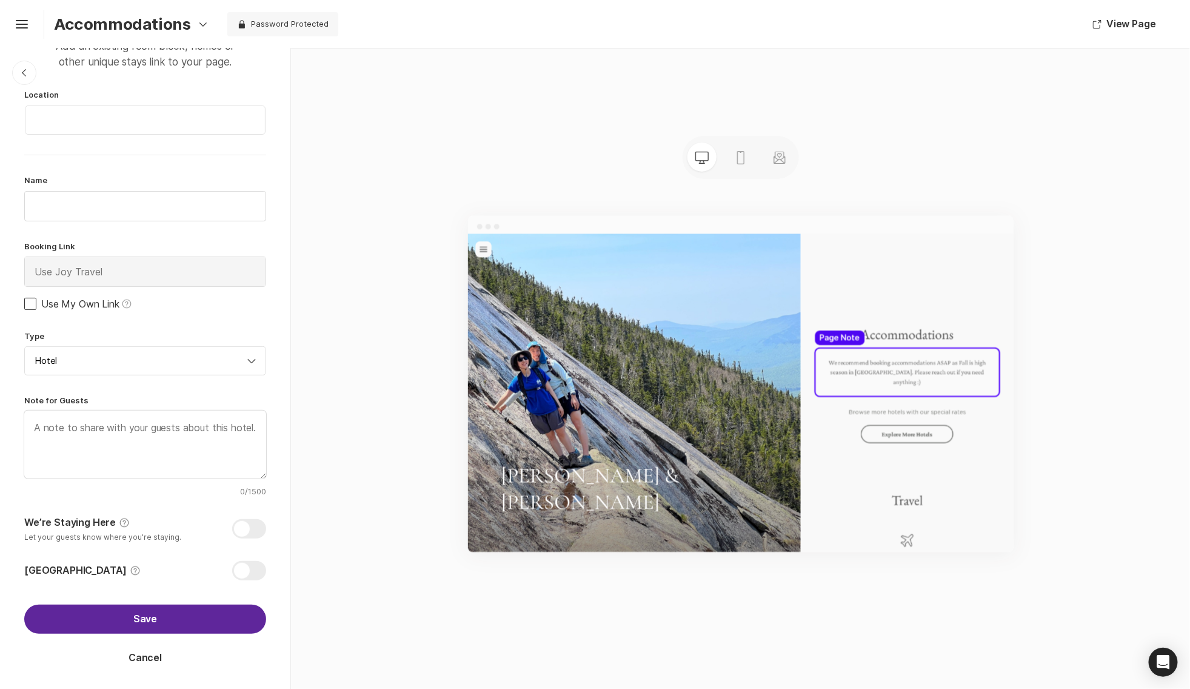
scroll to position [50, 0]
click at [132, 617] on button "Save" at bounding box center [145, 619] width 242 height 29
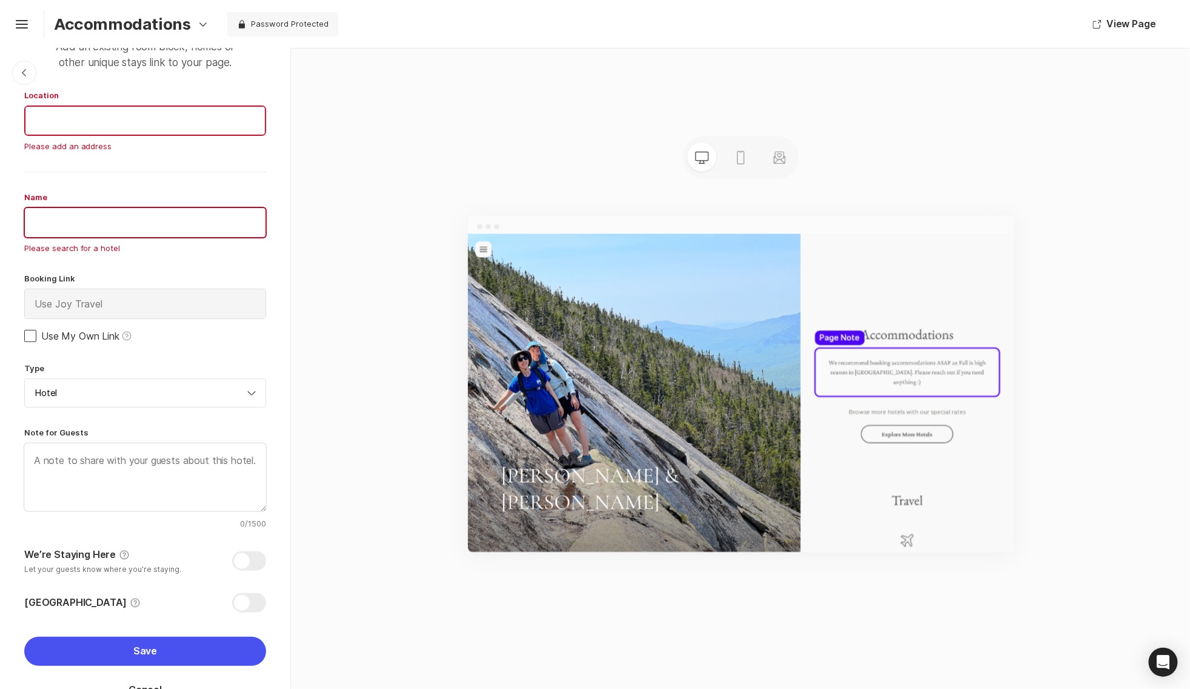
click at [32, 82] on div "Chevron Left Square Add your own stay Add an existing room block, homes or othe…" at bounding box center [145, 361] width 290 height 725
click at [18, 70] on div "Chevron Left Square" at bounding box center [24, 73] width 24 height 24
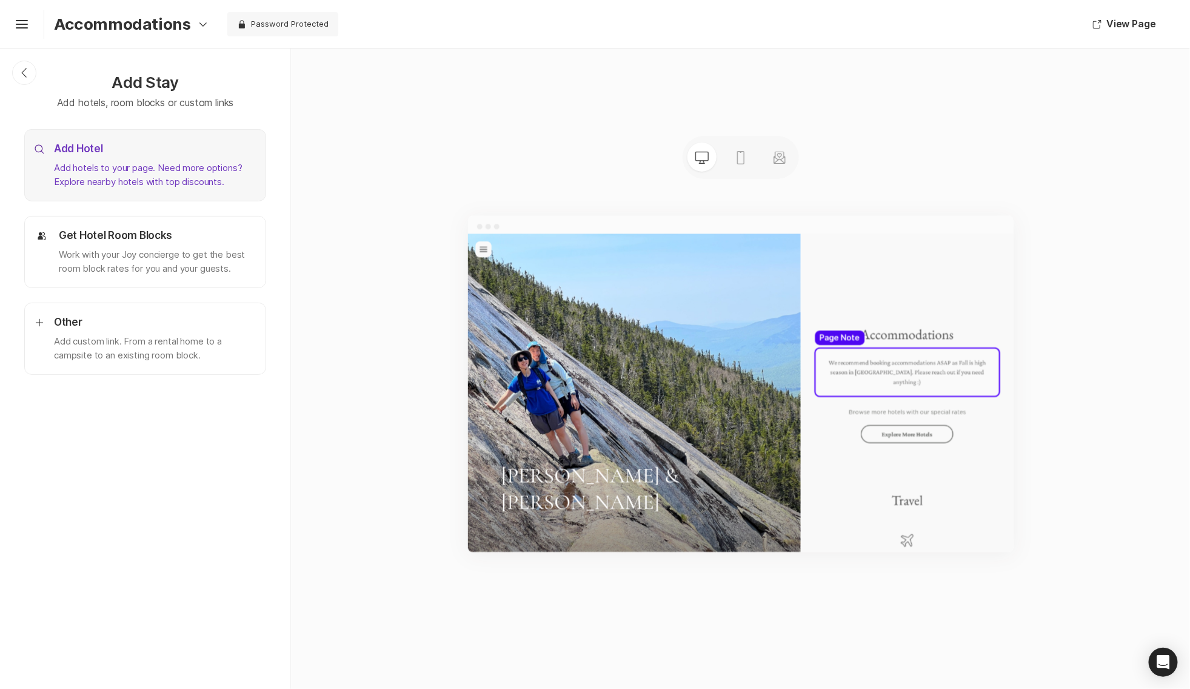
click at [142, 190] on div "Search Add Hotel Add hotels to your page. Need more options? Explore nearby hot…" at bounding box center [145, 165] width 242 height 72
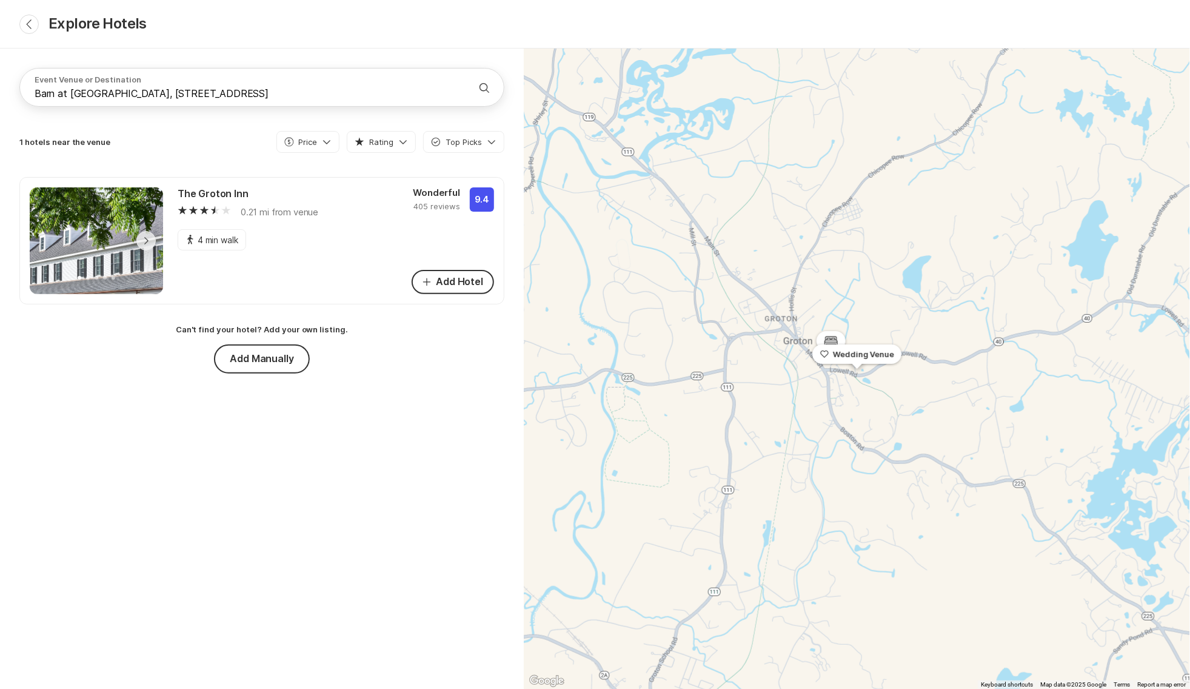
click at [21, 30] on header "Chevron Back Explore Hotels" at bounding box center [595, 24] width 1190 height 48
click at [22, 30] on link "Chevron Back" at bounding box center [28, 24] width 19 height 19
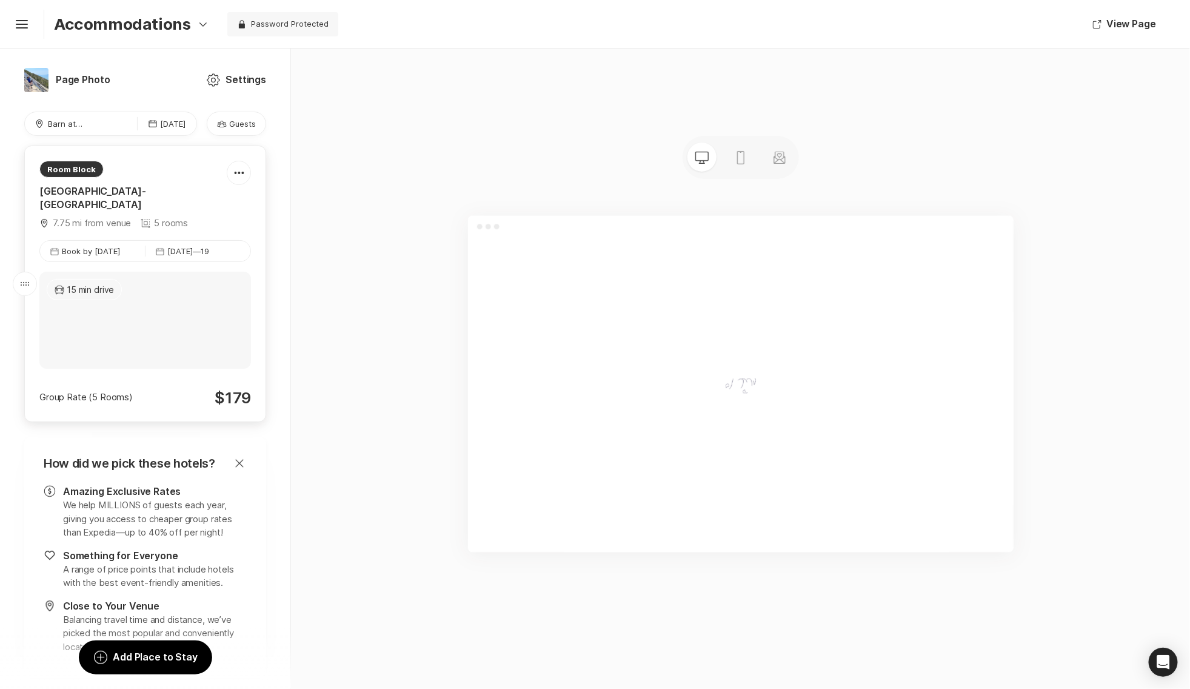
scroll to position [24, 0]
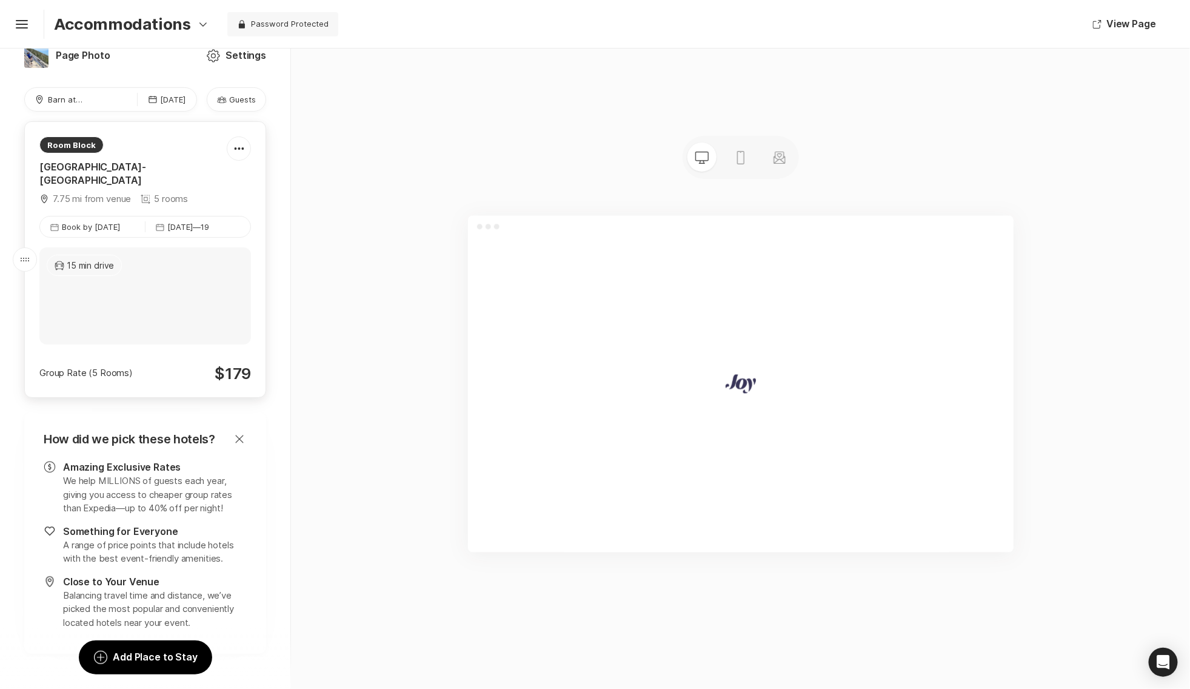
click at [175, 346] on div "Room [GEOGRAPHIC_DATA]-[GEOGRAPHIC_DATA] Map Marker 7.75 mi from venue 5 rooms …" at bounding box center [145, 259] width 242 height 276
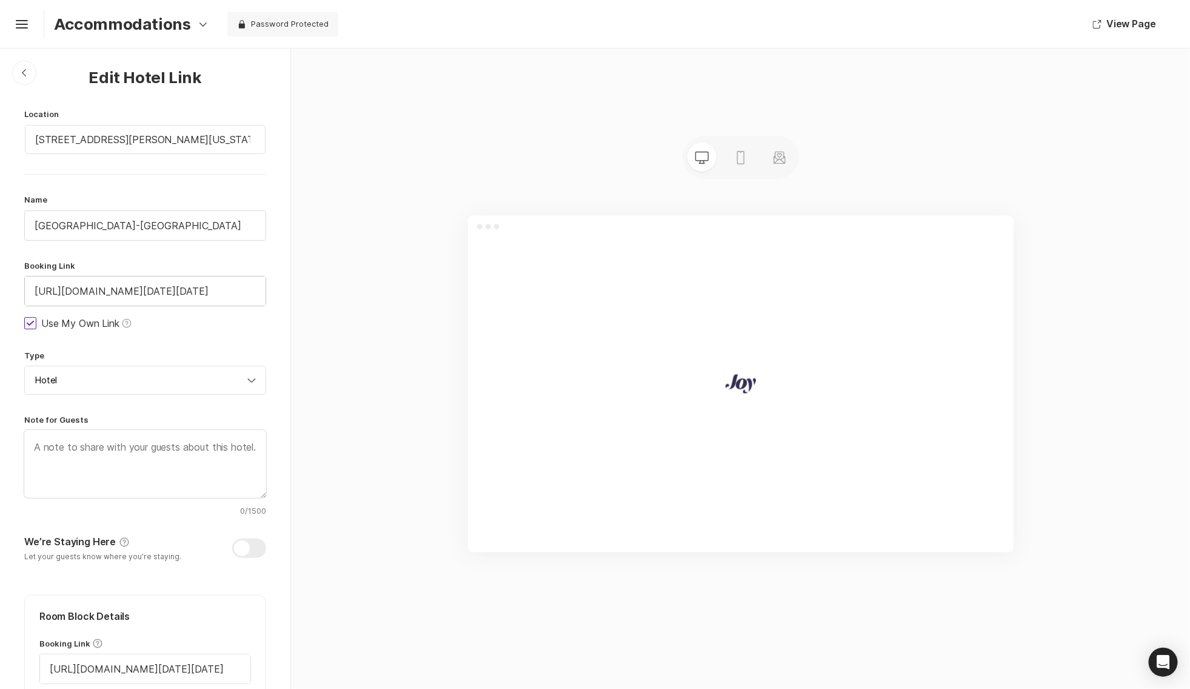
scroll to position [1437, 0]
click at [212, 293] on input "[URL][DOMAIN_NAME][DATE][DATE]" at bounding box center [145, 290] width 241 height 29
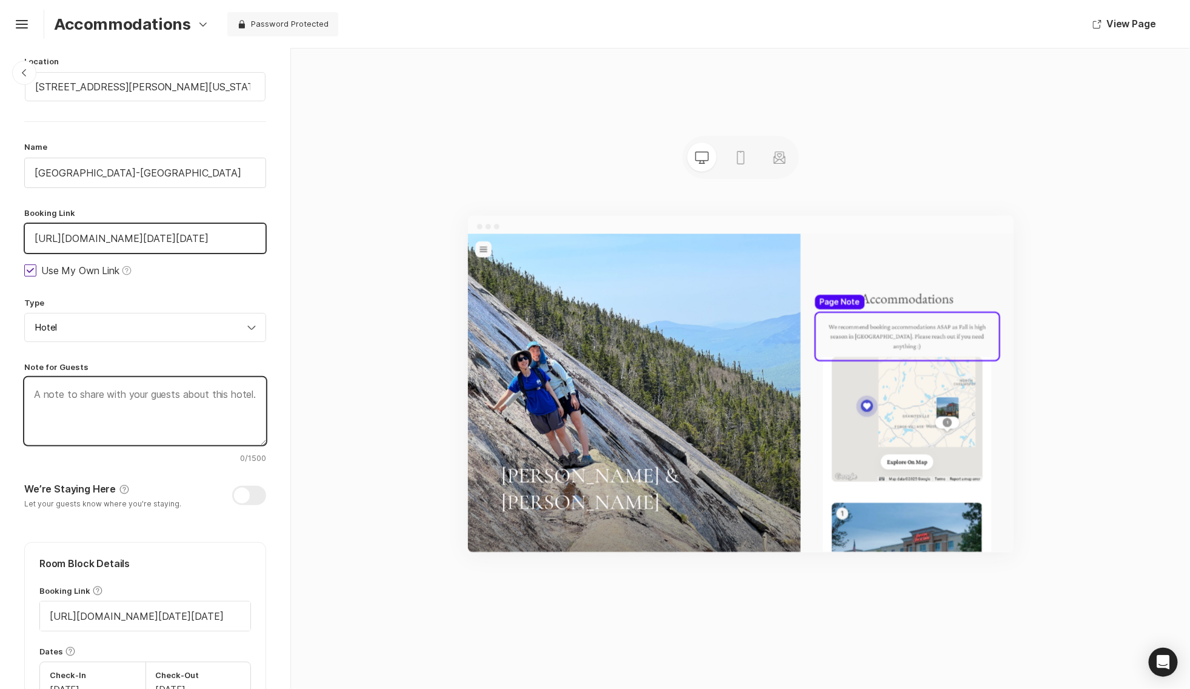
click at [176, 432] on textarea at bounding box center [145, 411] width 242 height 68
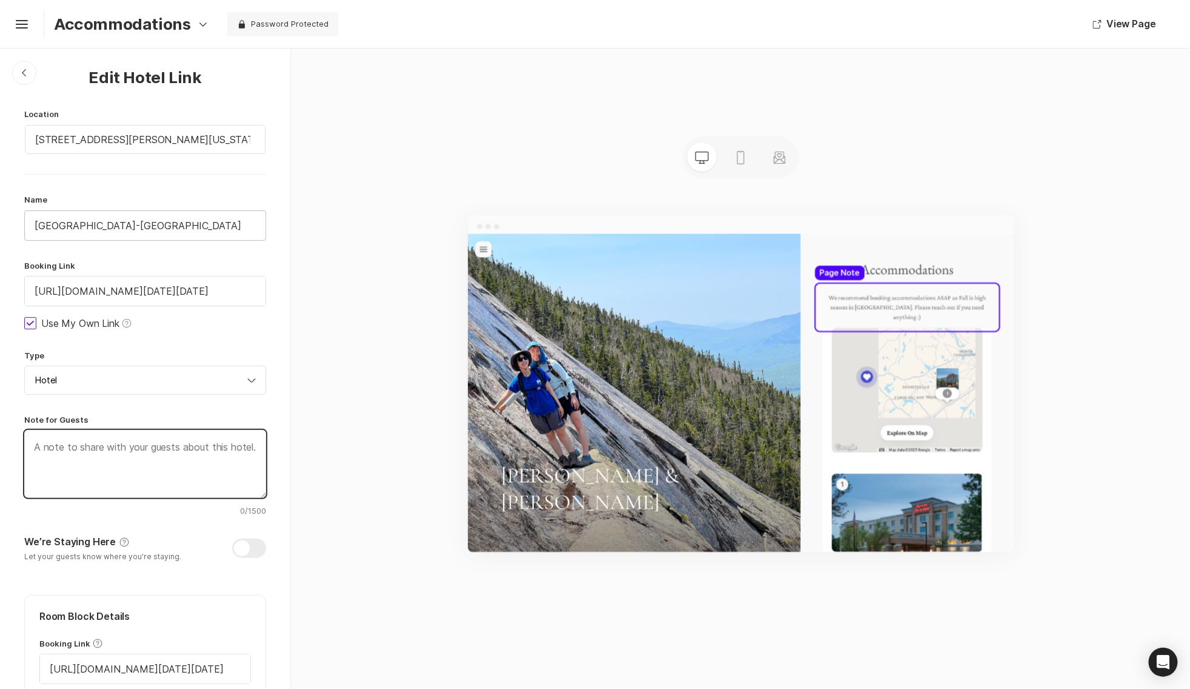
scroll to position [-1, 0]
type textarea "x"
click at [171, 219] on input "[GEOGRAPHIC_DATA]-[GEOGRAPHIC_DATA]" at bounding box center [145, 225] width 241 height 29
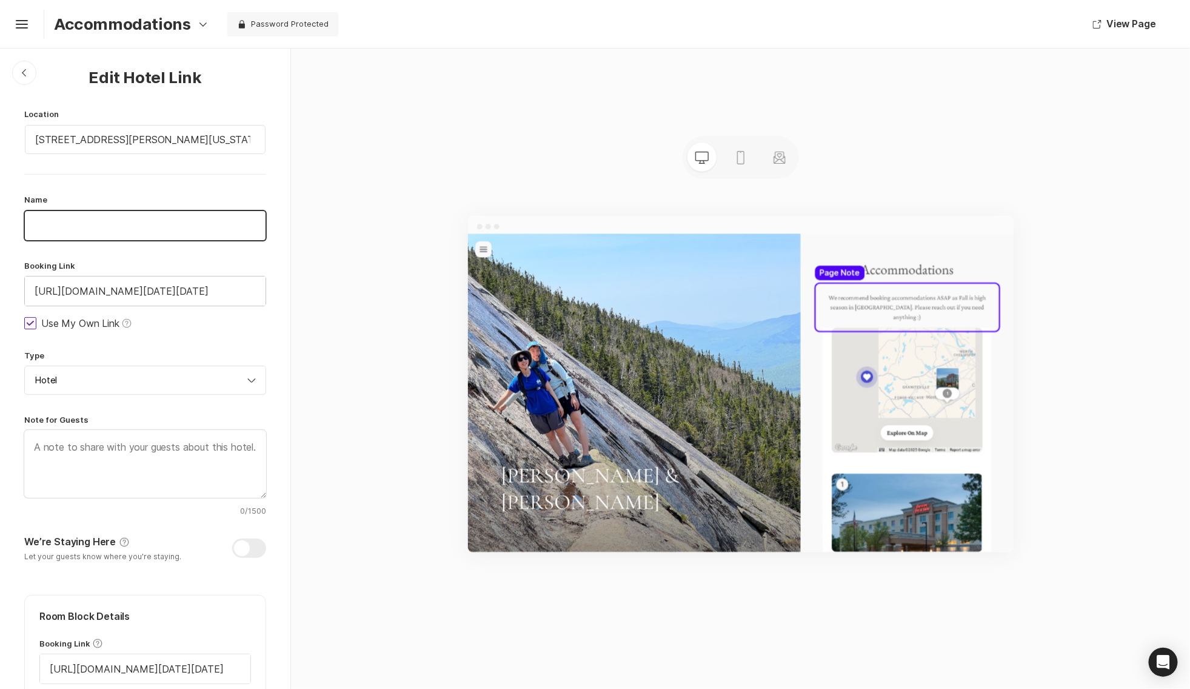
click at [184, 289] on div "Booking Link [URL][DOMAIN_NAME][DATE][DATE]" at bounding box center [145, 283] width 242 height 46
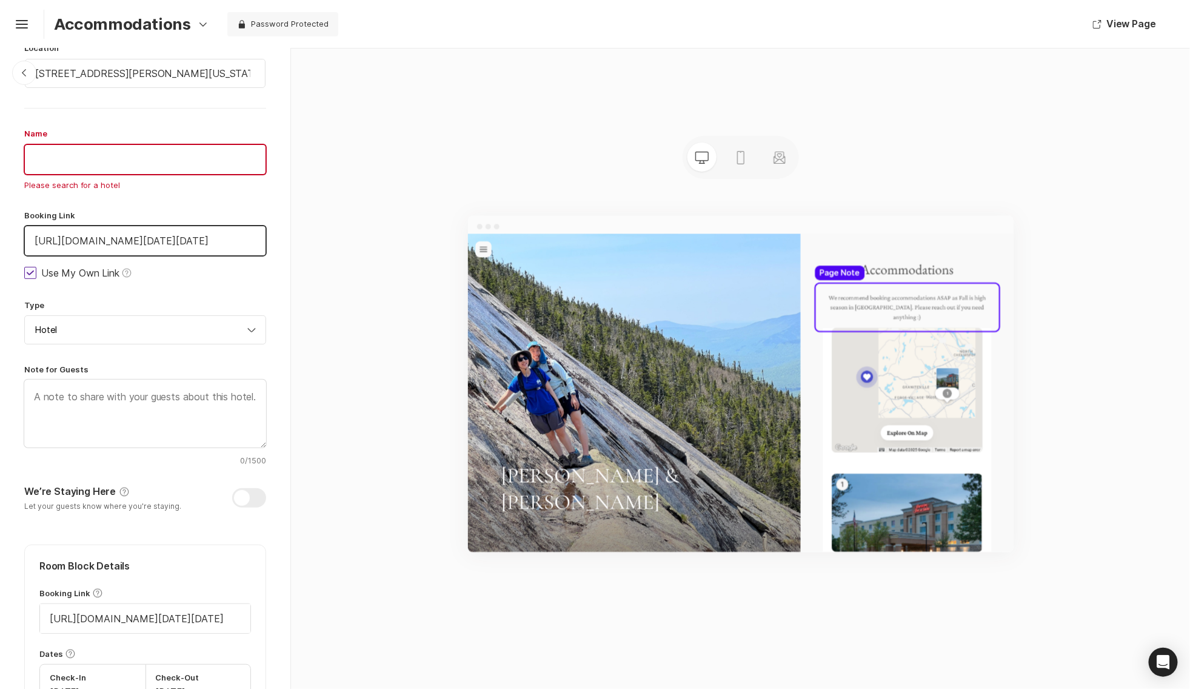
scroll to position [22, 0]
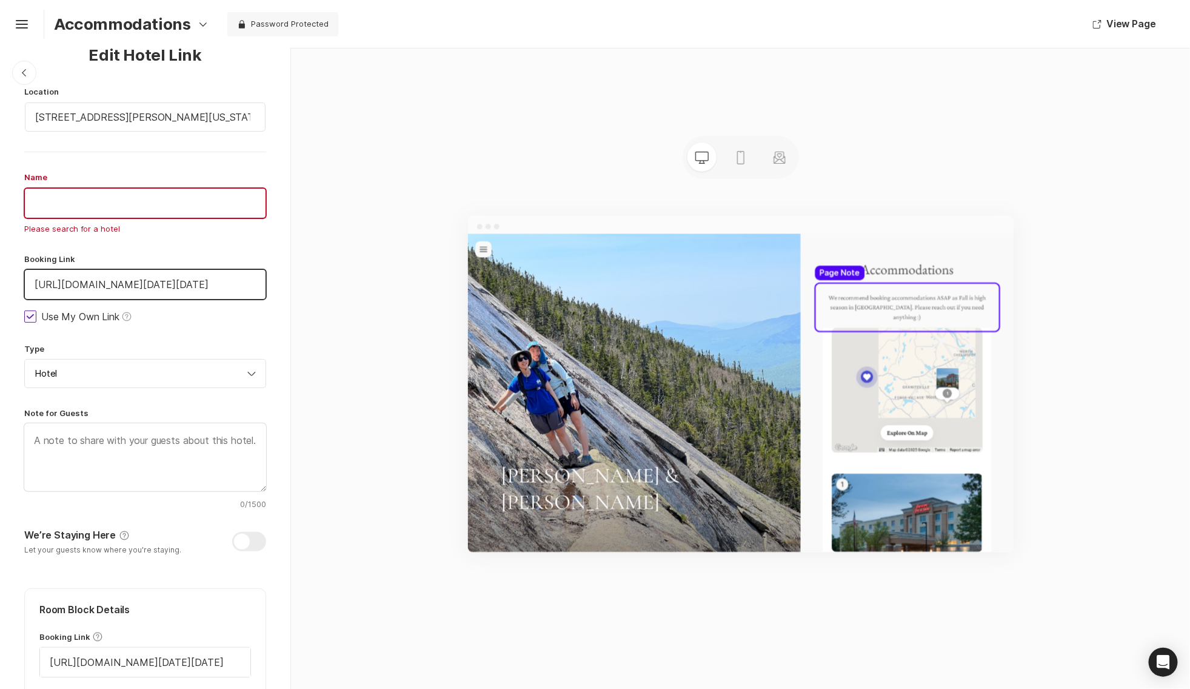
click at [83, 233] on div "Location [STREET_ADDRESS][PERSON_NAME][US_STATE] Name Please search for a hotel…" at bounding box center [145, 563] width 242 height 955
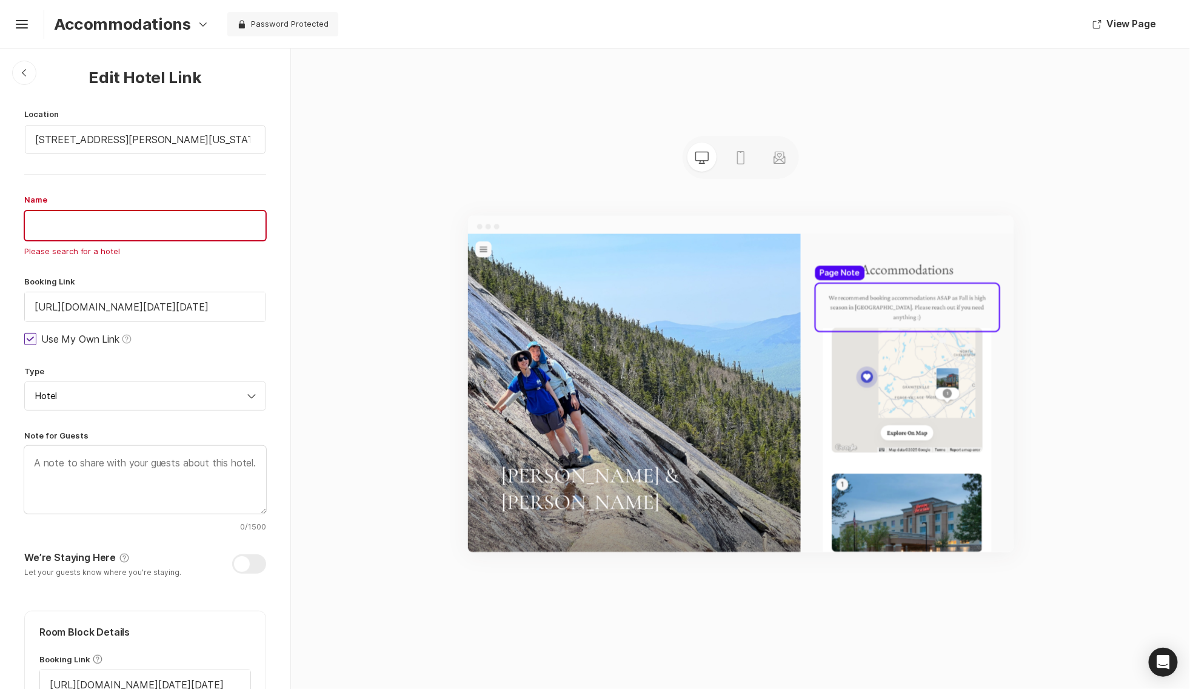
scroll to position [0, 0]
click at [114, 222] on input "text" at bounding box center [145, 225] width 241 height 29
paste input "[URL][DOMAIN_NAME][DATE][DATE]"
type input "[URL][DOMAIN_NAME][DATE][DATE]"
paste input "[GEOGRAPHIC_DATA]-[GEOGRAPHIC_DATA]"
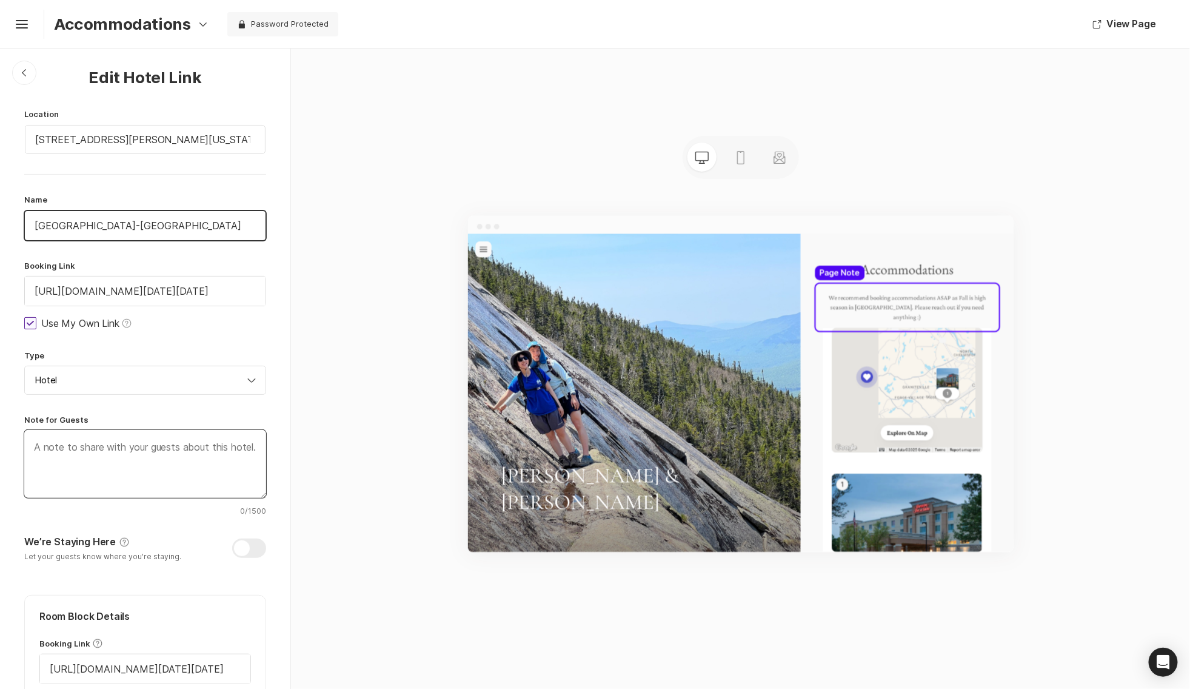
type input "[GEOGRAPHIC_DATA]-[GEOGRAPHIC_DATA]"
click at [164, 476] on textarea at bounding box center [145, 464] width 242 height 68
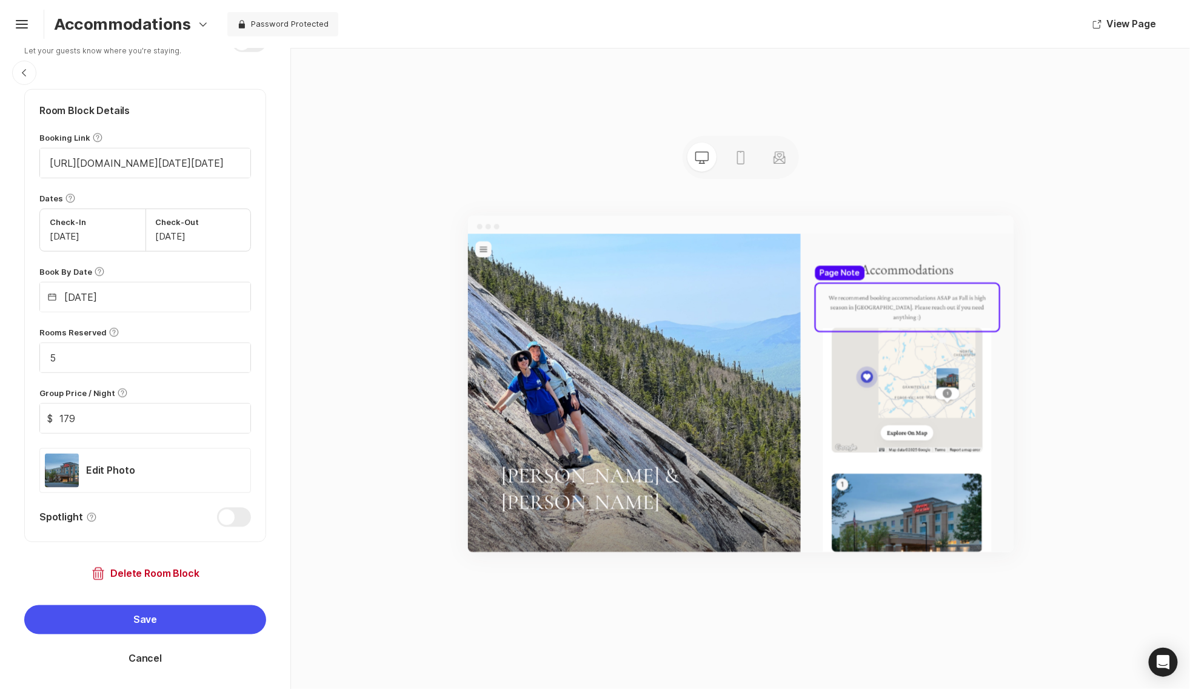
scroll to position [504, 0]
type textarea "x"
click at [184, 616] on button "Save" at bounding box center [145, 620] width 242 height 29
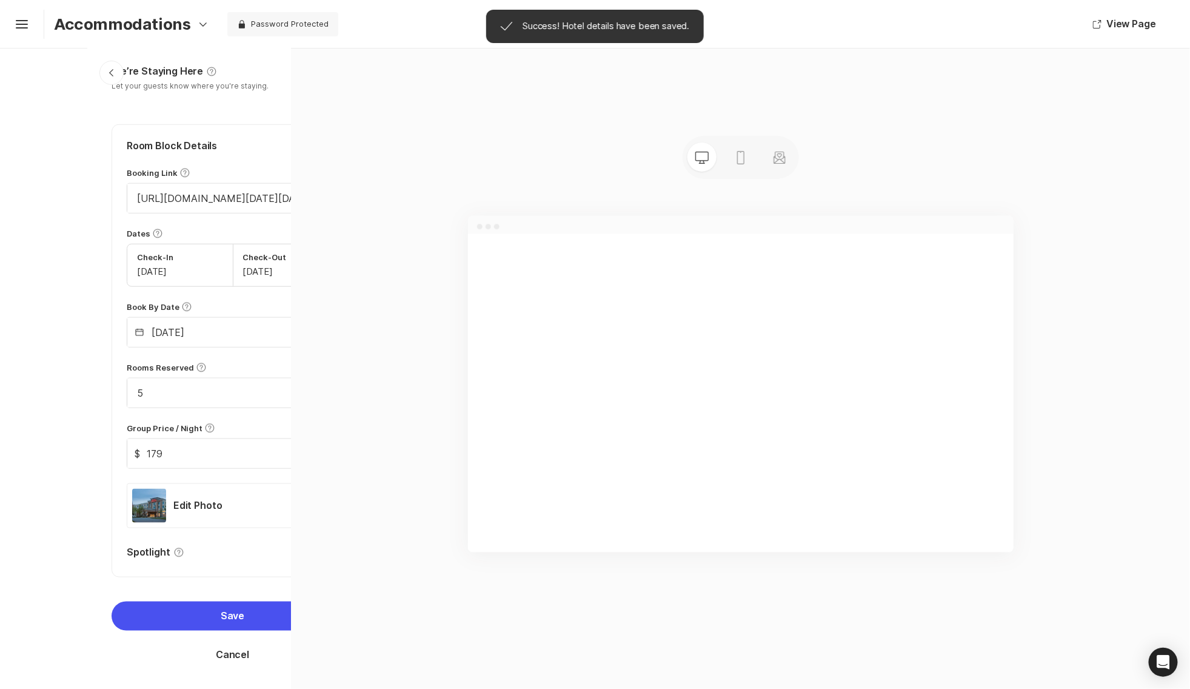
scroll to position [466, 0]
